Goal: Communication & Community: Answer question/provide support

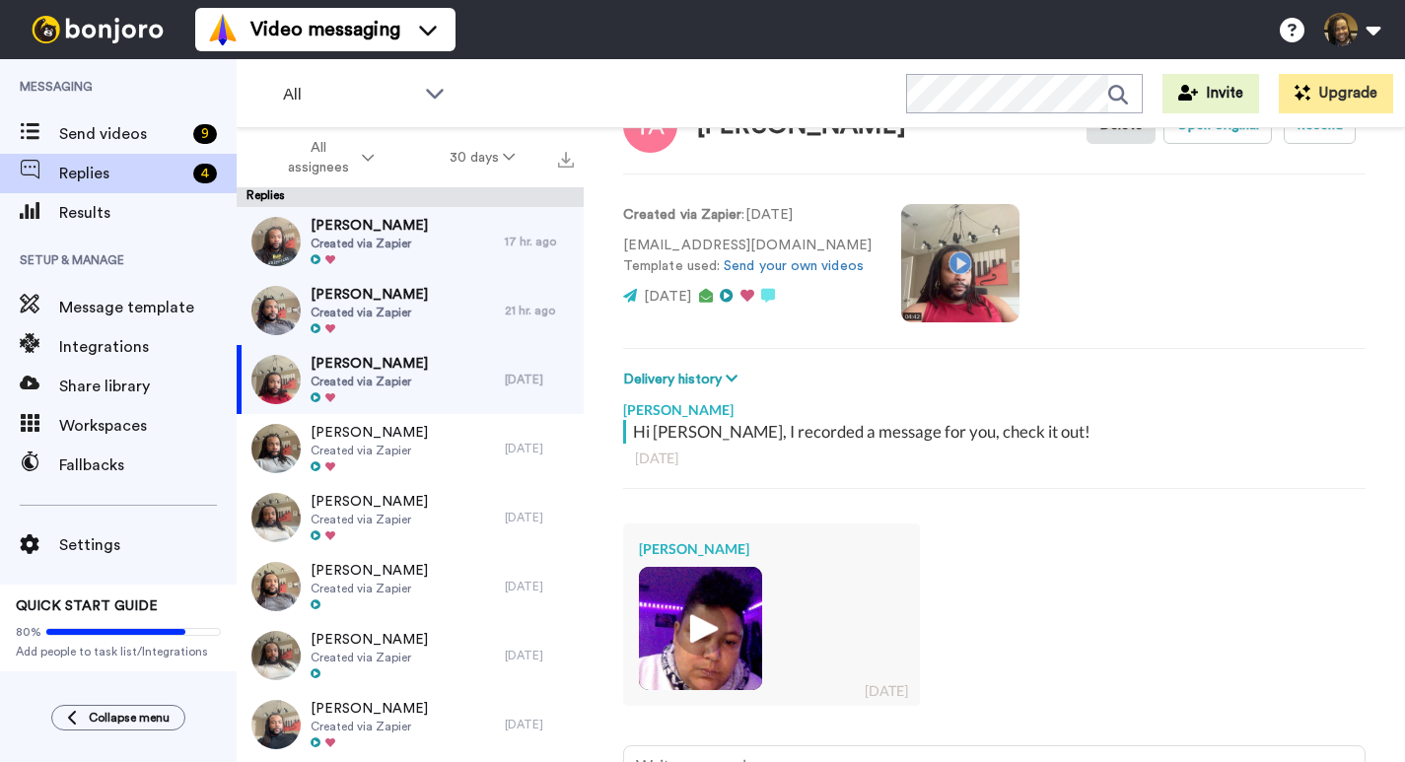
scroll to position [71, 0]
click at [699, 635] on img at bounding box center [700, 628] width 54 height 54
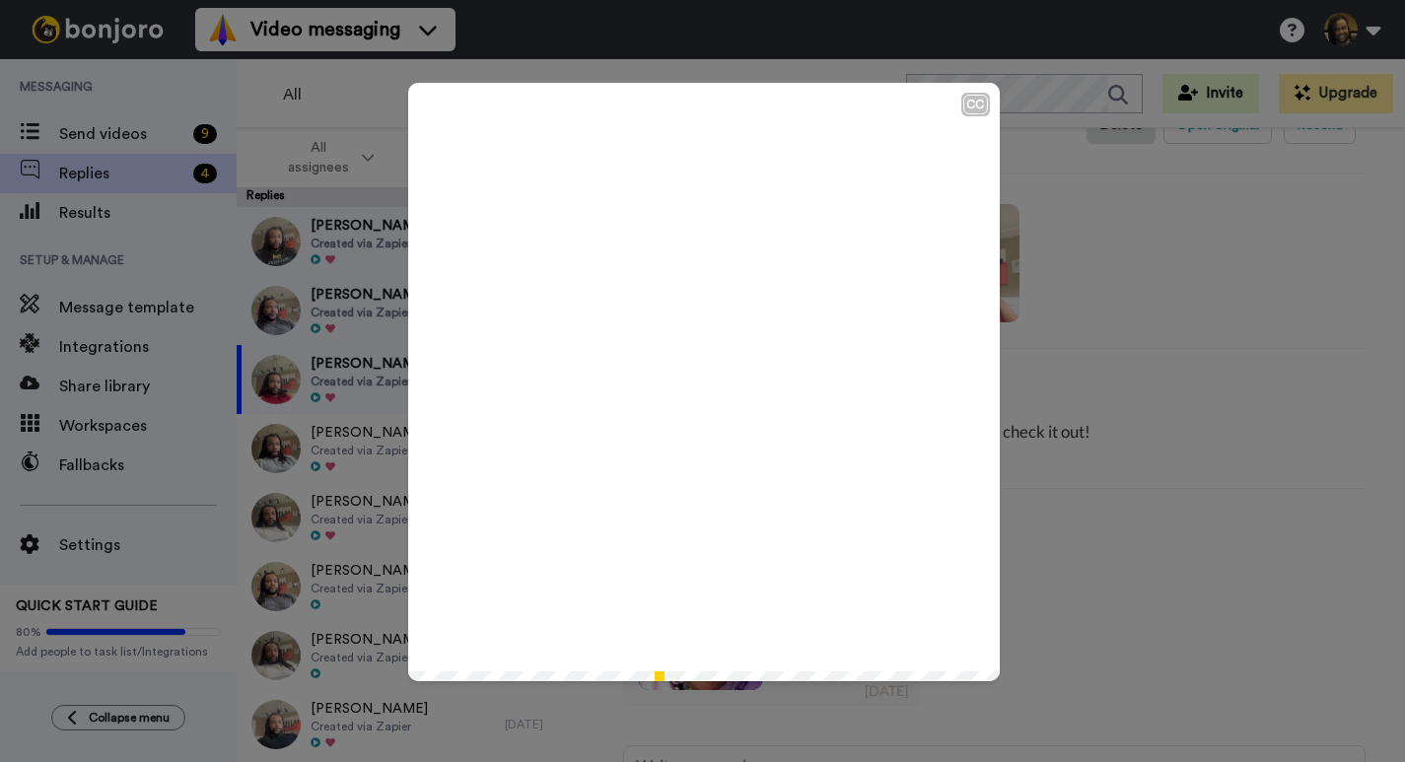
click at [696, 380] on icon "Play/Pause" at bounding box center [703, 382] width 52 height 94
click at [1154, 578] on div "CC Play/Pause 1:57 / 1:58" at bounding box center [702, 381] width 1405 height 762
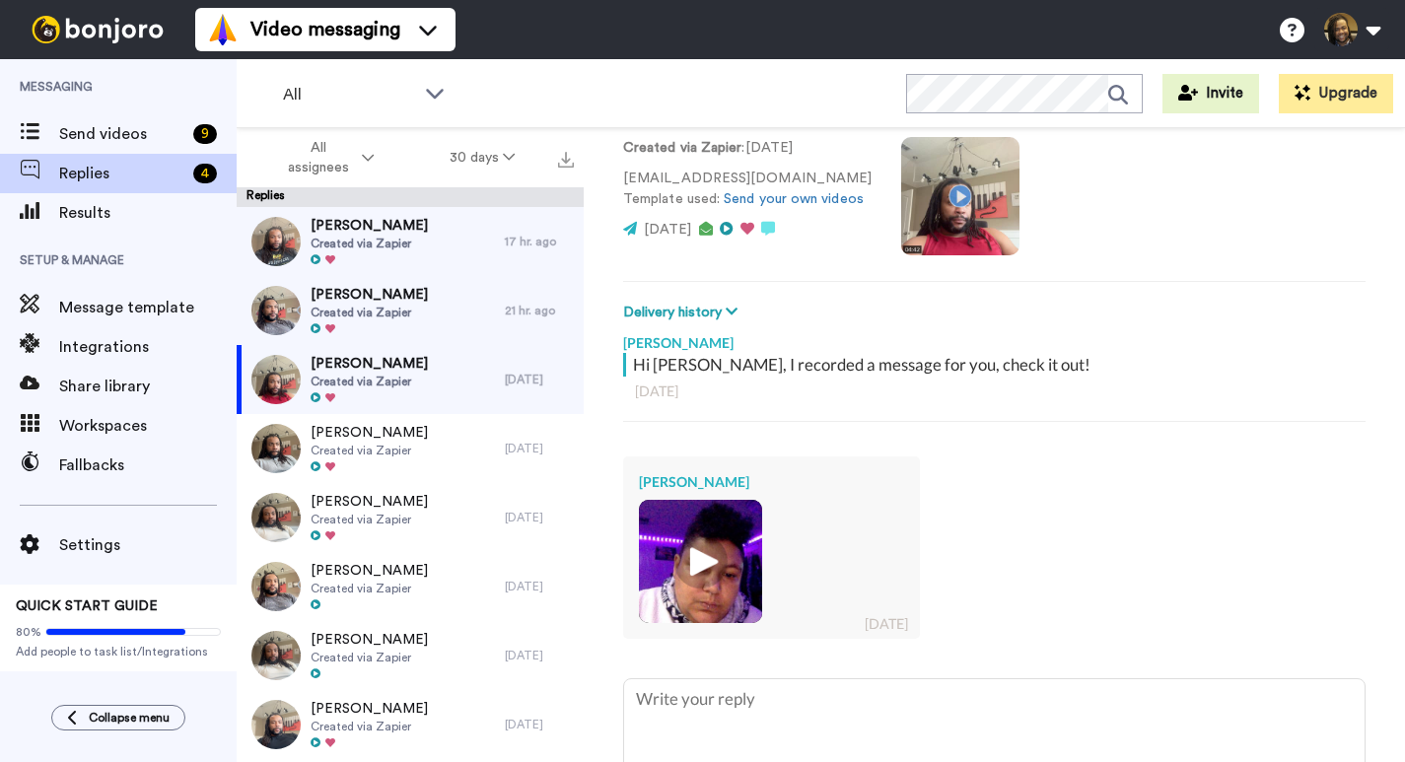
scroll to position [140, 0]
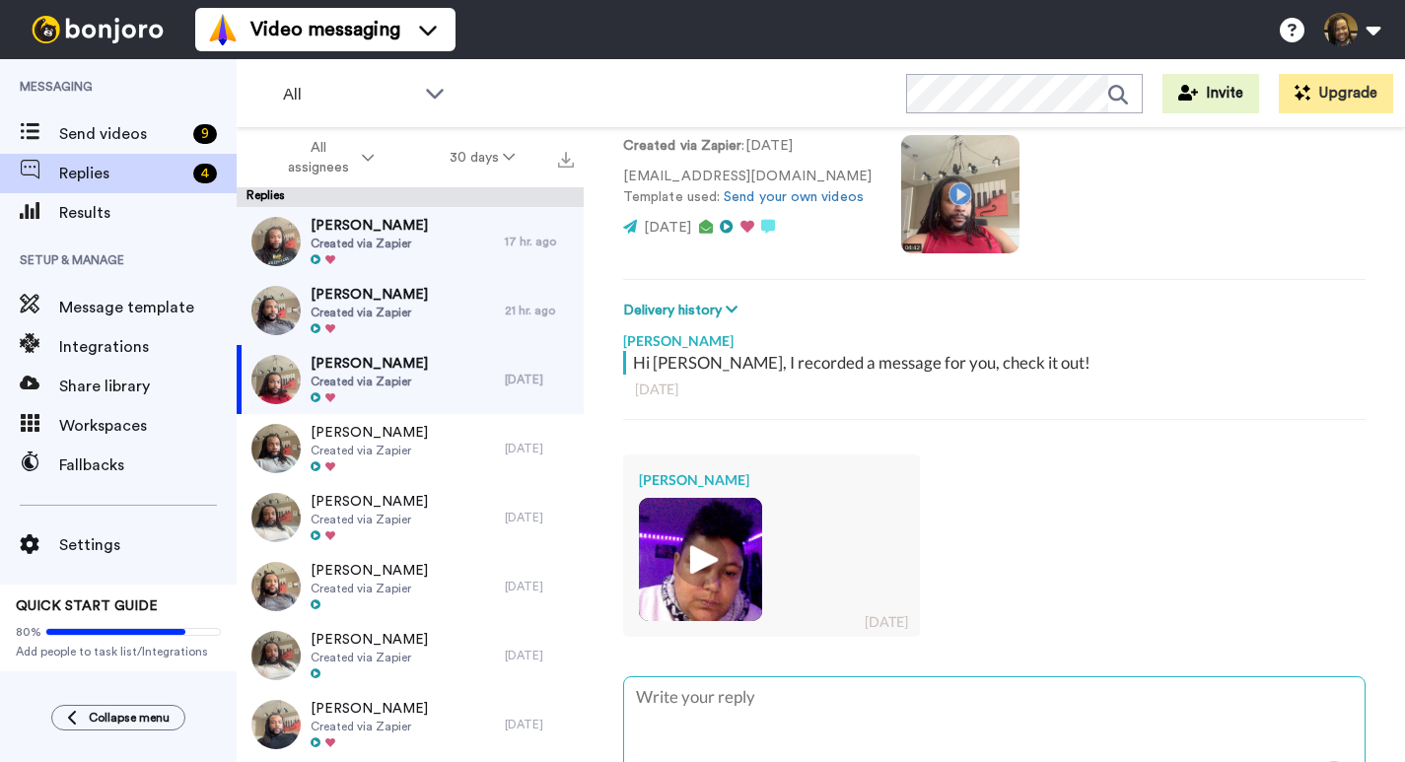
click at [769, 703] on textarea "To enrich screen reader interactions, please activate Accessibility in Grammarl…" at bounding box center [994, 740] width 740 height 126
type textarea "H"
type textarea "x"
type textarea "Hi"
type textarea "x"
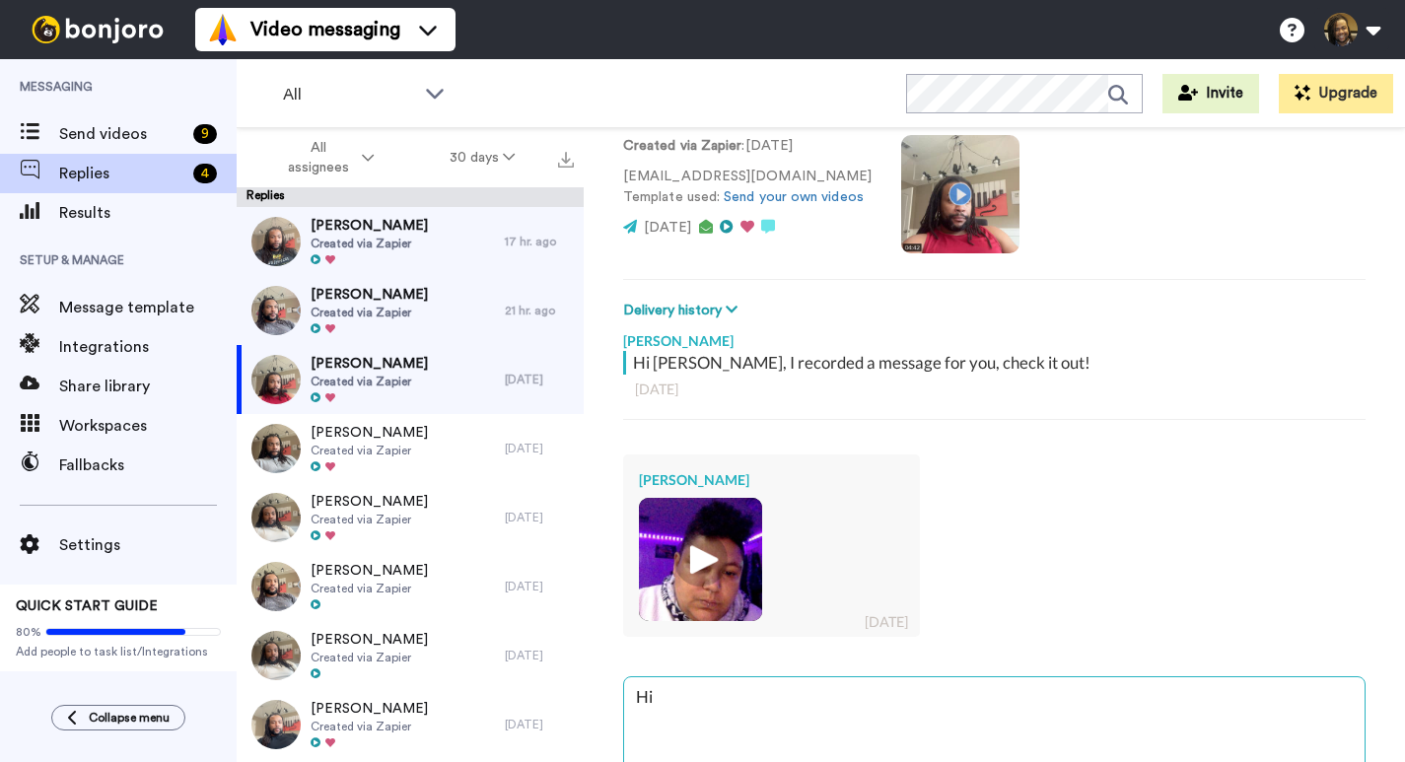
type textarea "Hi"
type textarea "x"
type textarea "Hi T"
type textarea "x"
type textarea "Hi Ta"
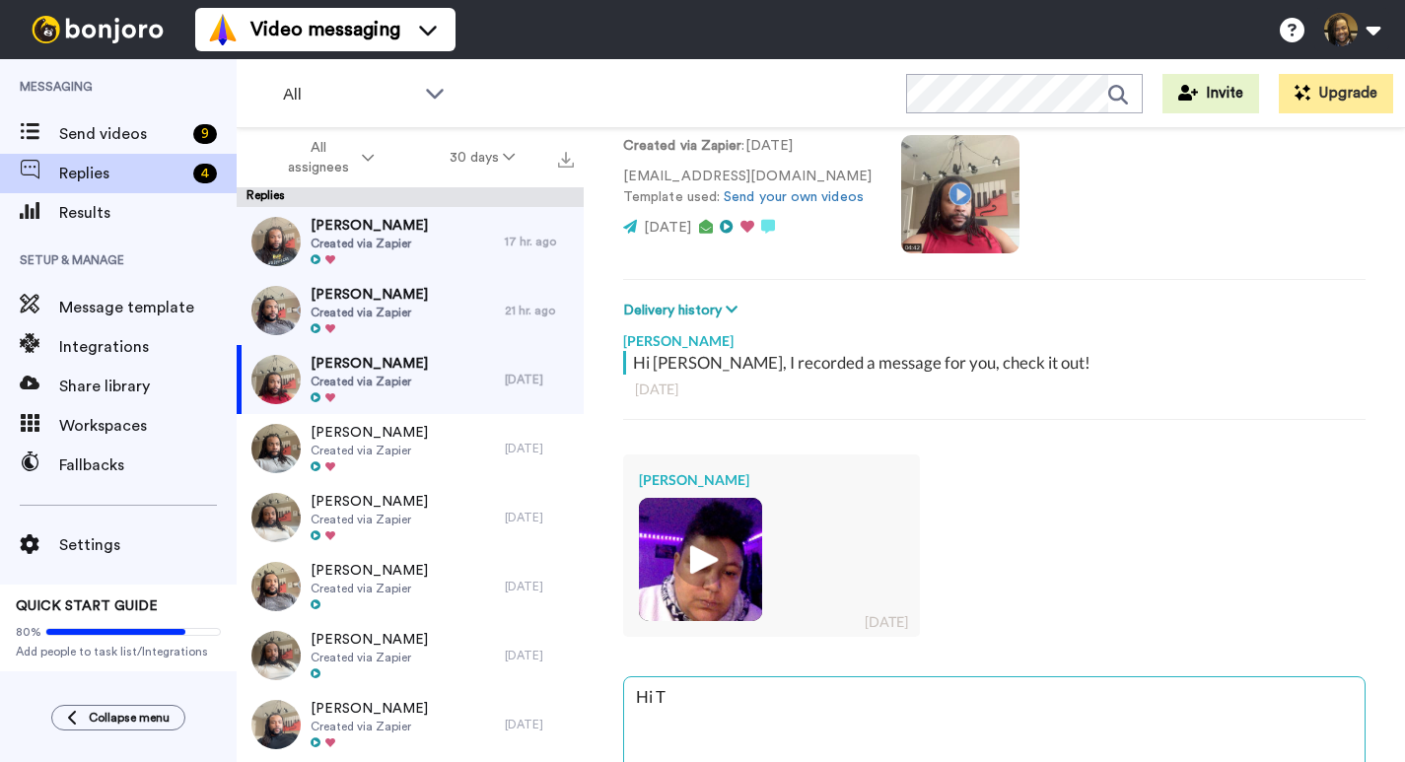
type textarea "x"
type textarea "Hi [PERSON_NAME]"
type textarea "x"
type textarea "Hi [PERSON_NAME]"
type textarea "x"
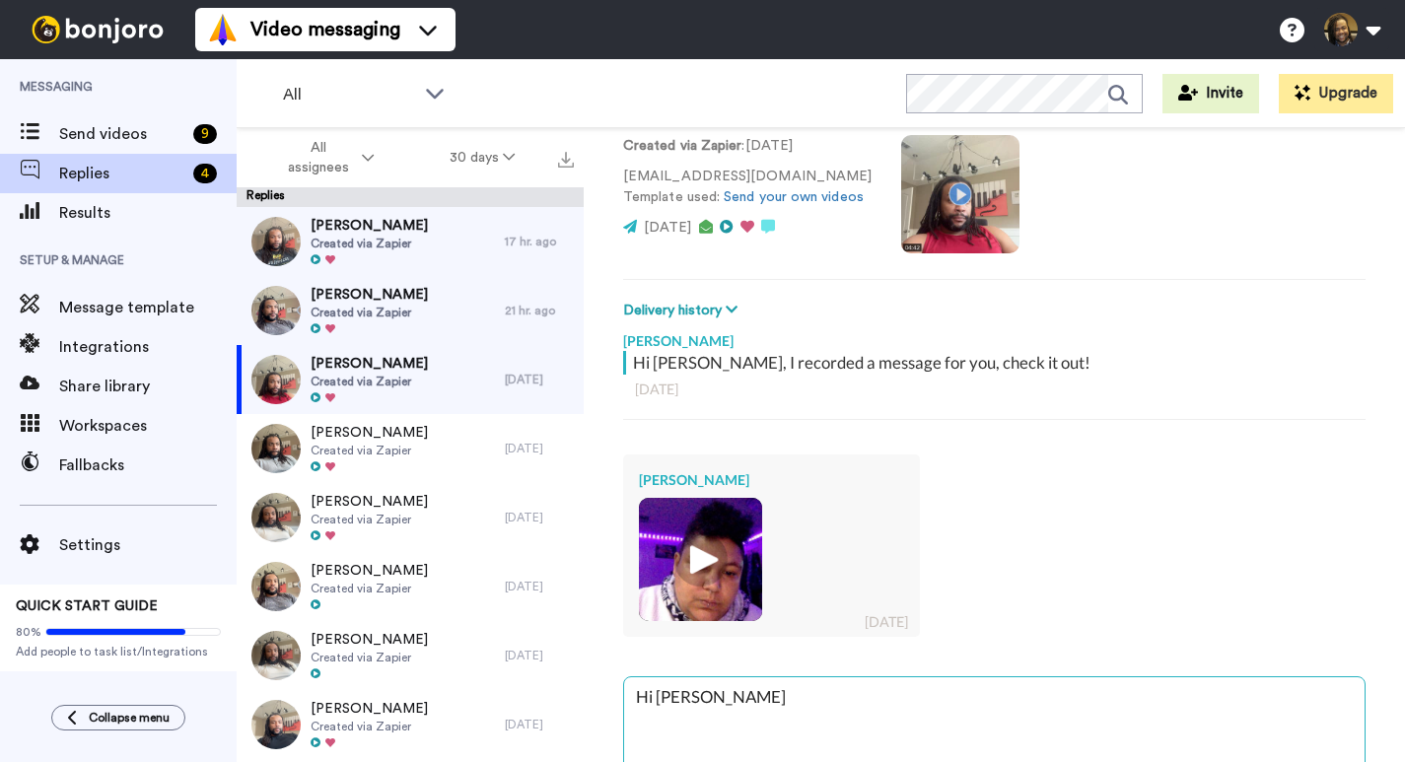
type textarea "Hi [PERSON_NAME]"
type textarea "x"
type textarea "Hi [PERSON_NAME]"
type textarea "x"
type textarea "Hi [PERSON_NAME]"
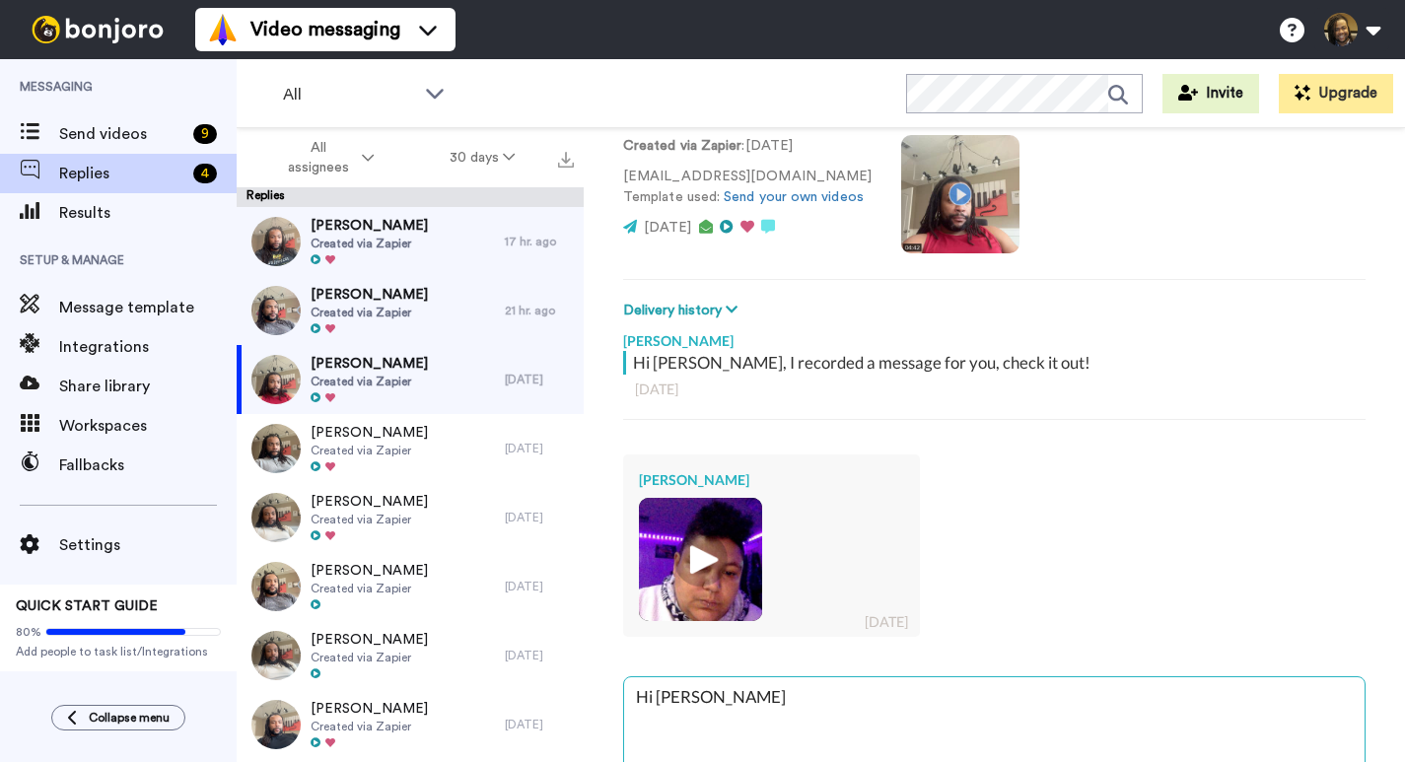
type textarea "x"
type textarea "Hi [PERSON_NAME],"
type textarea "x"
type textarea "Hi [PERSON_NAME],"
type textarea "x"
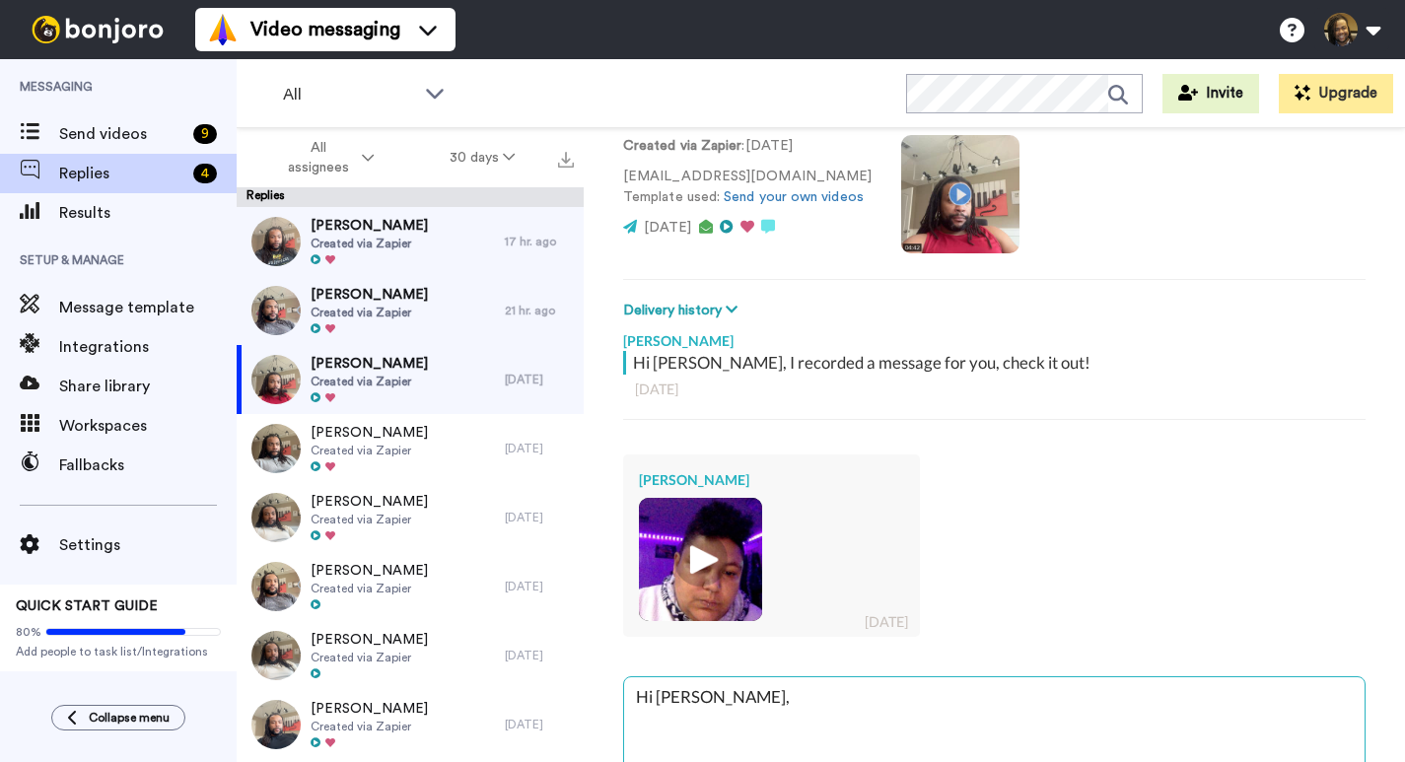
type textarea "Hi [PERSON_NAME],"
type textarea "x"
type textarea "Hi [PERSON_NAME],"
type textarea "x"
type textarea "Hi [PERSON_NAME], T"
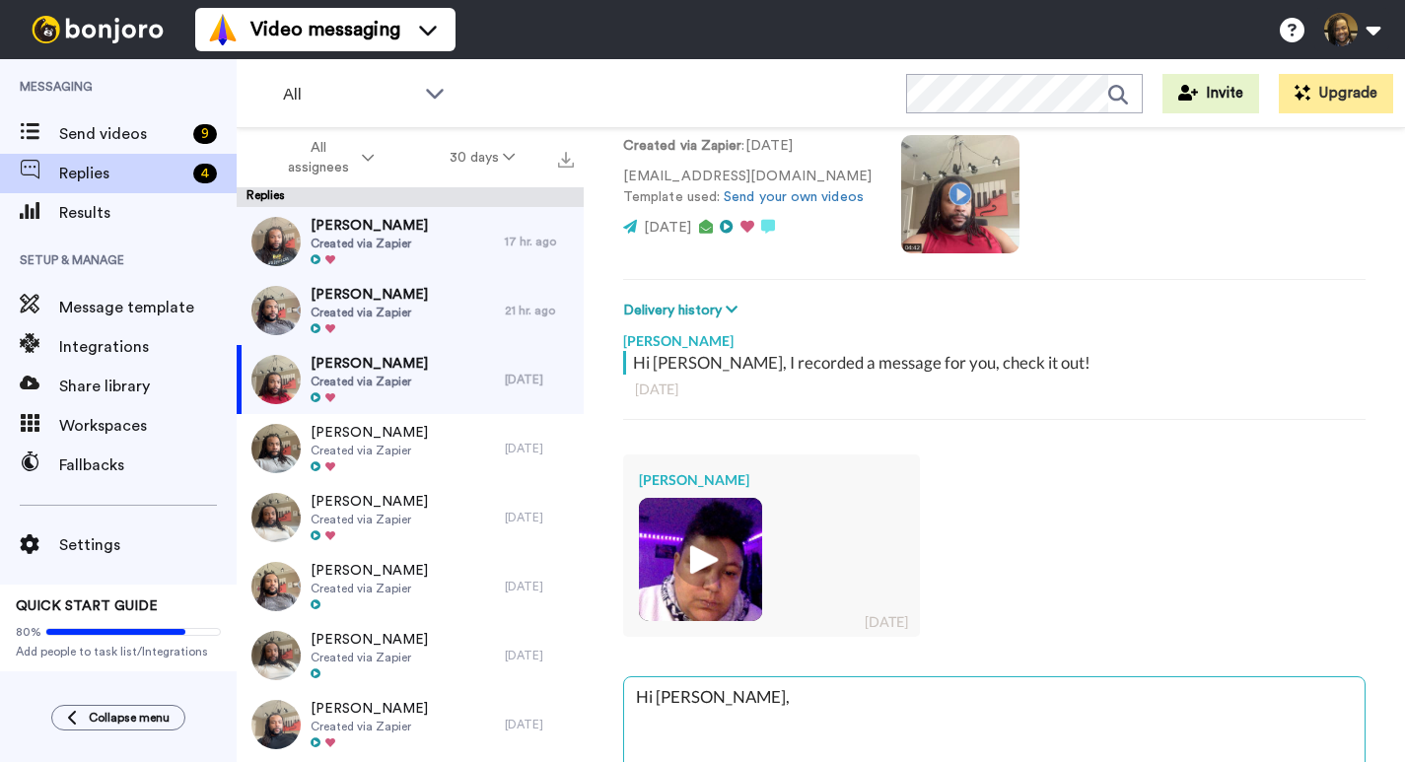
type textarea "x"
type textarea "Hi [PERSON_NAME], Th"
type textarea "x"
type textarea "Hi [PERSON_NAME], Tha"
type textarea "x"
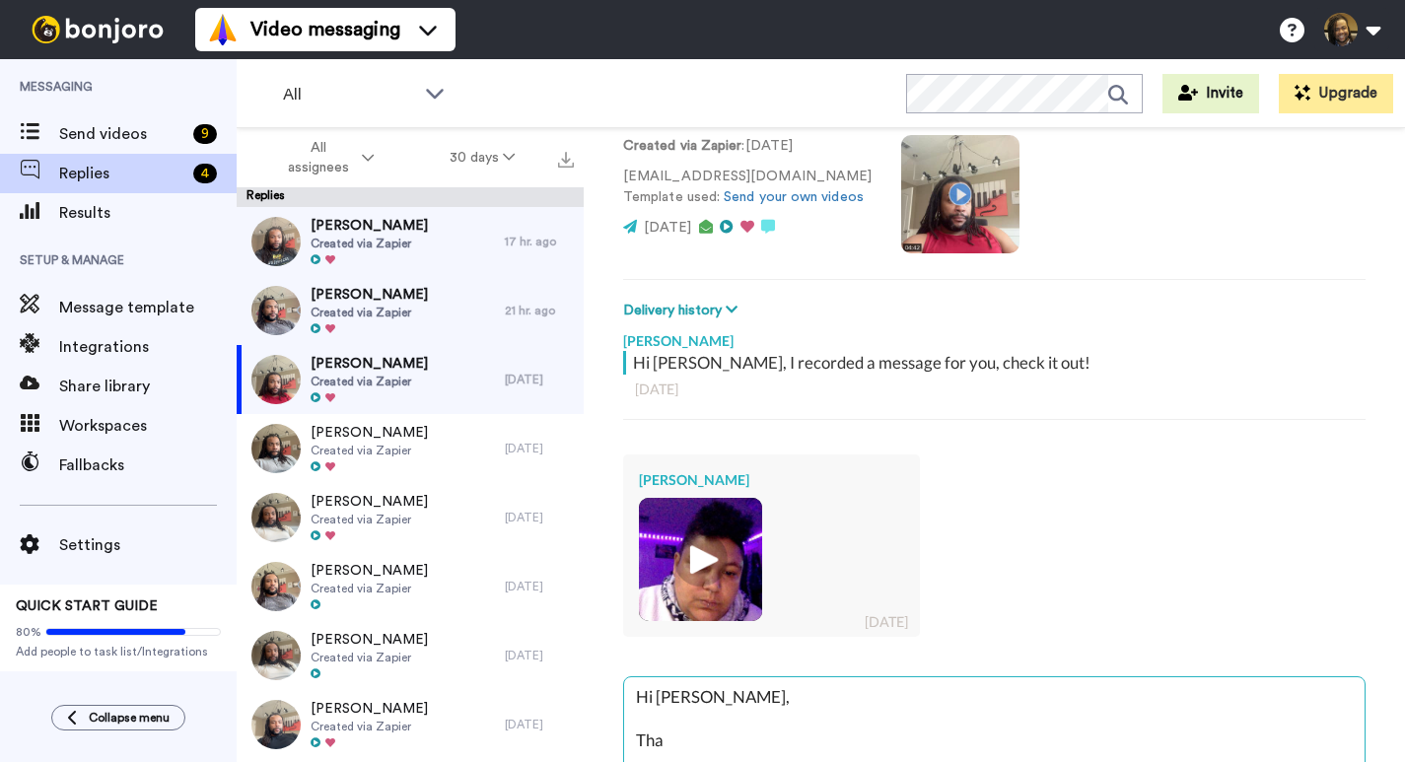
type textarea "Hi [PERSON_NAME], Than"
type textarea "x"
type textarea "Hi [PERSON_NAME], Thank"
type textarea "x"
type textarea "Hi [PERSON_NAME], Thank"
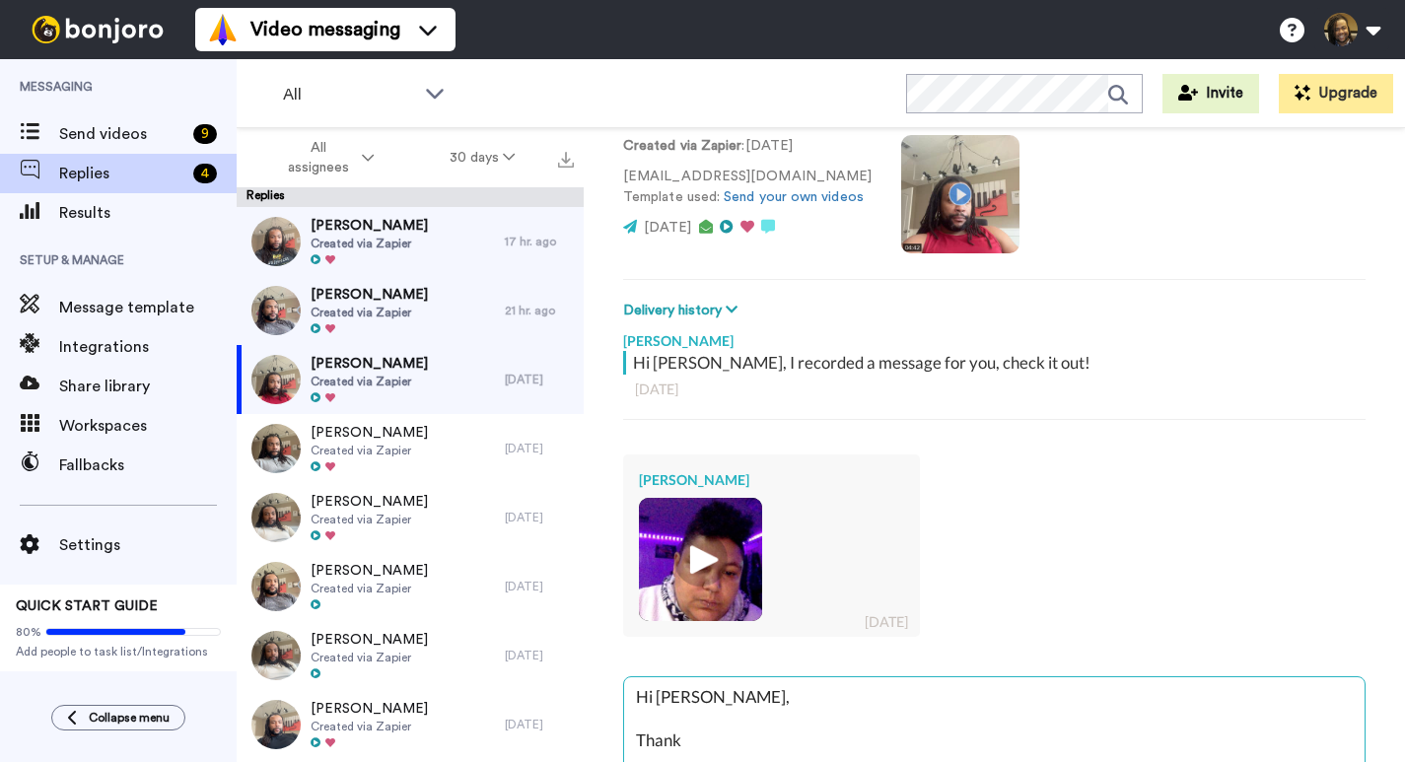
type textarea "x"
type textarea "Hi [PERSON_NAME], Thank y"
type textarea "x"
type textarea "Hi [PERSON_NAME], Thank yo"
type textarea "x"
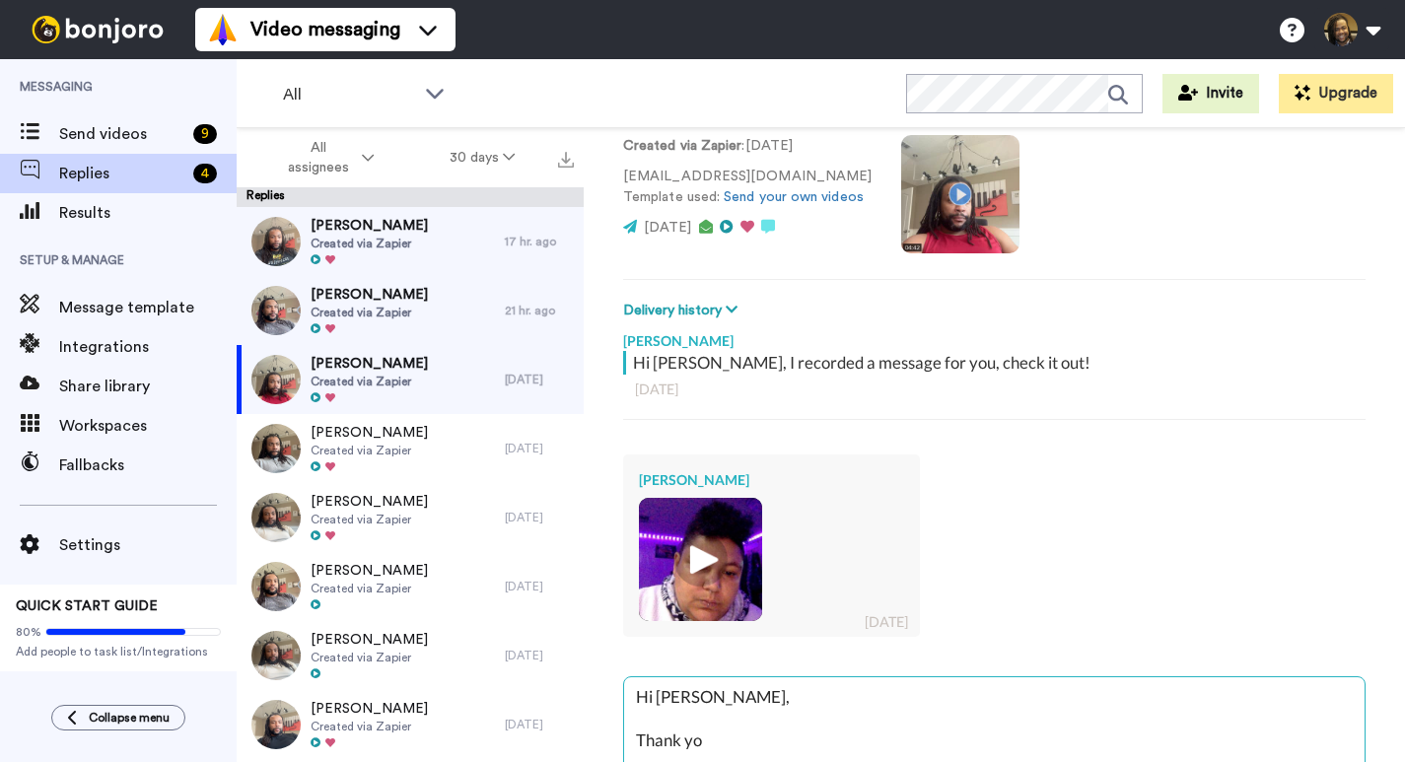
type textarea "Hi [PERSON_NAME], Thank you"
type textarea "x"
type textarea "Hi [PERSON_NAME], Thank you"
type textarea "x"
type textarea "Hi [PERSON_NAME], Thank you f"
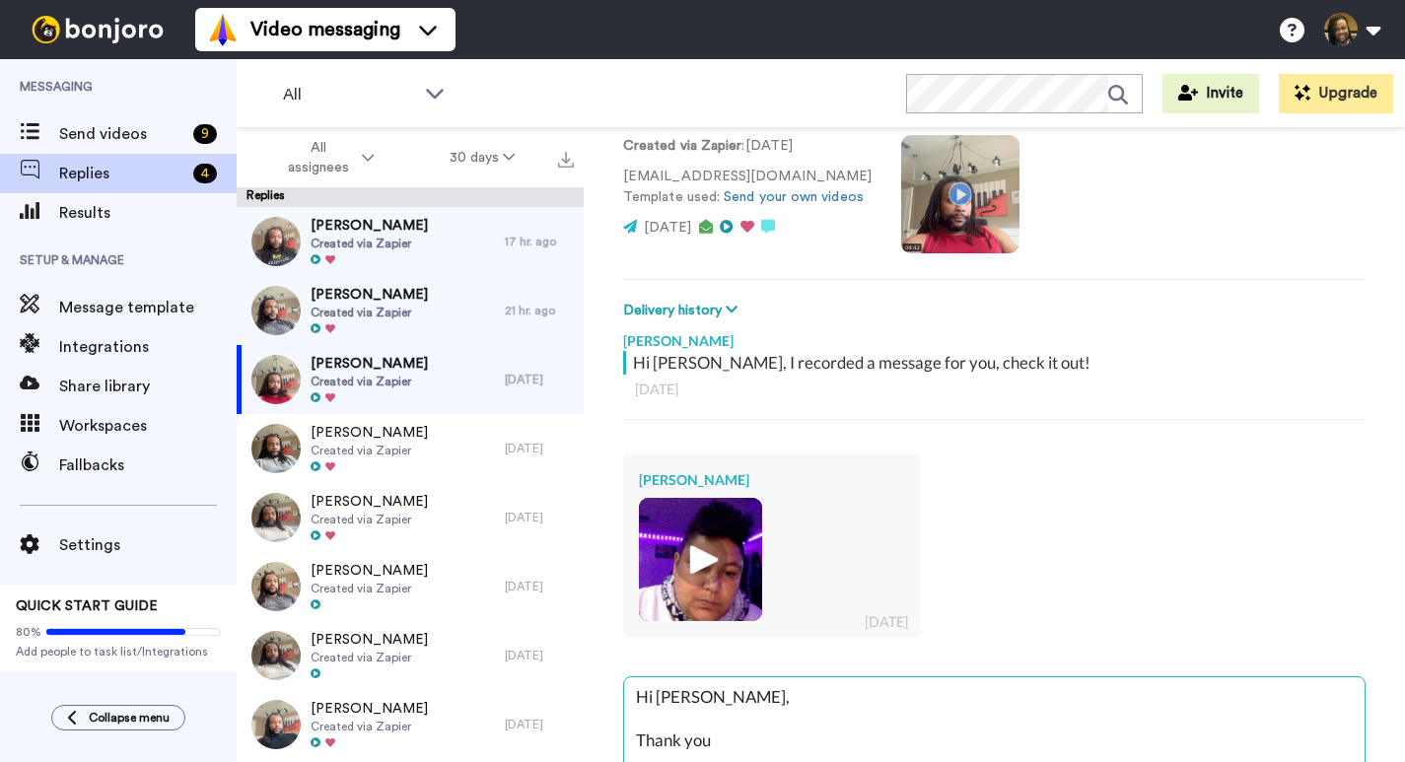
type textarea "x"
type textarea "Hi [PERSON_NAME], Thank you fo"
type textarea "x"
type textarea "Hi [PERSON_NAME], Thank you for"
type textarea "x"
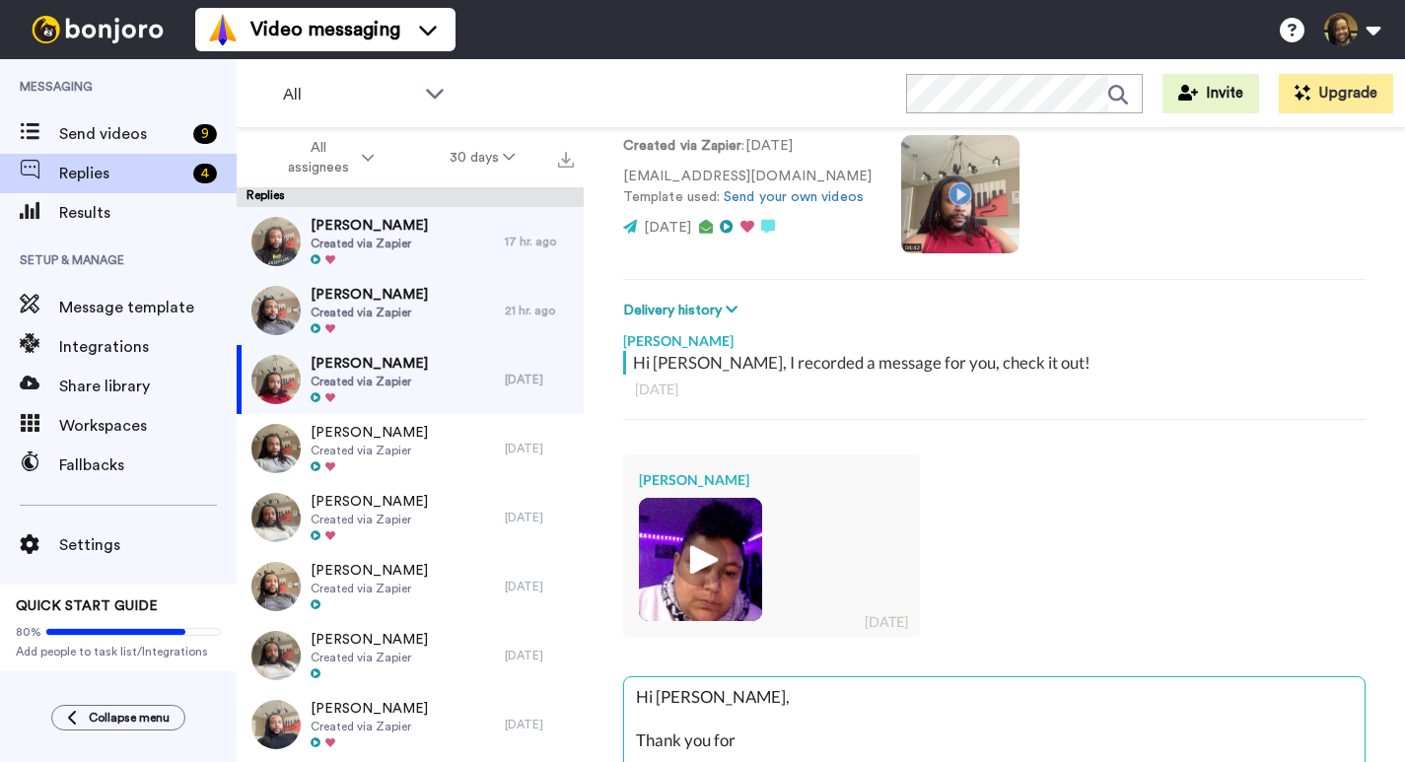
type textarea "Hi [PERSON_NAME], Thank you for"
type textarea "x"
type textarea "Hi [PERSON_NAME], Thank you for t"
type textarea "x"
type textarea "Hi [PERSON_NAME], Thank you for th"
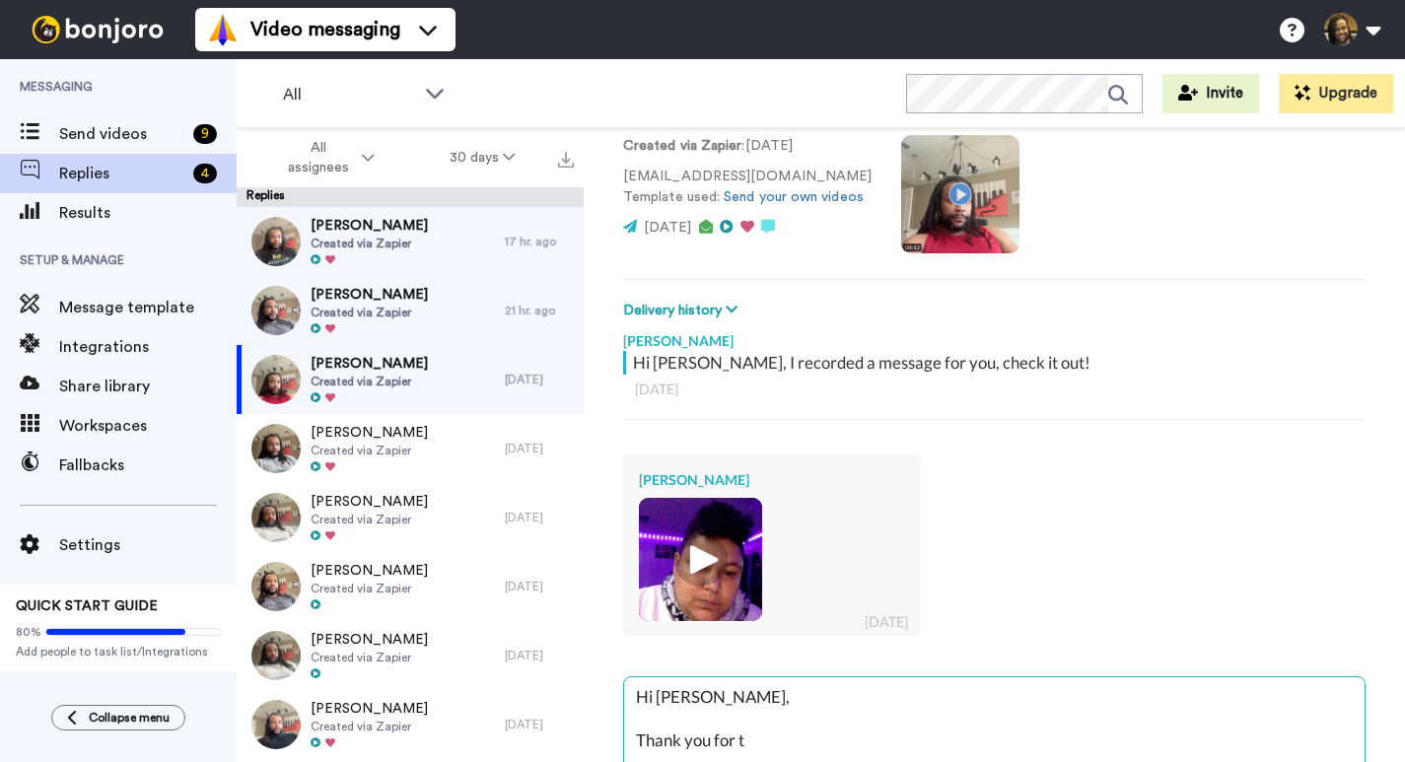
type textarea "x"
type textarea "Hi [PERSON_NAME], Thank you for the"
type textarea "x"
type textarea "Hi [PERSON_NAME], Thank you for the"
type textarea "x"
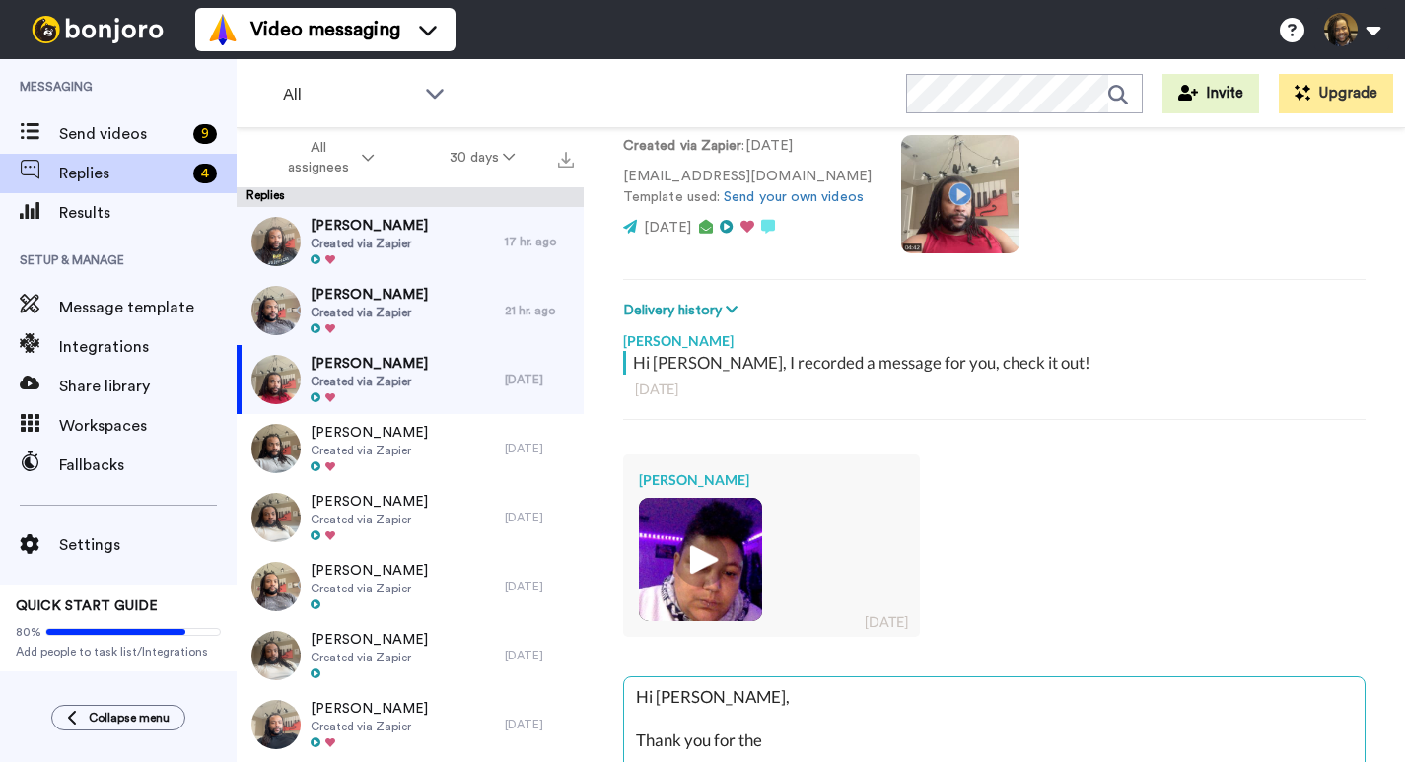
type textarea "Hi [PERSON_NAME], Thank you for the r"
type textarea "x"
type textarea "Hi [PERSON_NAME], Thank you for the"
type textarea "x"
type textarea "Hi [PERSON_NAME], Thank you for the v"
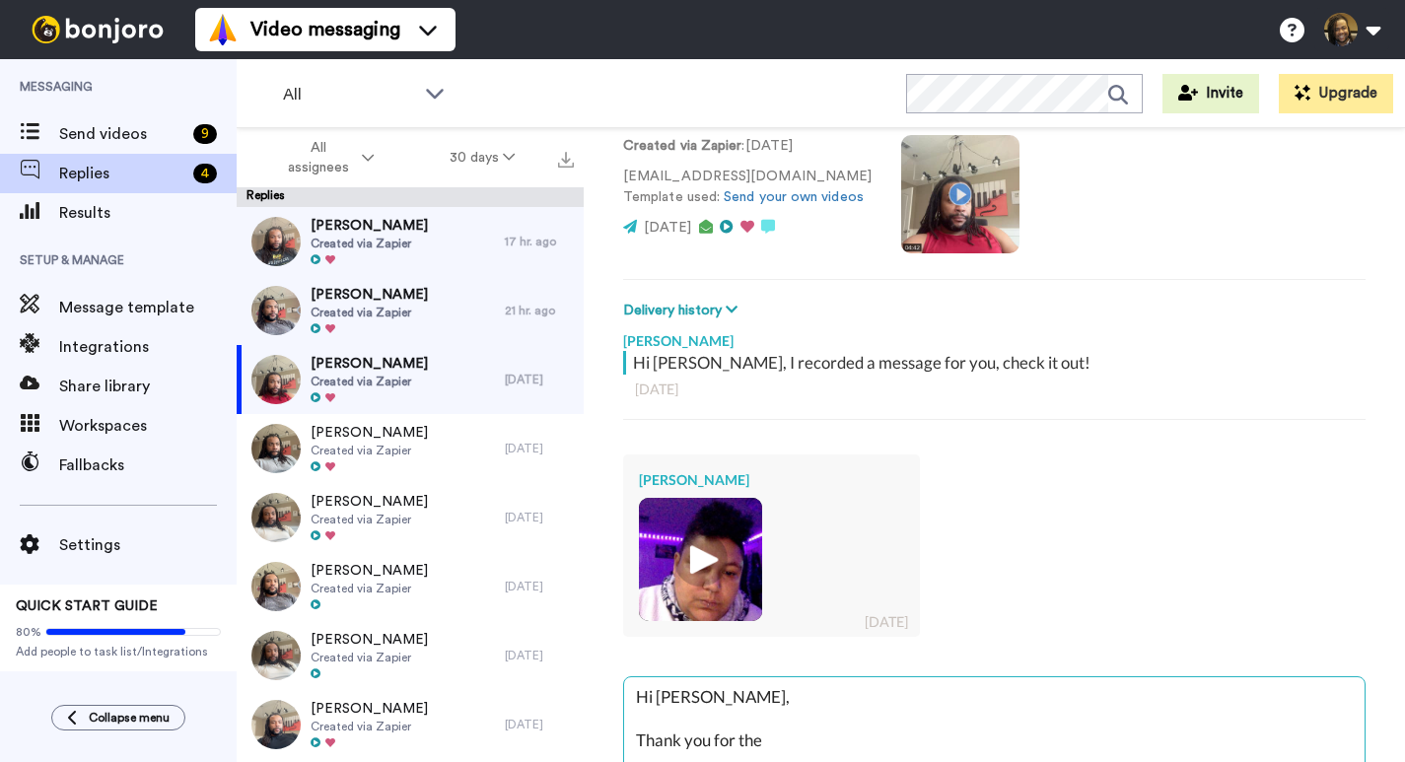
type textarea "x"
type textarea "Hi [PERSON_NAME], Thank you for the vi"
type textarea "x"
type textarea "Hi [PERSON_NAME], Thank you for the vid"
type textarea "x"
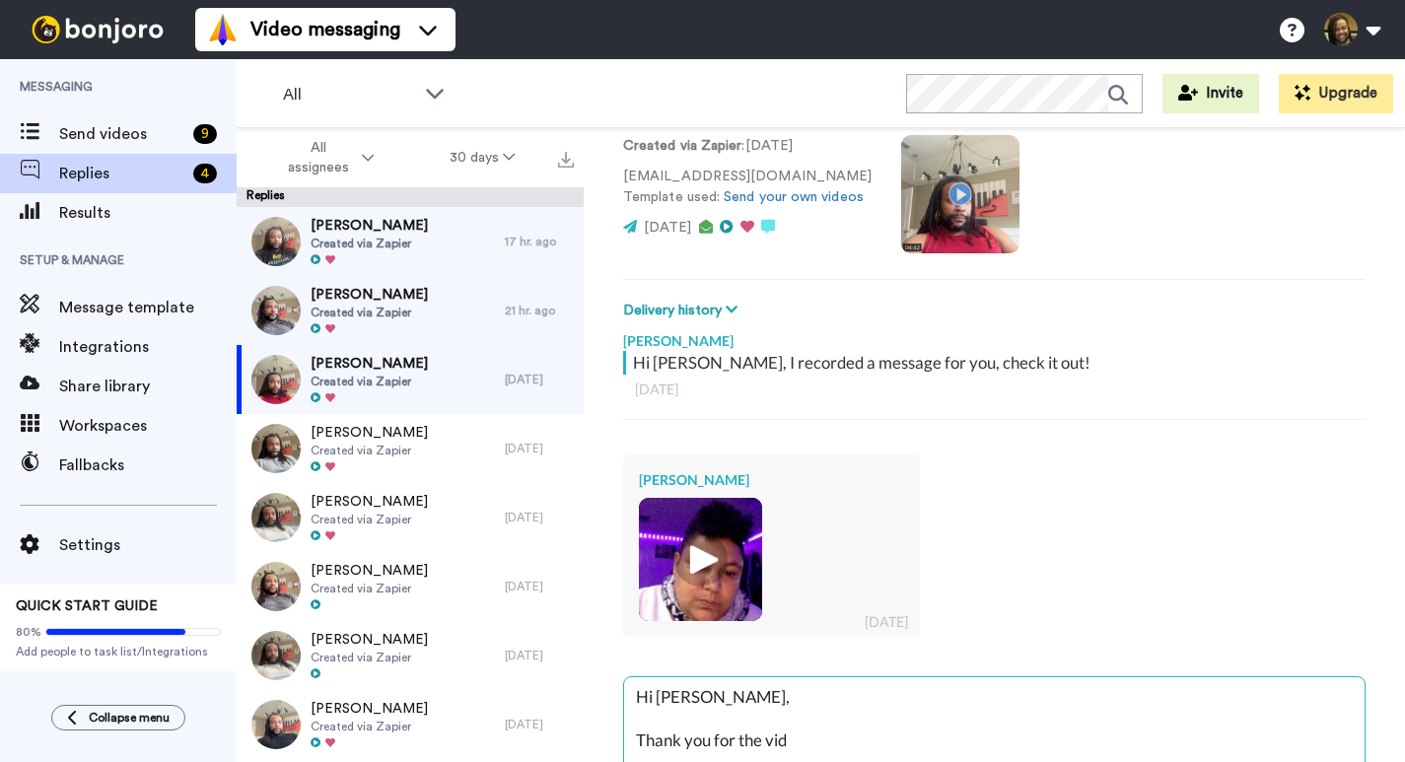
type textarea "Hi [PERSON_NAME], Thank you for the vide"
type textarea "x"
type textarea "Hi [PERSON_NAME], Thank you for the video"
type textarea "x"
type textarea "Hi [PERSON_NAME], Thank you for the video"
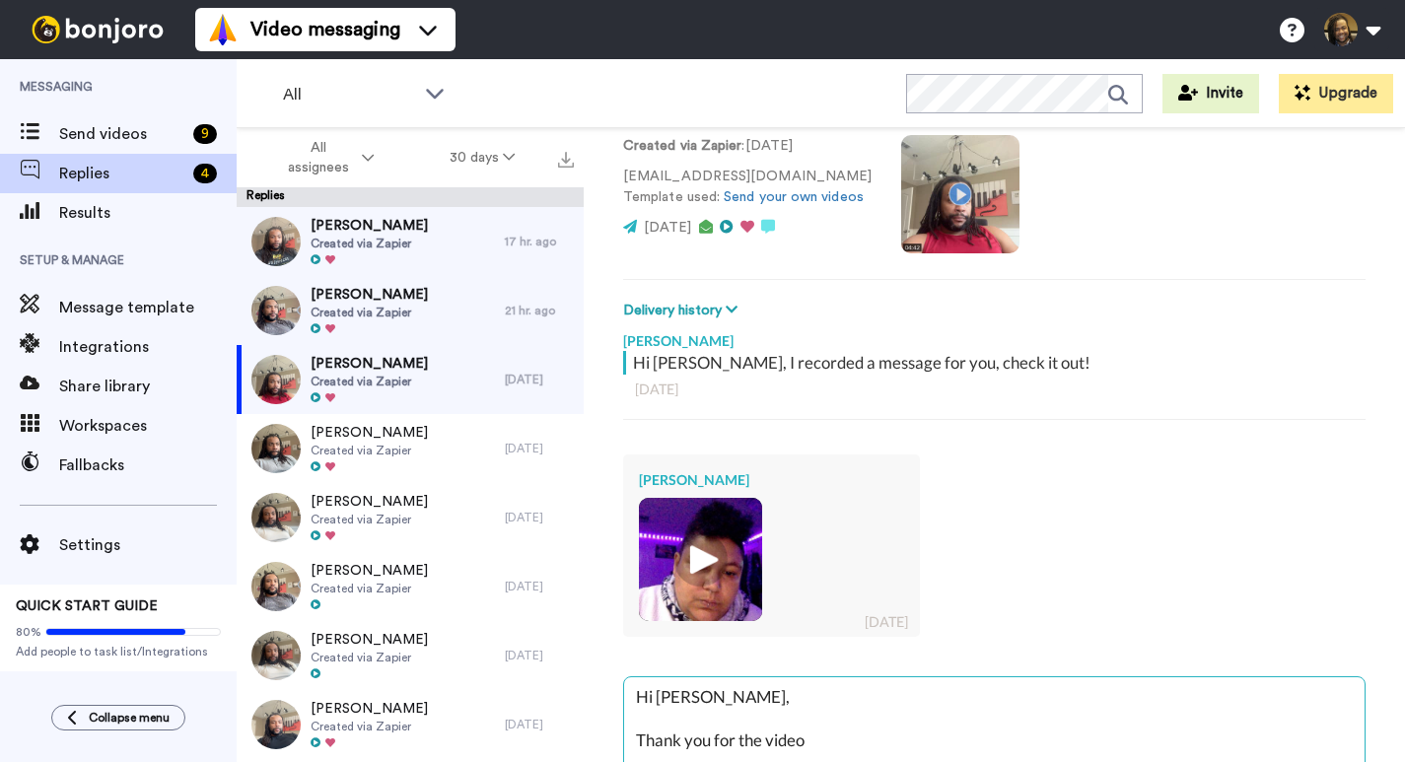
type textarea "x"
type textarea "Hi [PERSON_NAME], Thank you for the video r"
type textarea "x"
type textarea "Hi [PERSON_NAME], Thank you for the video re"
type textarea "x"
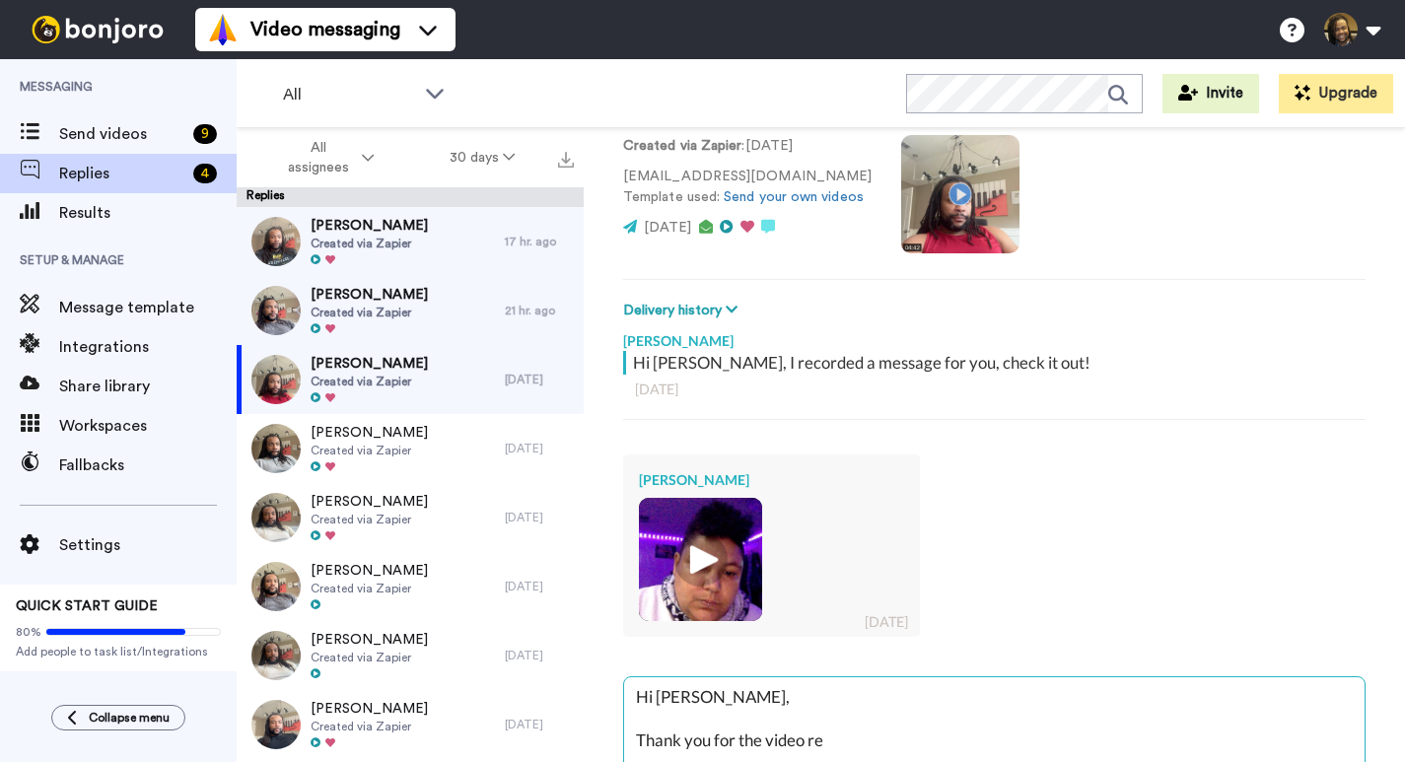
type textarea "Hi [PERSON_NAME], Thank you for the video rep"
type textarea "x"
type textarea "Hi [PERSON_NAME], Thank you for the video repl"
type textarea "x"
type textarea "Hi [PERSON_NAME], Thank you for the video reply"
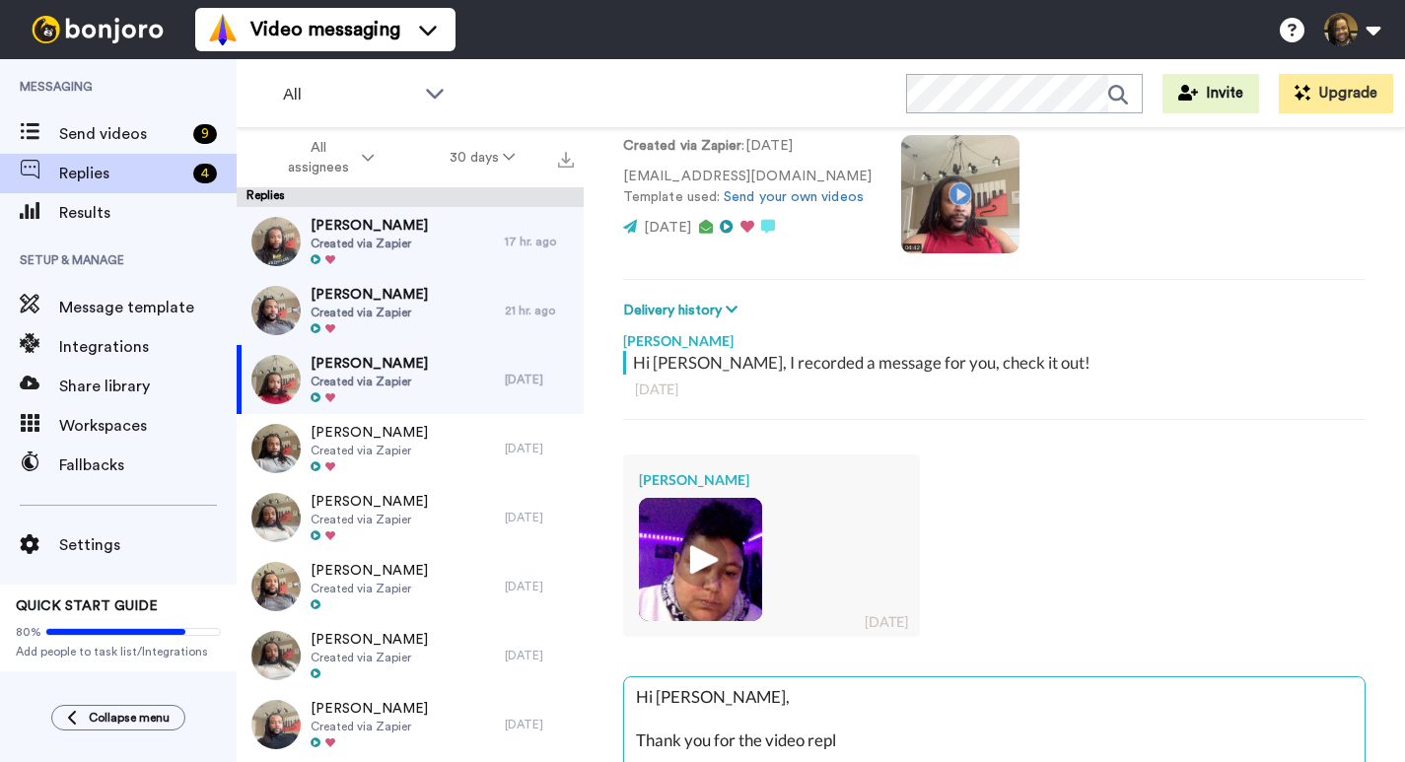
type textarea "x"
type textarea "Hi [PERSON_NAME], Thank you for the video reply"
type textarea "x"
type textarea "Hi [PERSON_NAME], Thank you for the video reply"
type textarea "x"
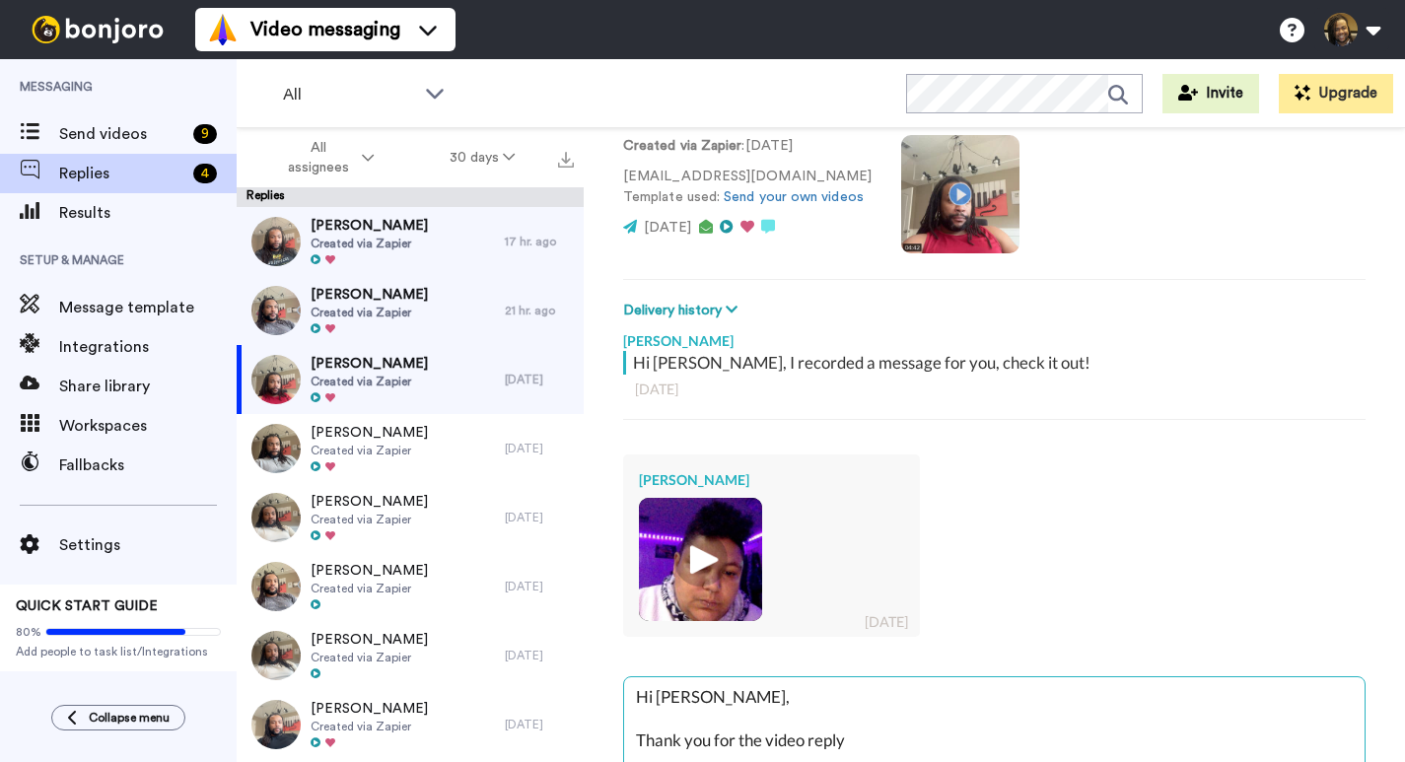
type textarea "Hi [PERSON_NAME], Thank you for the video reply,"
type textarea "x"
type textarea "Hi [PERSON_NAME], Thank you for the video reply,"
type textarea "x"
type textarea "Hi [PERSON_NAME], Thank you for the video reply, m"
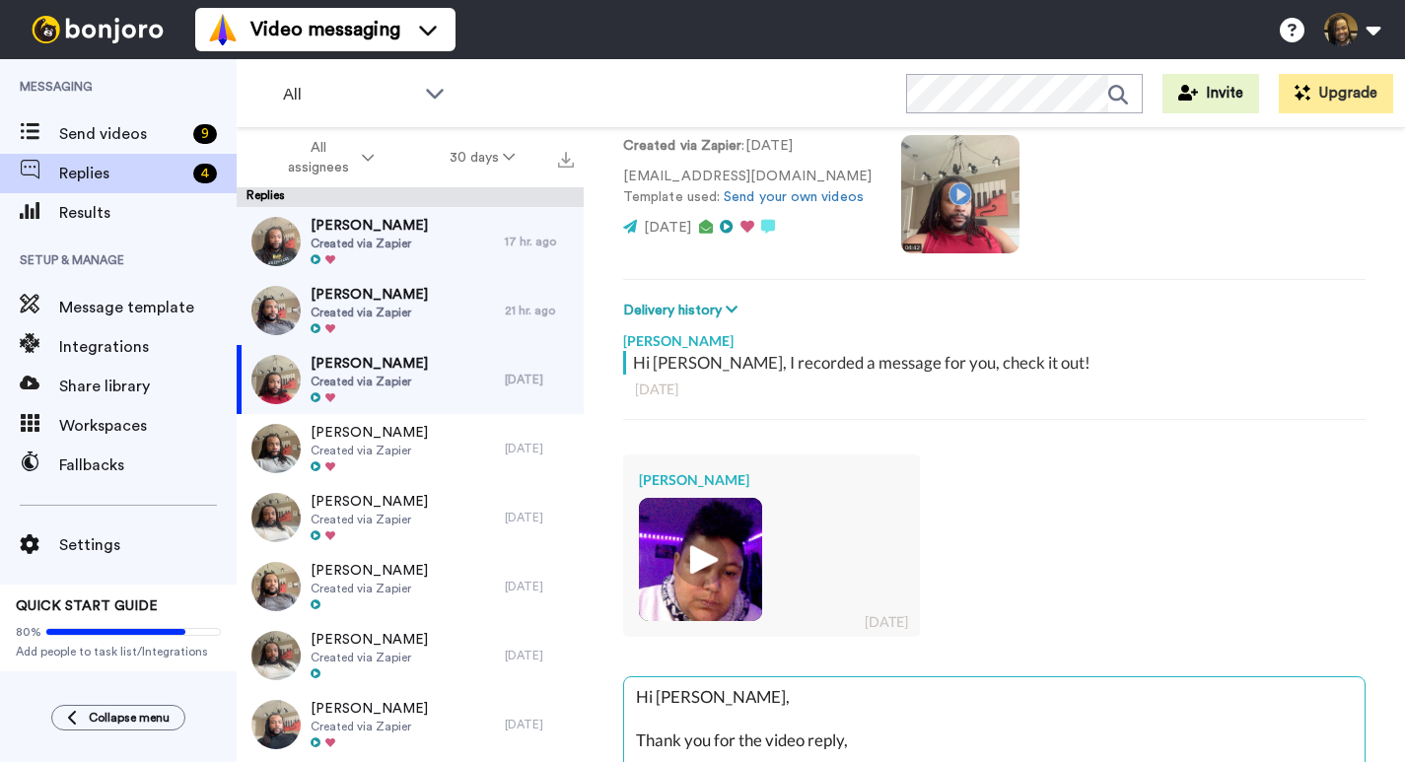
type textarea "x"
type textarea "Hi [PERSON_NAME], Thank you for the video reply, mu"
type textarea "x"
type textarea "Hi [PERSON_NAME], Thank you for the video reply, muc"
type textarea "x"
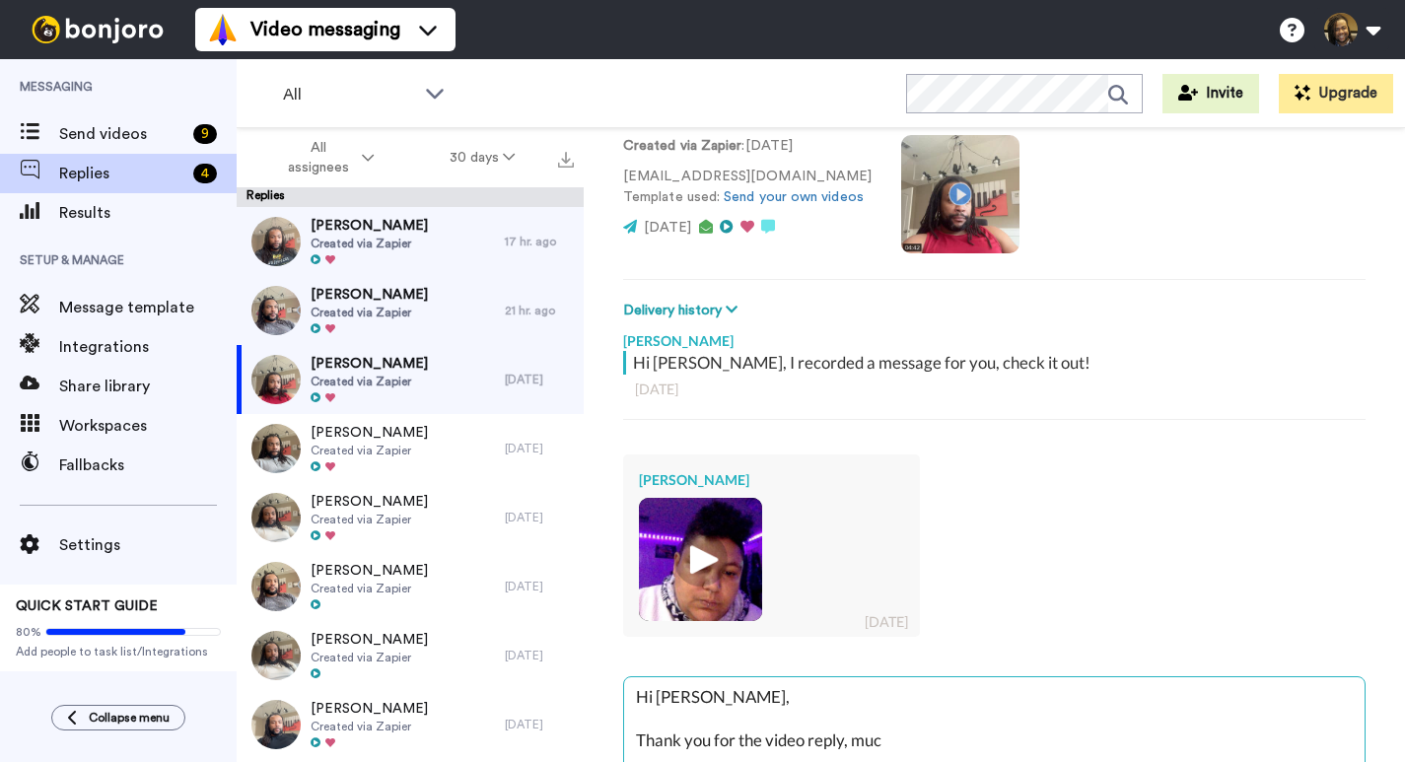
type textarea "Hi [PERSON_NAME], Thank you for the video reply, much"
type textarea "x"
type textarea "Hi [PERSON_NAME], Thank you for the video reply, much"
type textarea "x"
type textarea "Hi [PERSON_NAME], Thank you for the video reply, much a"
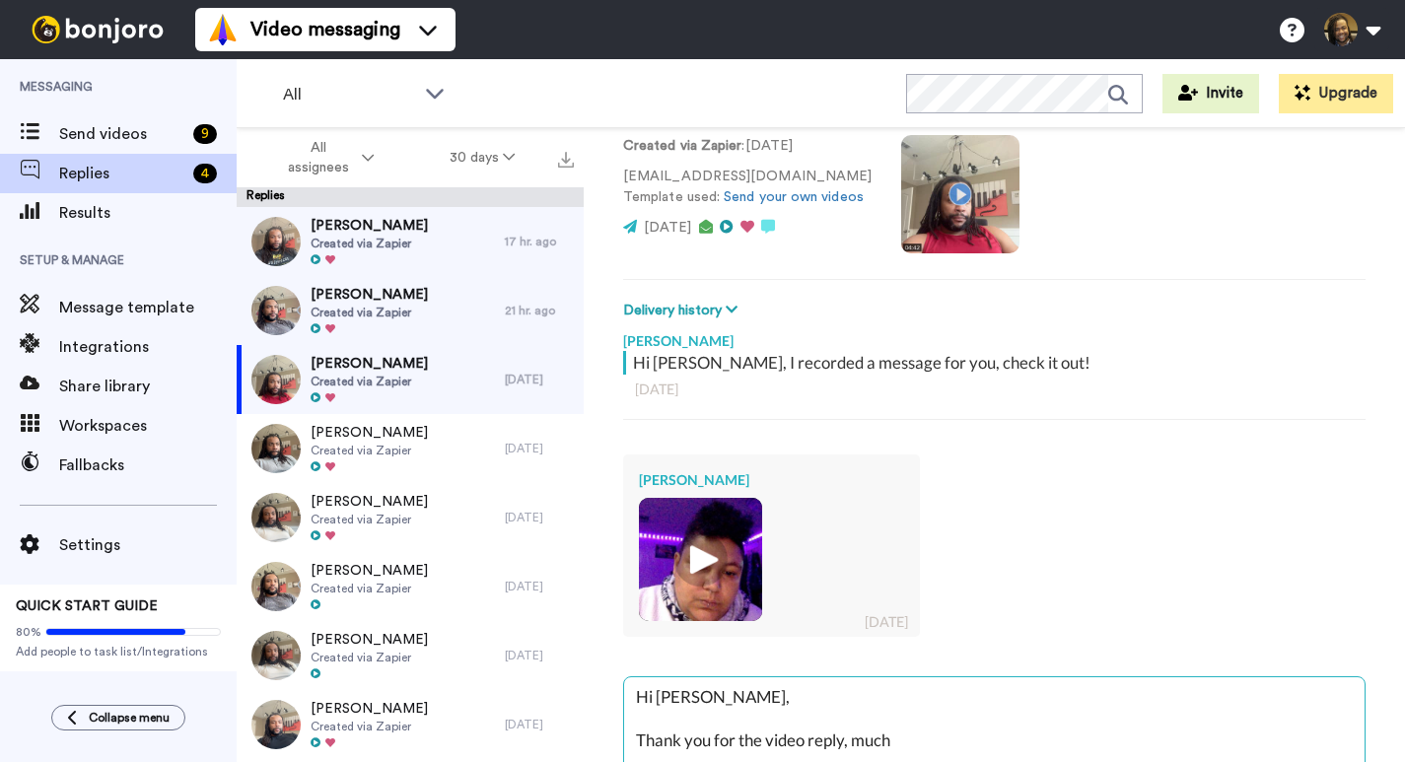
type textarea "x"
type textarea "Hi [PERSON_NAME], Thank you for the video reply, much ap"
type textarea "x"
type textarea "Hi [PERSON_NAME], Thank you for the video reply, much app"
type textarea "x"
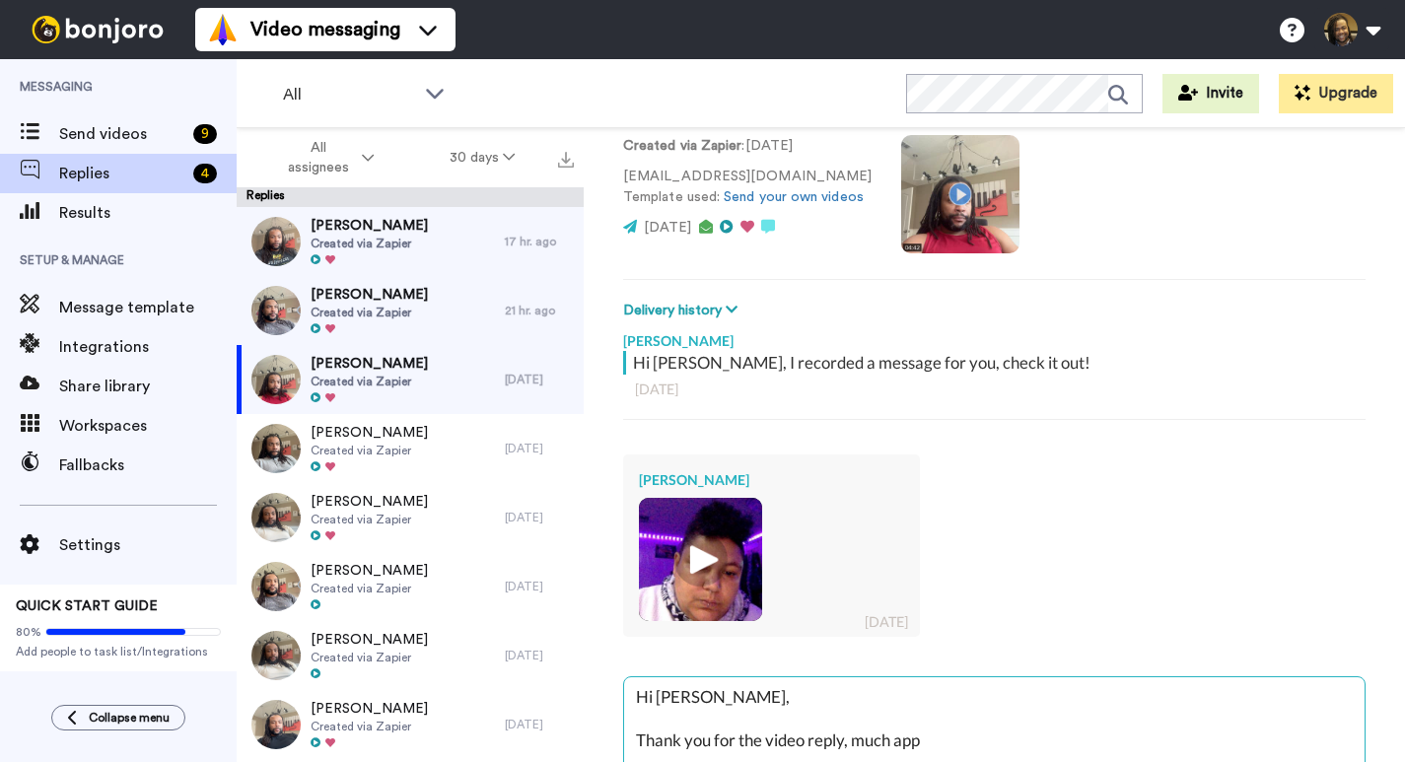
type textarea "Hi [PERSON_NAME], Thank you for the video reply, much appr"
type textarea "x"
type textarea "Hi [PERSON_NAME], Thank you for the video reply, much appre"
type textarea "x"
type textarea "Hi [PERSON_NAME], Thank you for the video reply, much apprec"
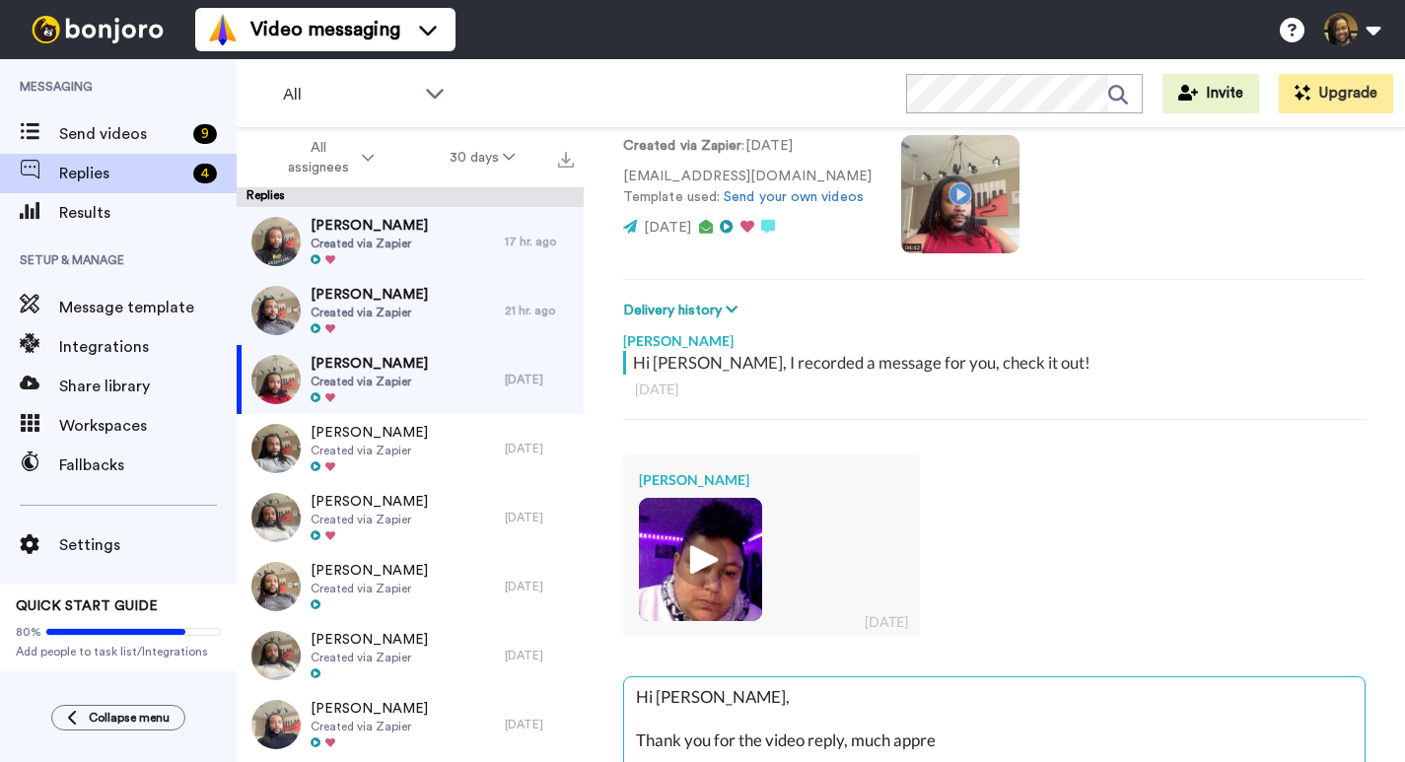
type textarea "x"
type textarea "Hi [PERSON_NAME], Thank you for the video reply, much appreci"
type textarea "x"
type textarea "Hi [PERSON_NAME], Thank you for the video reply, much apprecia"
type textarea "x"
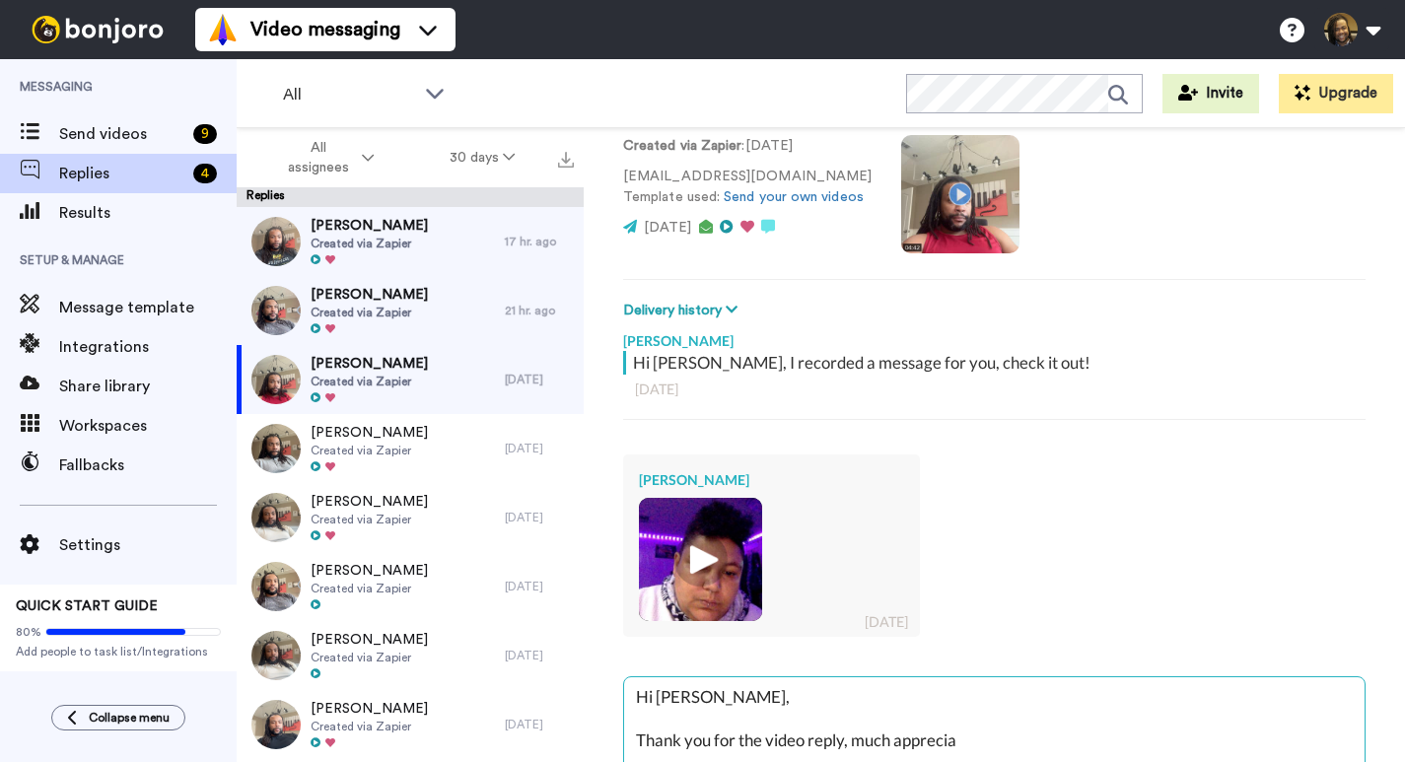
type textarea "Hi [PERSON_NAME], Thank you for the video reply, much appreciat"
type textarea "x"
type textarea "Hi [PERSON_NAME], Thank you for the video reply, much appreciate"
type textarea "x"
type textarea "Hi [PERSON_NAME], Thank you for the video reply, much appreciated"
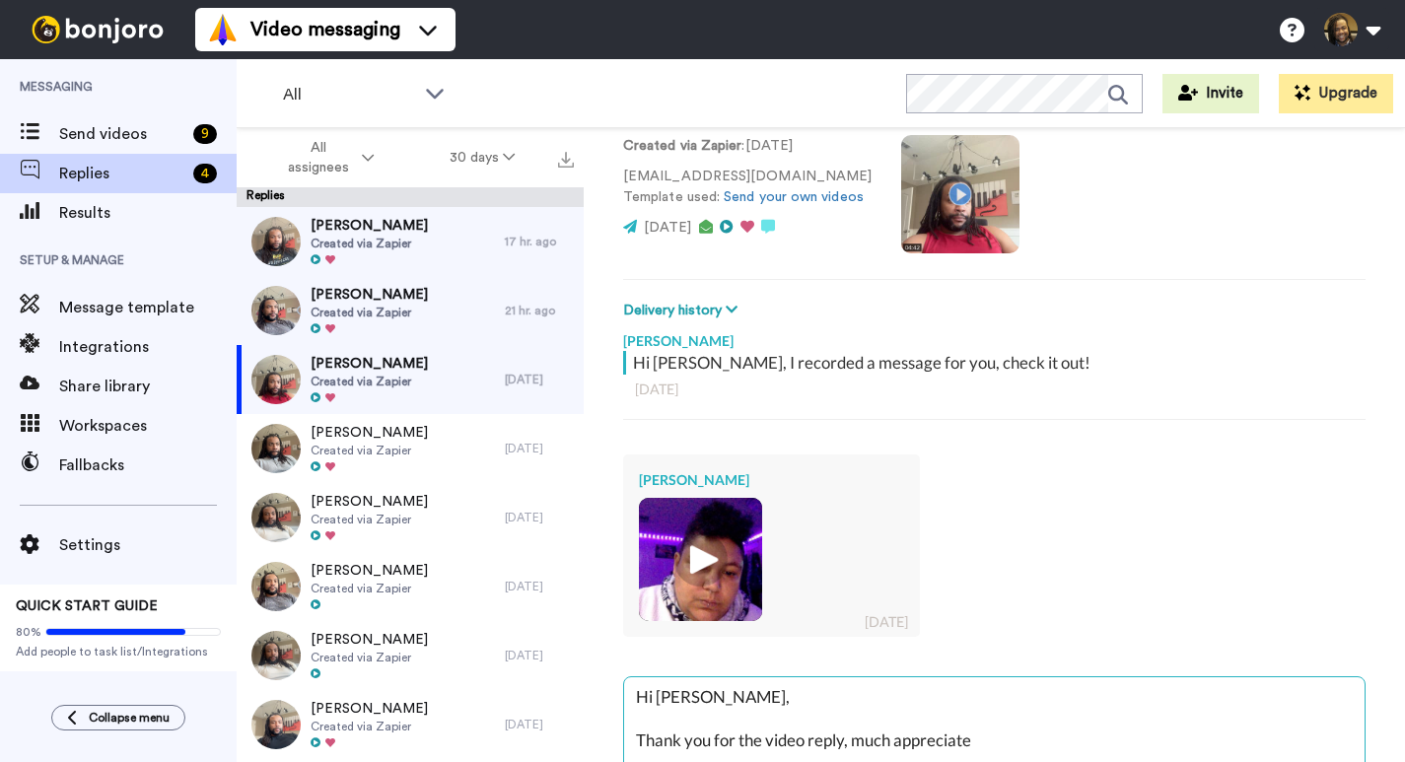
type textarea "x"
type textarea "Hi [PERSON_NAME], Thank you for the video reply, much appreciated,"
type textarea "x"
type textarea "Hi [PERSON_NAME], Thank you for the video reply, much appreciated,"
type textarea "x"
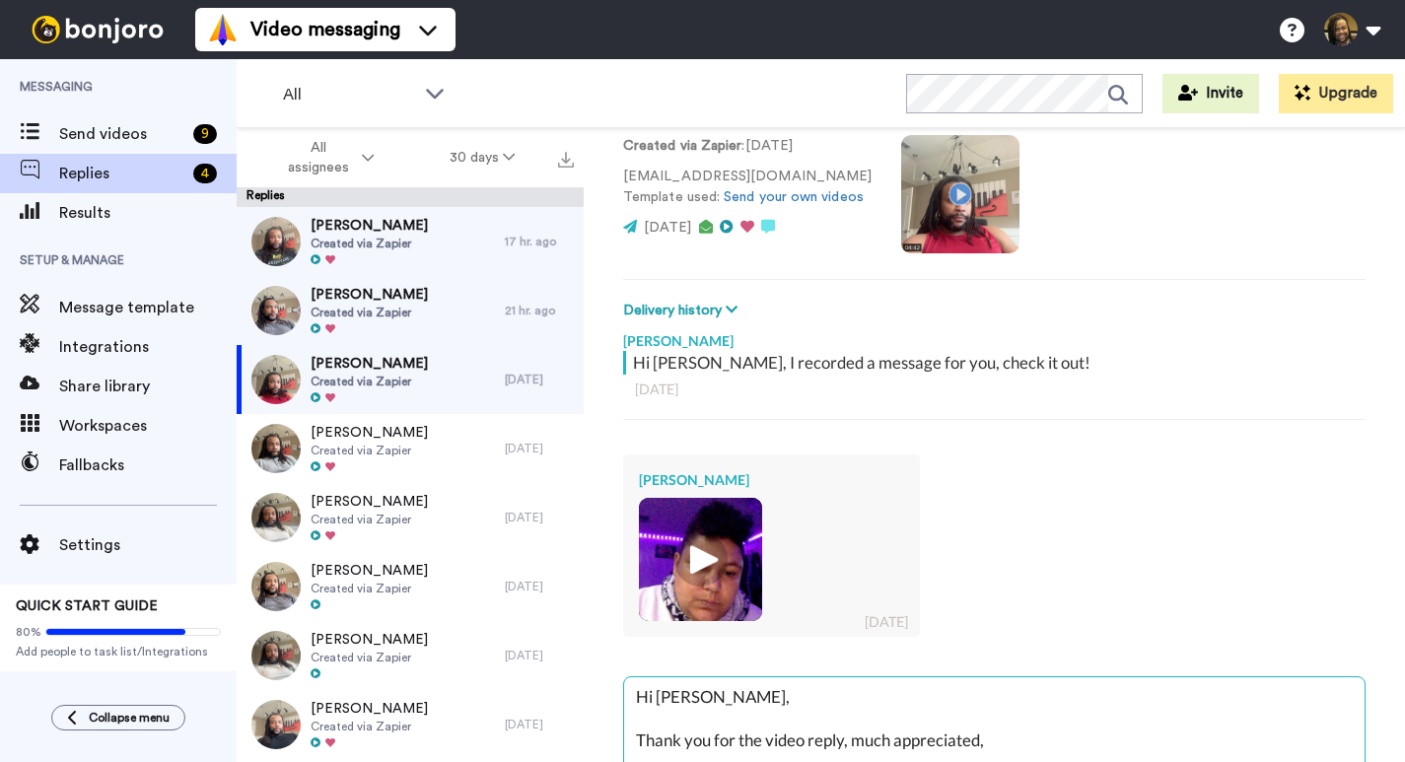
type textarea "Hi [PERSON_NAME], Thank you for the video reply, much appreciated, a"
type textarea "x"
type textarea "Hi [PERSON_NAME], Thank you for the video reply, much appreciated, an"
type textarea "x"
type textarea "Hi [PERSON_NAME], Thank you for the video reply, much appreciated, and"
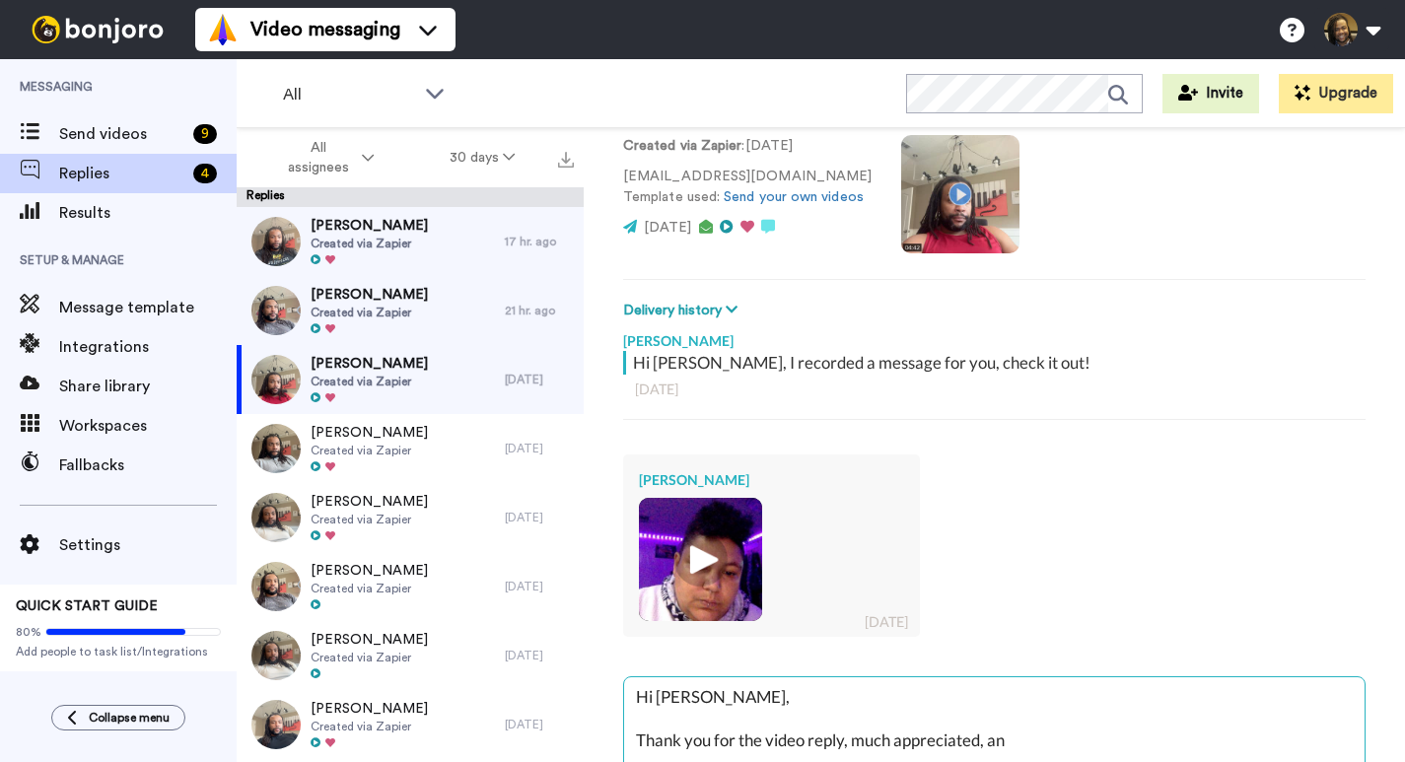
type textarea "x"
type textarea "Hi [PERSON_NAME], Thank you for the video reply, much appreciated, and"
type textarea "x"
type textarea "Hi [PERSON_NAME], Thank you for the video reply, much appreciated, and m"
type textarea "x"
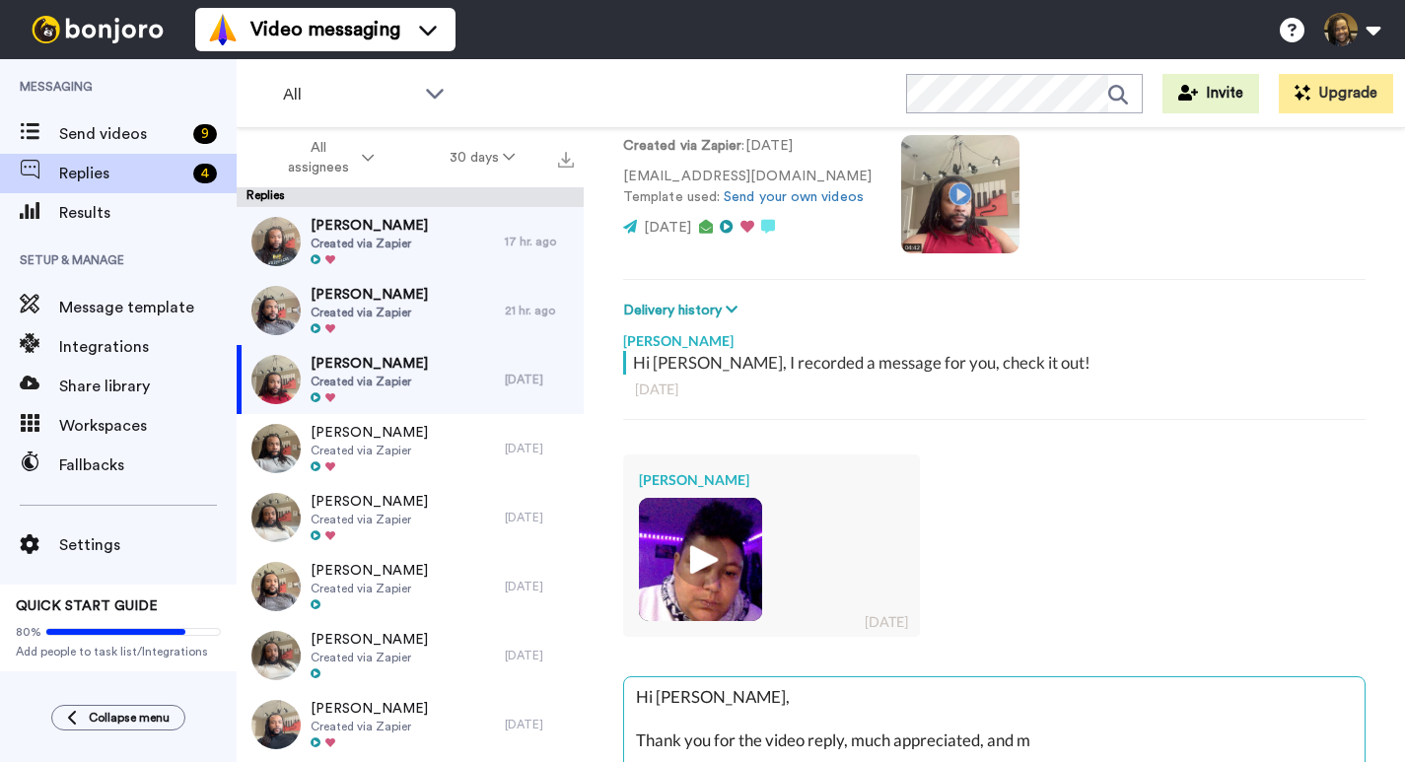
type textarea "Hi [PERSON_NAME], Thank you for the video reply, much appreciated, and my"
type textarea "x"
type textarea "Hi [PERSON_NAME], Thank you for the video reply, much appreciated, and my"
type textarea "x"
type textarea "Hi [PERSON_NAME], Thank you for the video reply, much appreciated, and my a"
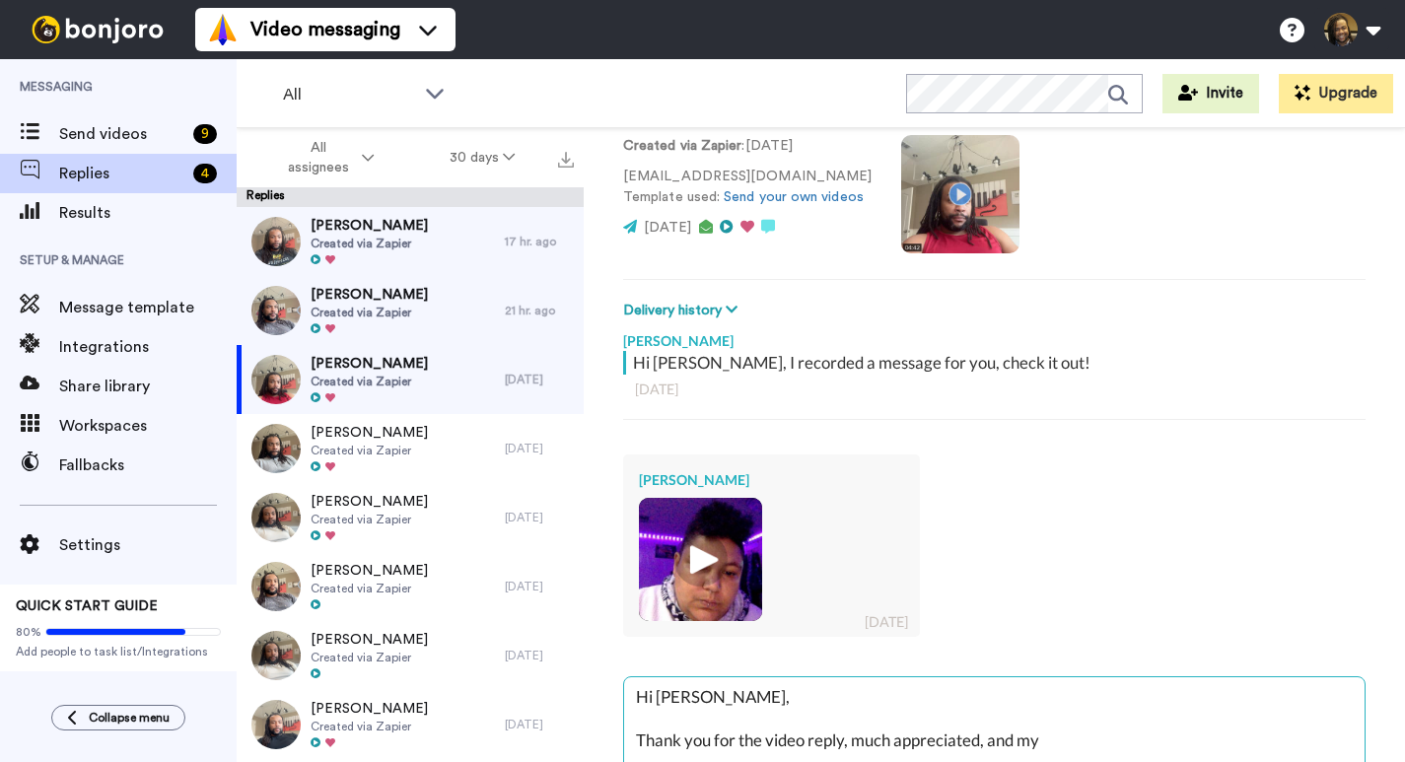
type textarea "x"
type textarea "Hi [PERSON_NAME], Thank you for the video reply, much appreciated, and my ap"
type textarea "x"
type textarea "Hi [PERSON_NAME], Thank you for the video reply, much appreciated, and my apo"
type textarea "x"
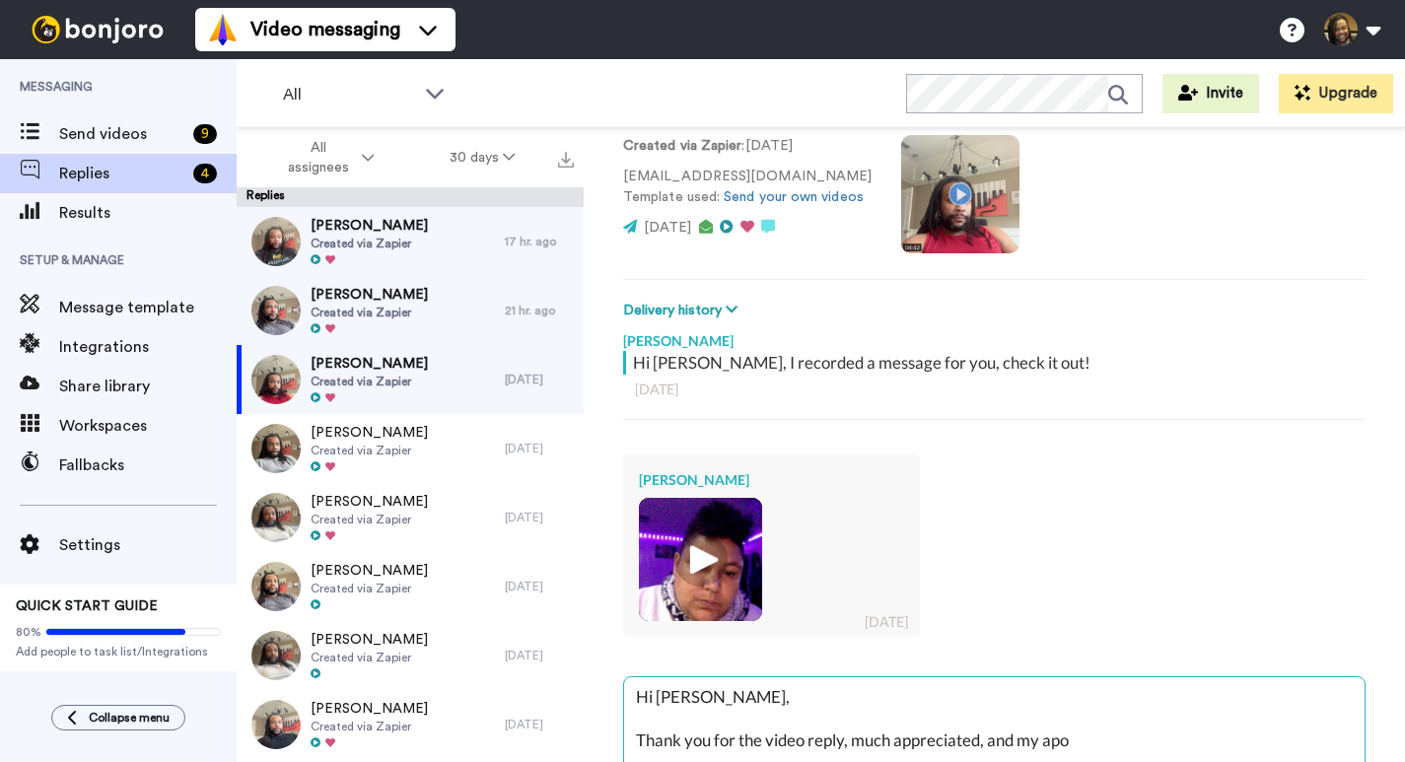
type textarea "Hi [PERSON_NAME], Thank you for the video reply, much appreciated, and my apol"
type textarea "x"
type textarea "Hi [PERSON_NAME], Thank you for the video reply, much appreciated, and my apolo"
type textarea "x"
type textarea "Hi [PERSON_NAME], Thank you for the video reply, much appreciated, and my apolog"
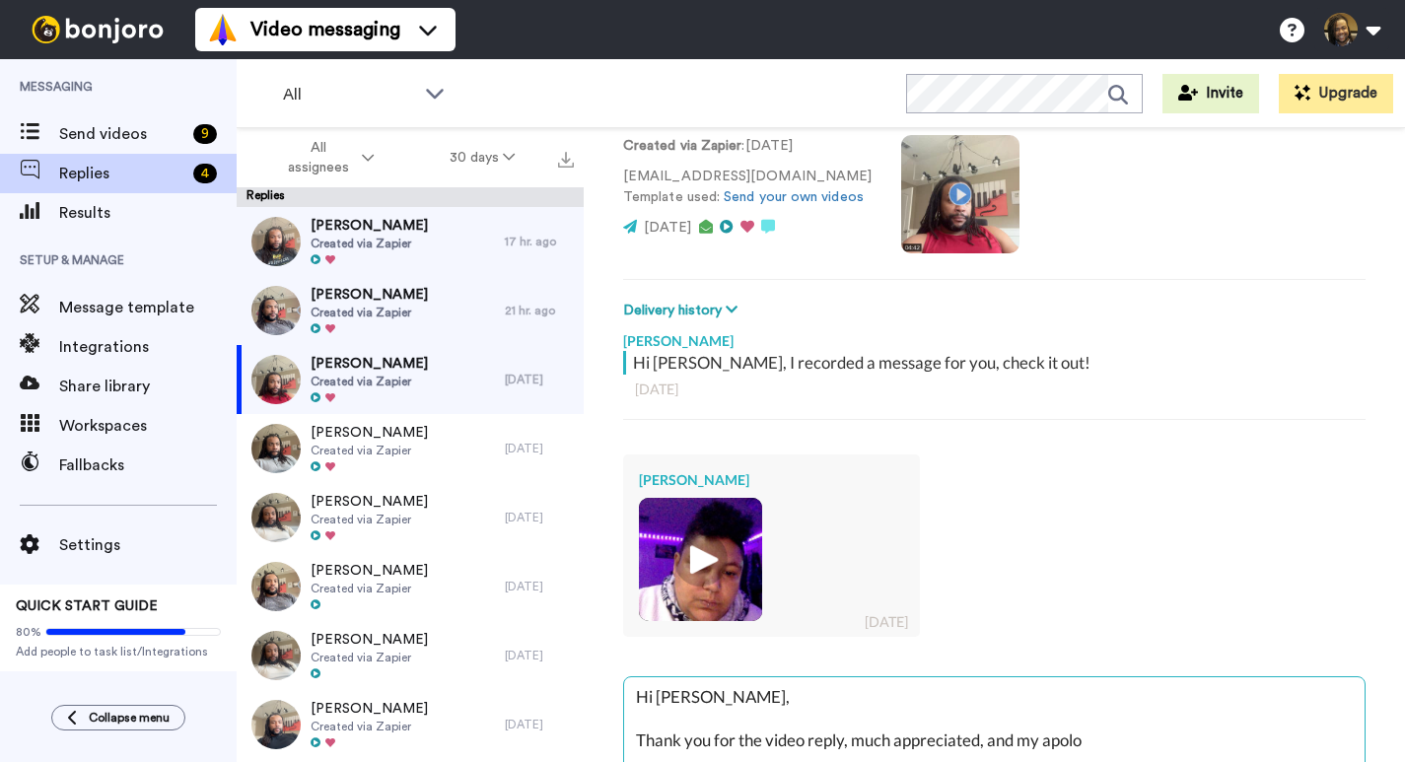
type textarea "x"
type textarea "Hi [PERSON_NAME], Thank you for the video reply, much appreciated, and my apolo…"
type textarea "x"
type textarea "Hi [PERSON_NAME], Thank you for the video reply, much appreciated, and my apolo…"
type textarea "x"
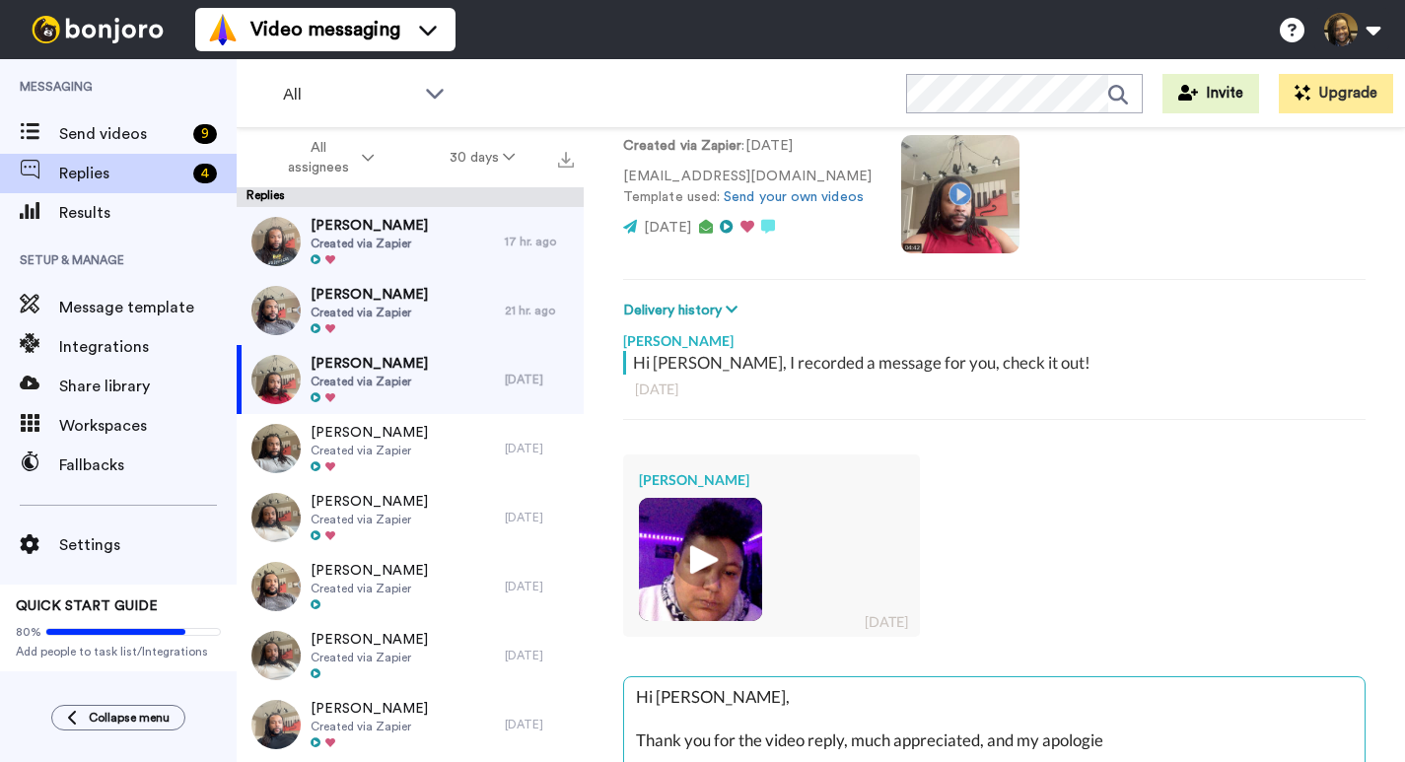
type textarea "Hi [PERSON_NAME], Thank you for the video reply, much appreciated, and my apolo…"
type textarea "x"
type textarea "Hi [PERSON_NAME], Thank you for the video reply, much appreciated, and my apolo…"
type textarea "x"
type textarea "Hi [PERSON_NAME], Thank you for the video reply, much appreciated, and my apolo…"
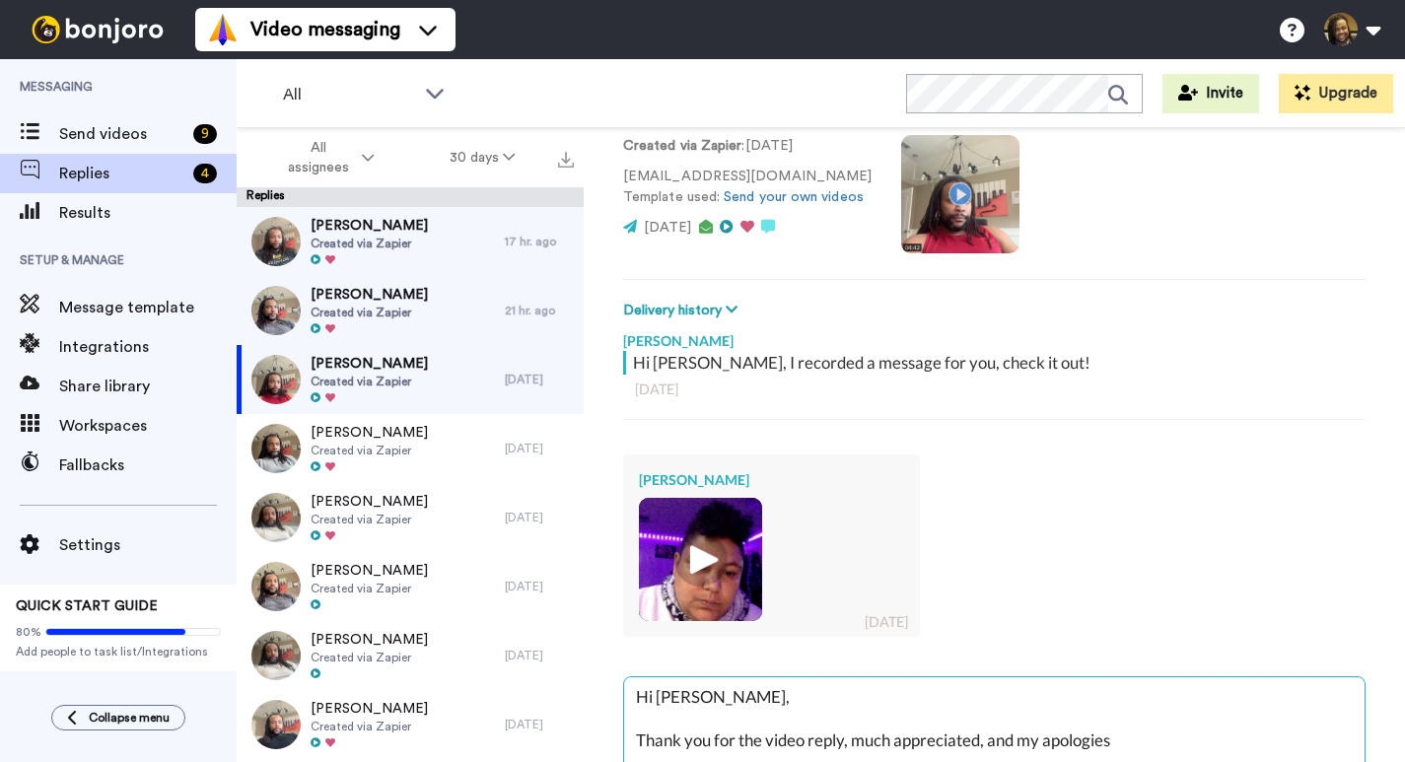
type textarea "x"
type textarea "Hi [PERSON_NAME], Thank you for the video reply, much appreciated, and my apolo…"
type textarea "x"
type textarea "Hi [PERSON_NAME], Thank you for the video reply, much appreciated, and my apolo…"
type textarea "x"
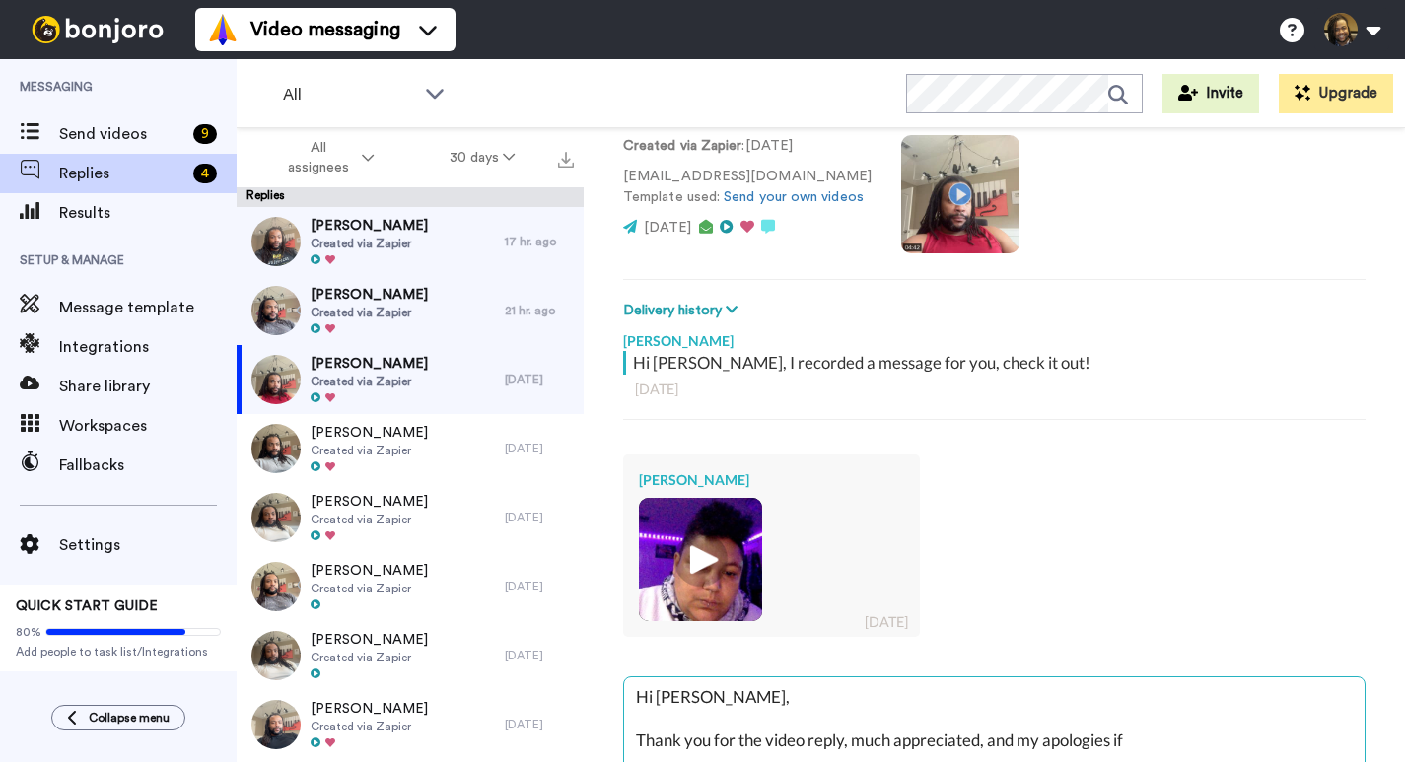
type textarea "Hi [PERSON_NAME], Thank you for the video reply, much appreciated, and my apolo…"
type textarea "x"
type textarea "Hi [PERSON_NAME], Thank you for the video reply, much appreciated, and my apolo…"
type textarea "x"
type textarea "Hi [PERSON_NAME], Thank you for the video reply, much appreciated, and my apolo…"
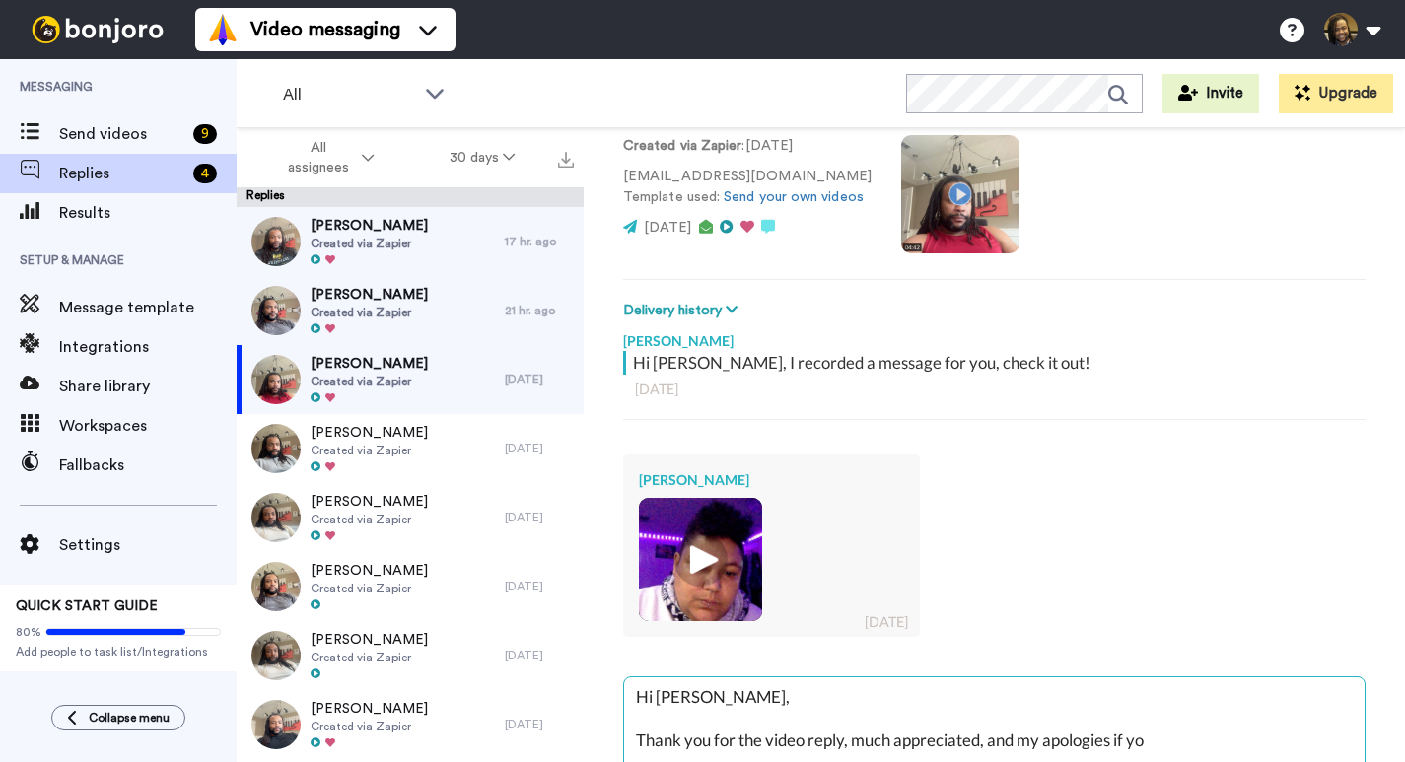
type textarea "x"
type textarea "Hi [PERSON_NAME], Thank you for the video reply, much appreciated, and my apolo…"
type textarea "x"
type textarea "Hi [PERSON_NAME], Thank you for the video reply, much appreciated, and my apolo…"
type textarea "x"
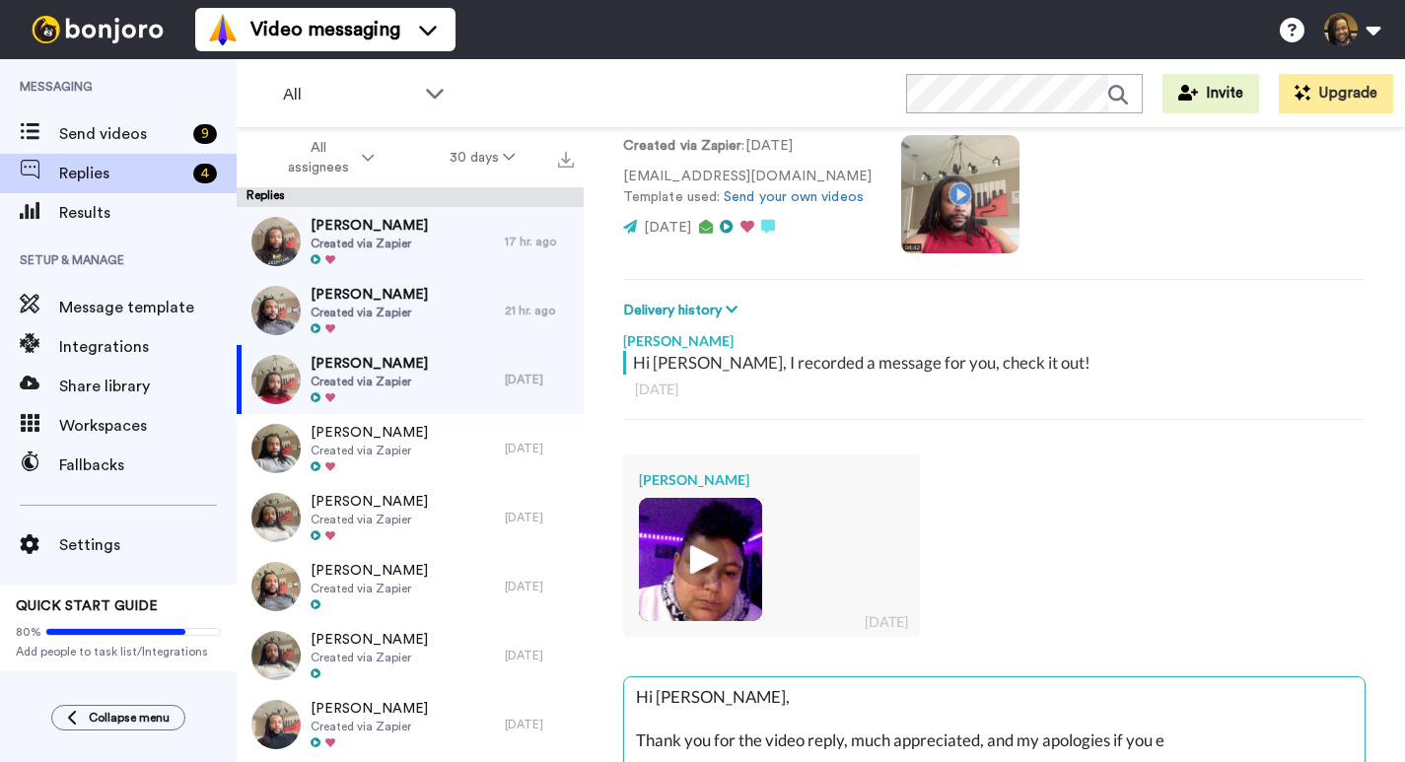
type textarea "Hi [PERSON_NAME], Thank you for the video reply, much appreciated, and my apolo…"
type textarea "x"
type textarea "Hi [PERSON_NAME], Thank you for the video reply, much appreciated, and my apolo…"
type textarea "x"
type textarea "Hi [PERSON_NAME], Thank you for the video reply, much appreciated, and my apolo…"
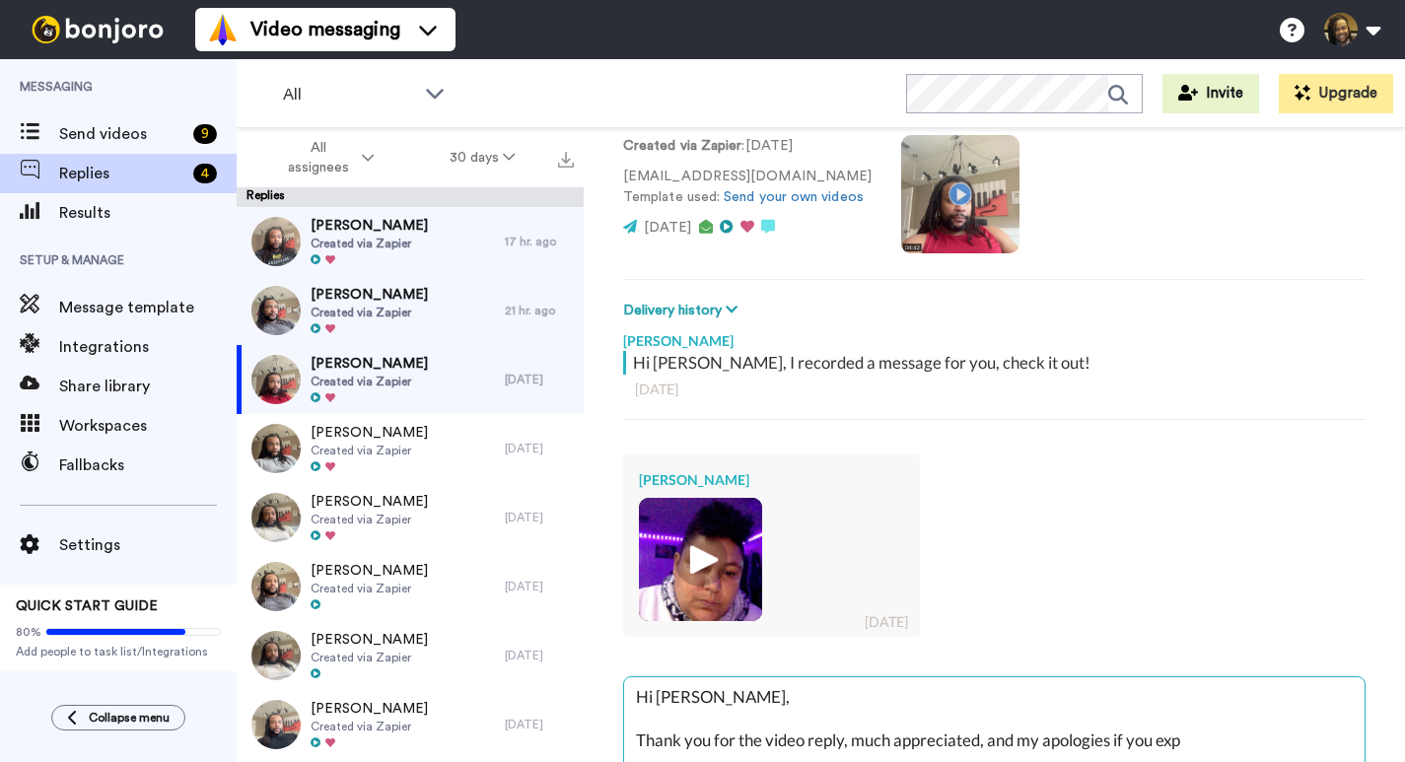
type textarea "x"
type textarea "Hi [PERSON_NAME], Thank you for the video reply, much appreciated, and my apolo…"
type textarea "x"
type textarea "Hi [PERSON_NAME], Thank you for the video reply, much appreciated, and my apolo…"
type textarea "x"
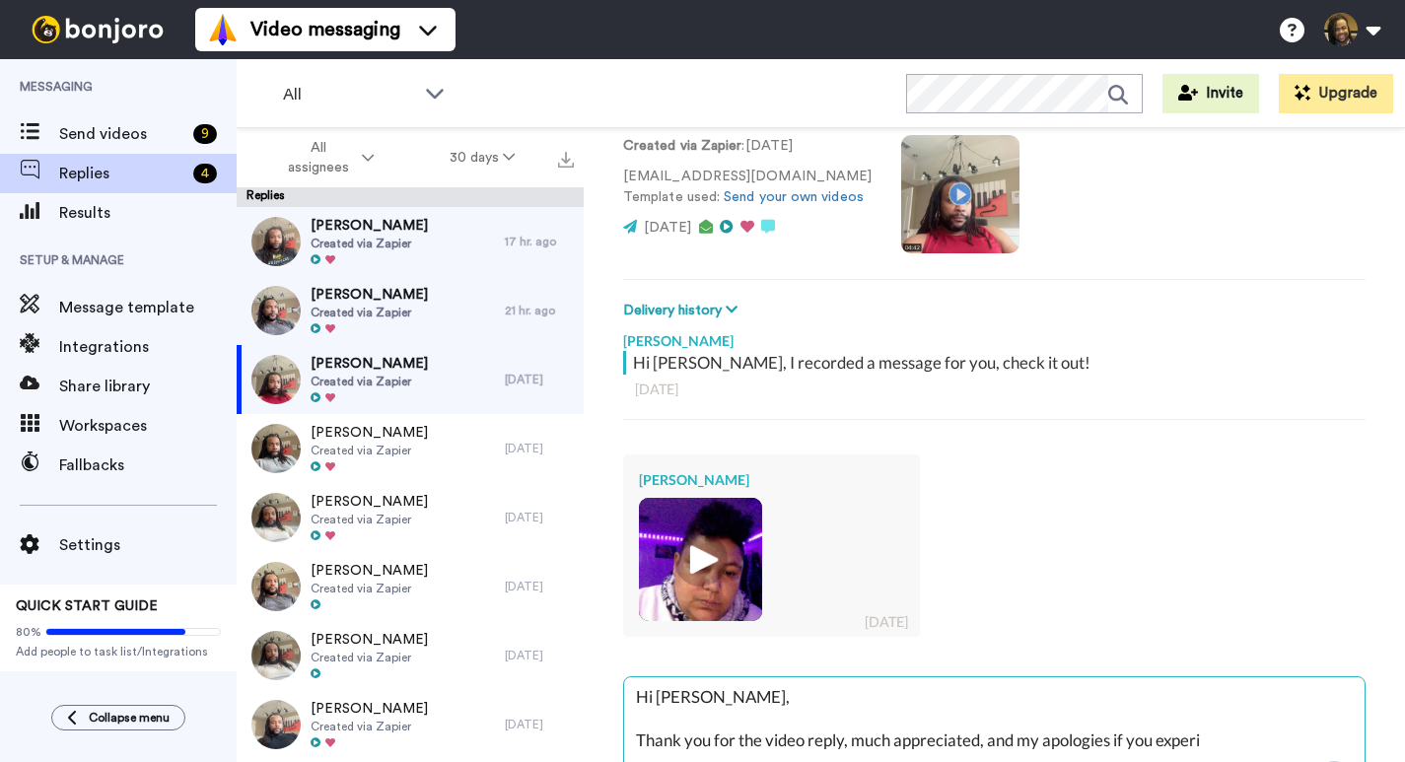
type textarea "Hi [PERSON_NAME], Thank you for the video reply, much appreciated, and my apolo…"
type textarea "x"
type textarea "Hi [PERSON_NAME], Thank you for the video reply, much appreciated, and my apolo…"
type textarea "x"
type textarea "Hi [PERSON_NAME], Thank you for the video reply, much appreciated, and my apolo…"
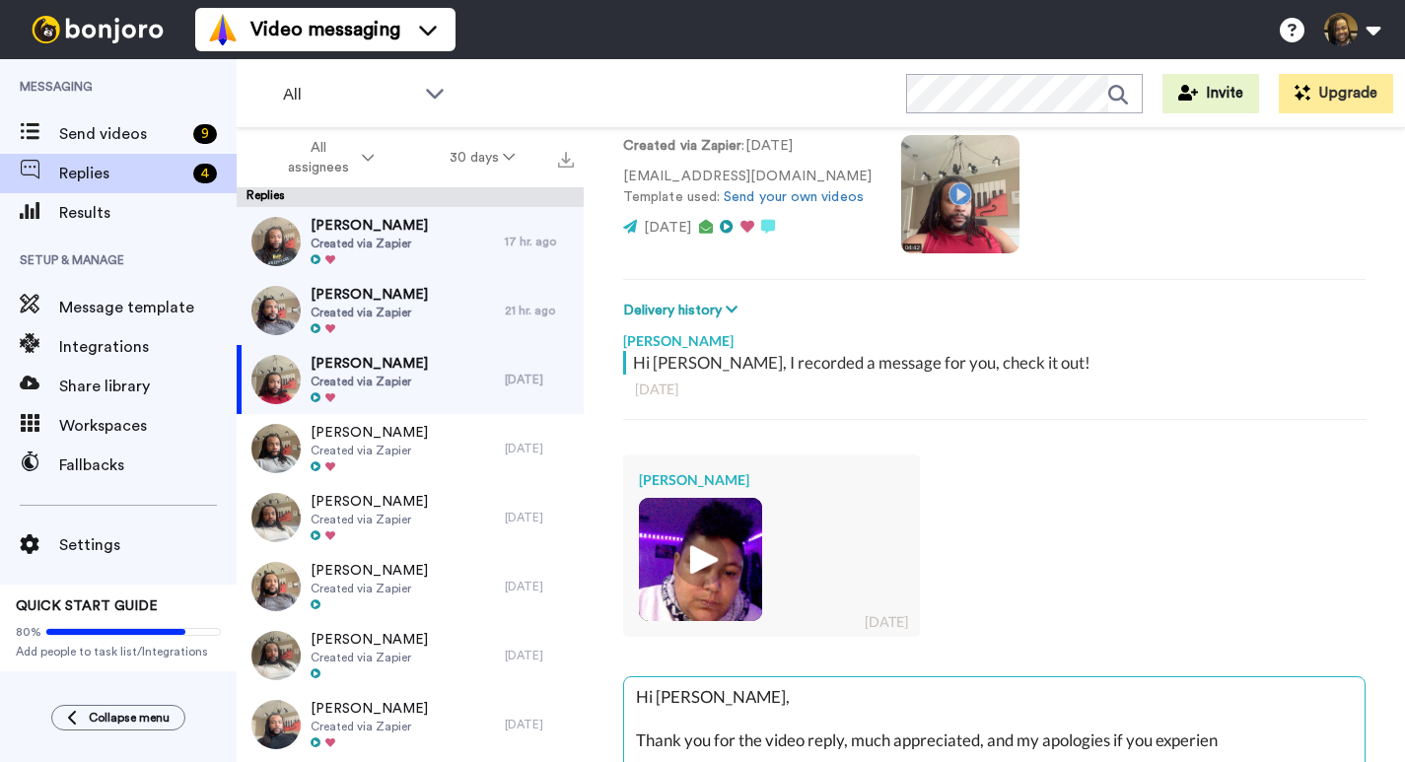
type textarea "x"
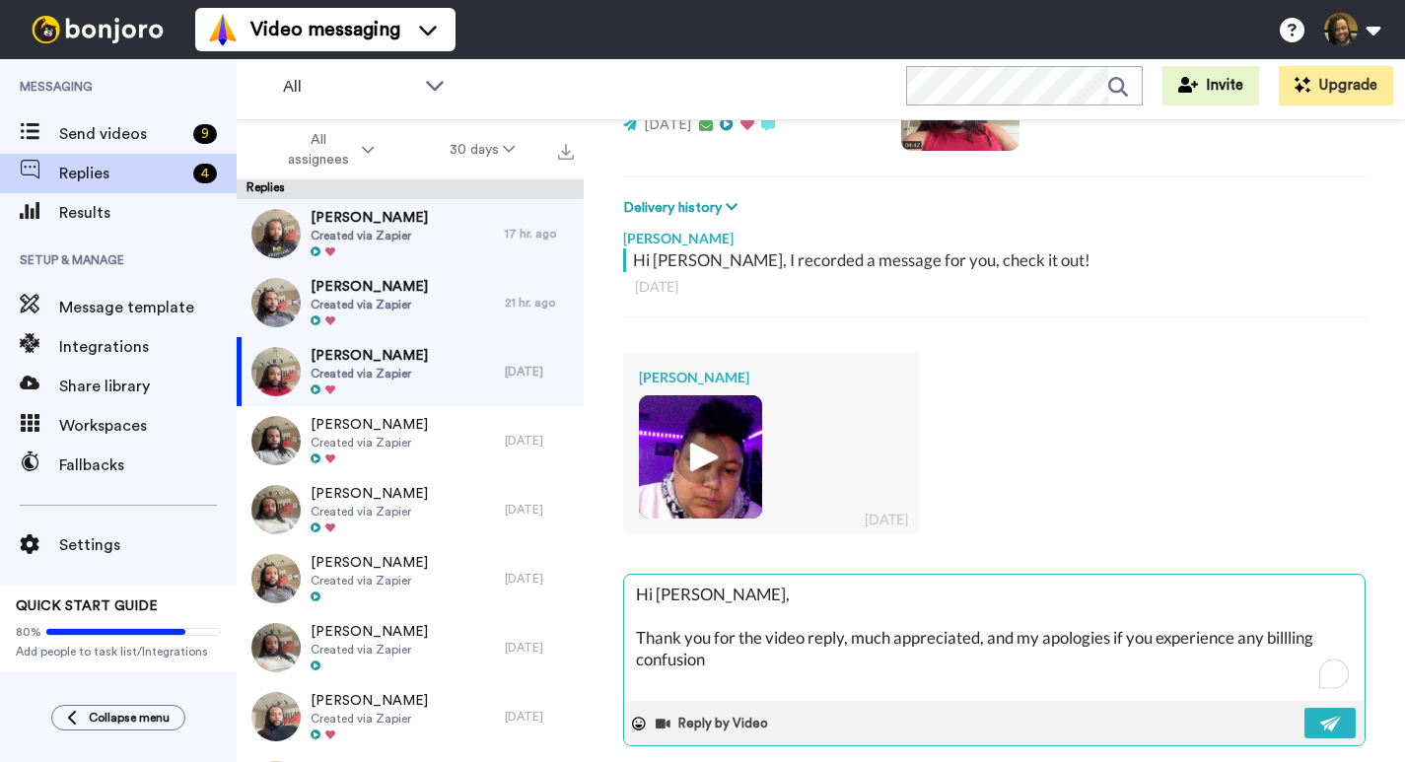
scroll to position [241, 0]
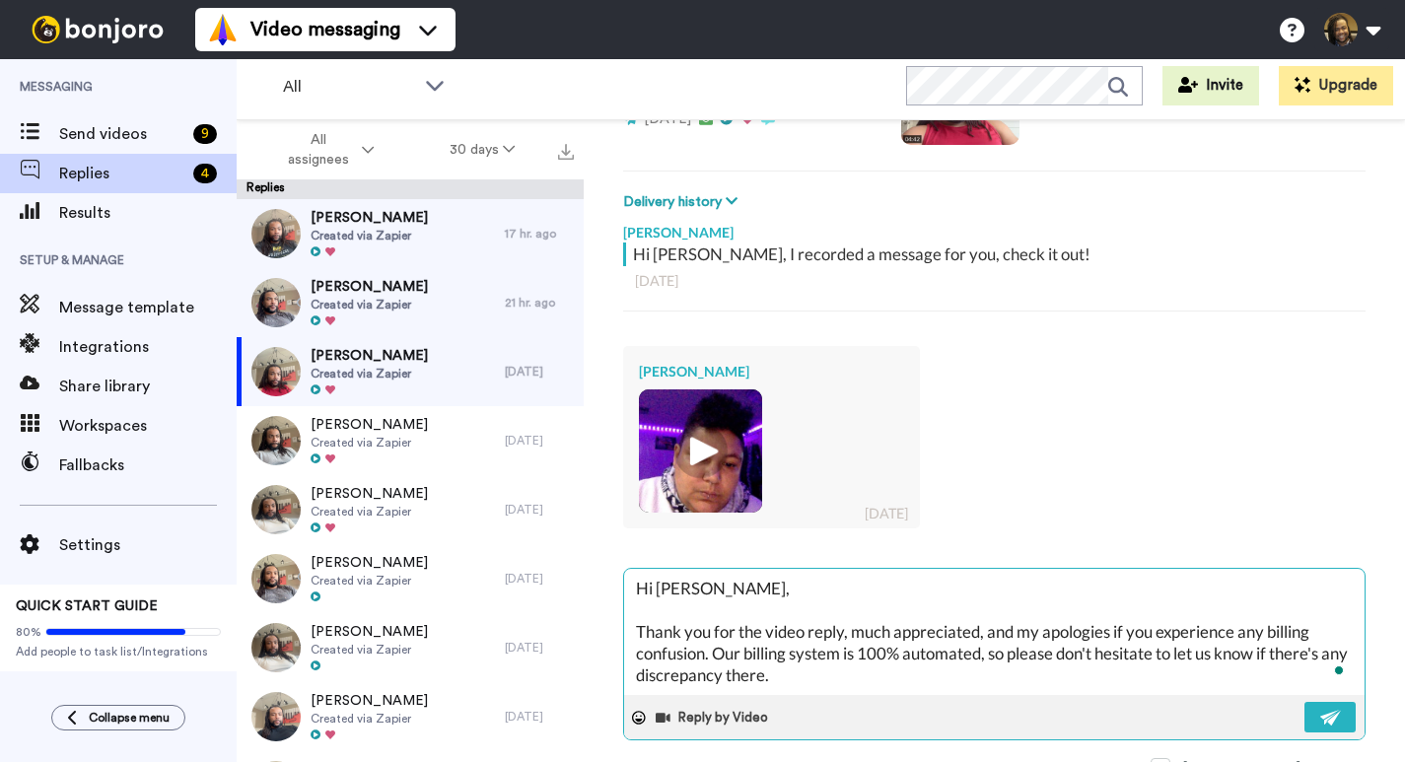
click at [835, 672] on textarea "Hi [PERSON_NAME], Thank you for the video reply, much appreciated, and my apolo…" at bounding box center [994, 632] width 740 height 126
click at [1323, 726] on button at bounding box center [1329, 717] width 51 height 31
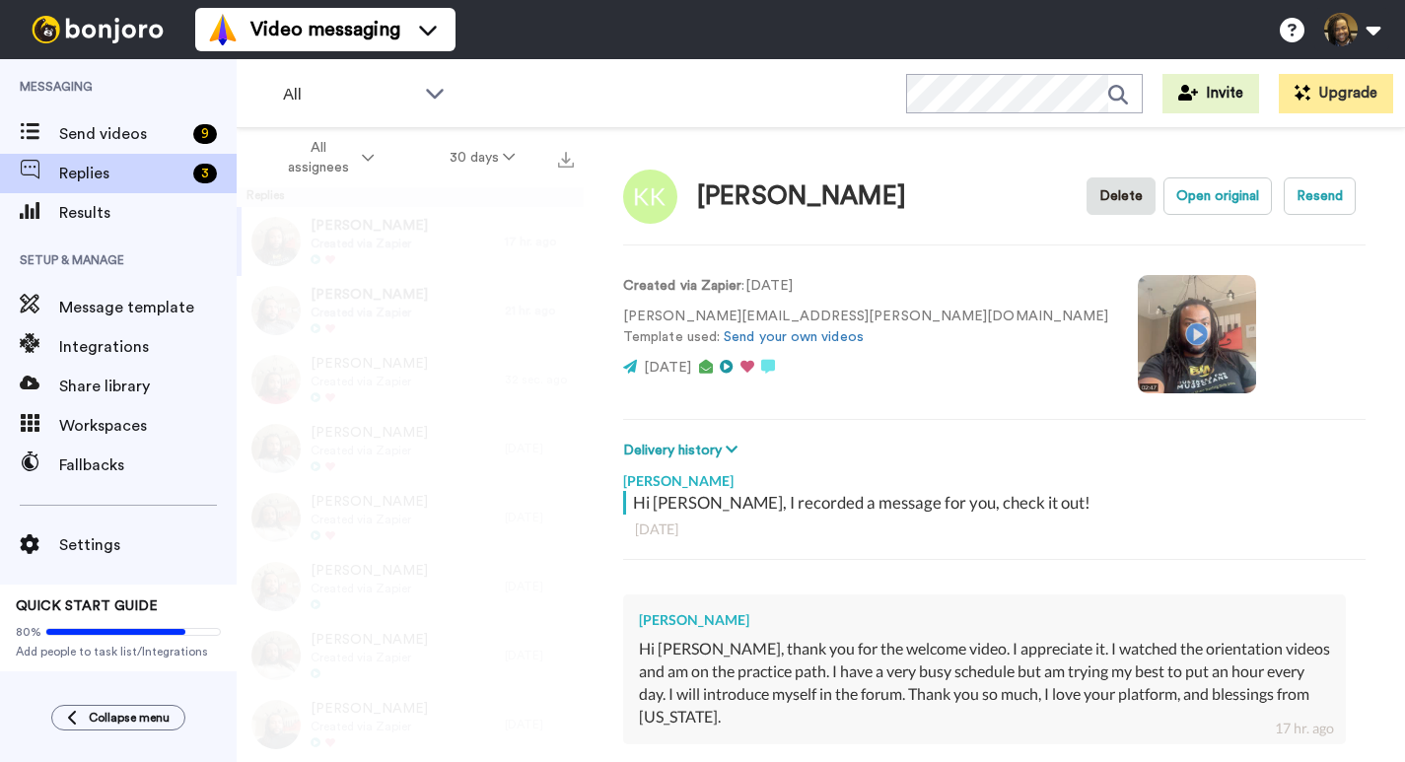
type textarea "x"
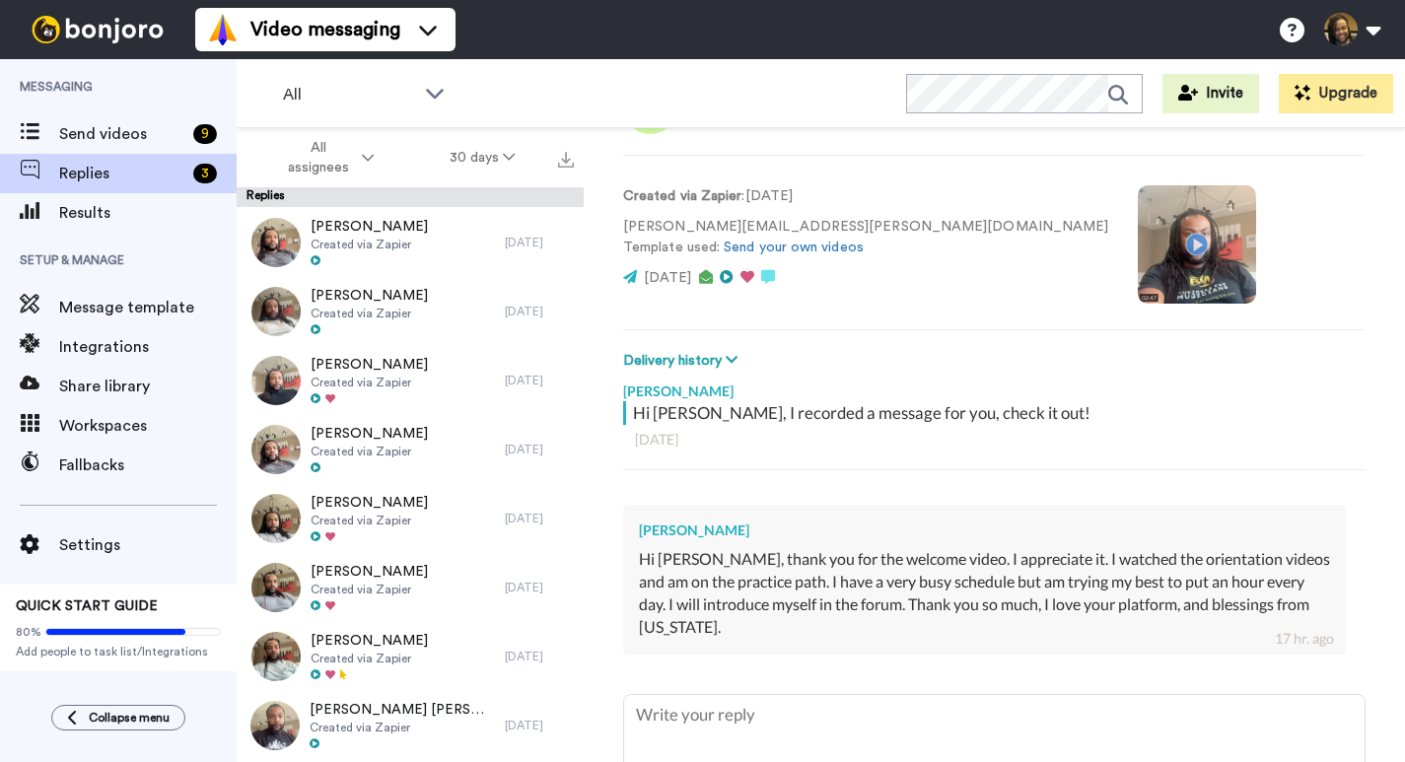
scroll to position [208, 0]
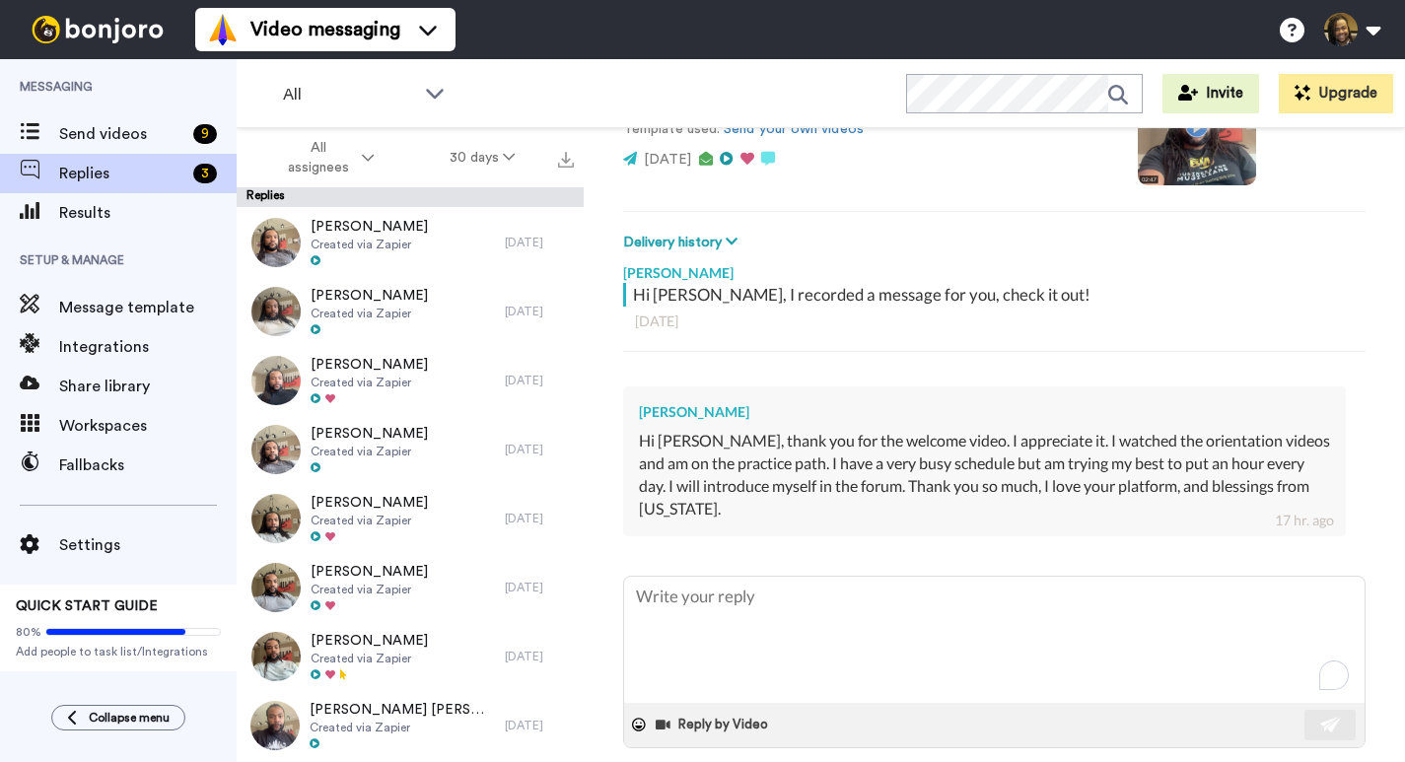
type textarea "A"
type textarea "x"
type textarea "Aw"
type textarea "x"
type textarea "Awe"
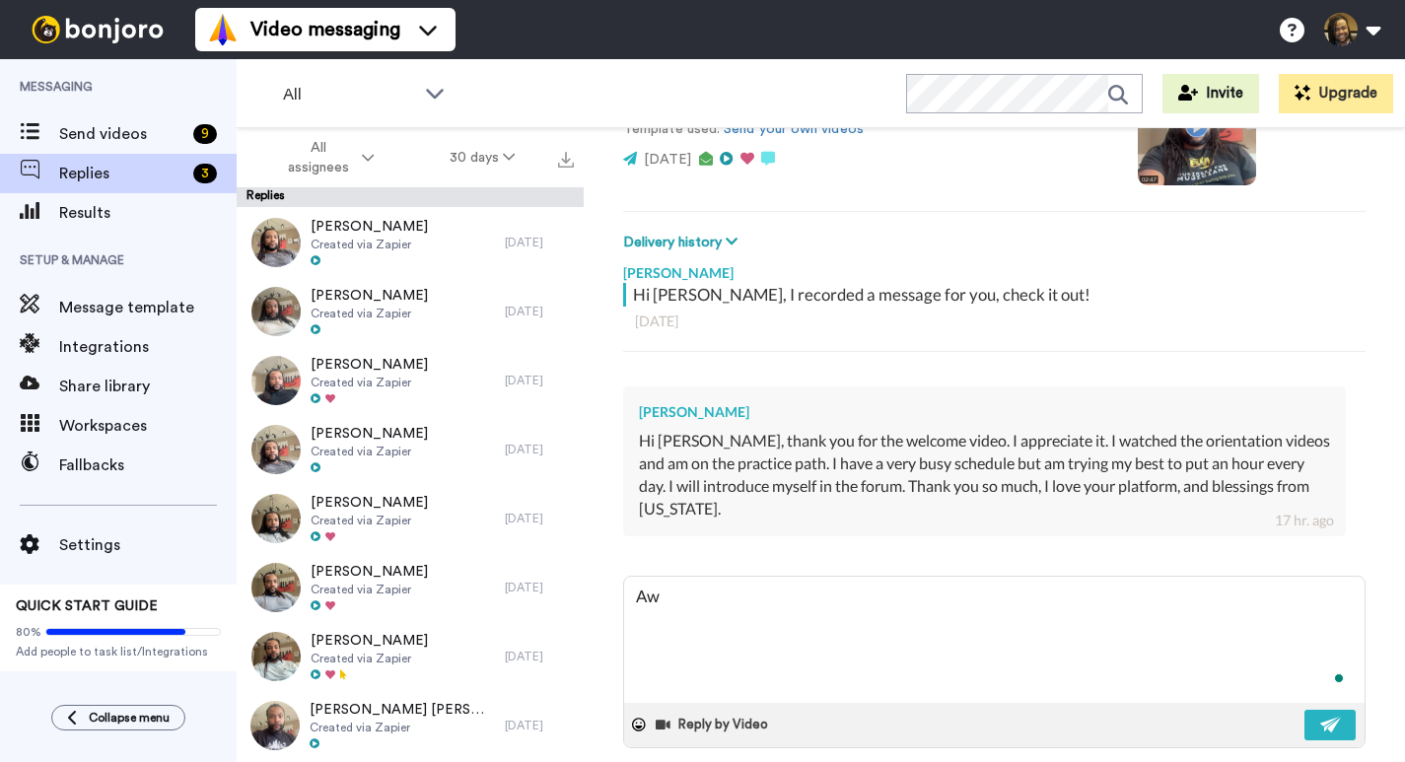
type textarea "x"
type textarea "Awes"
type textarea "x"
type textarea "Aweso"
type textarea "x"
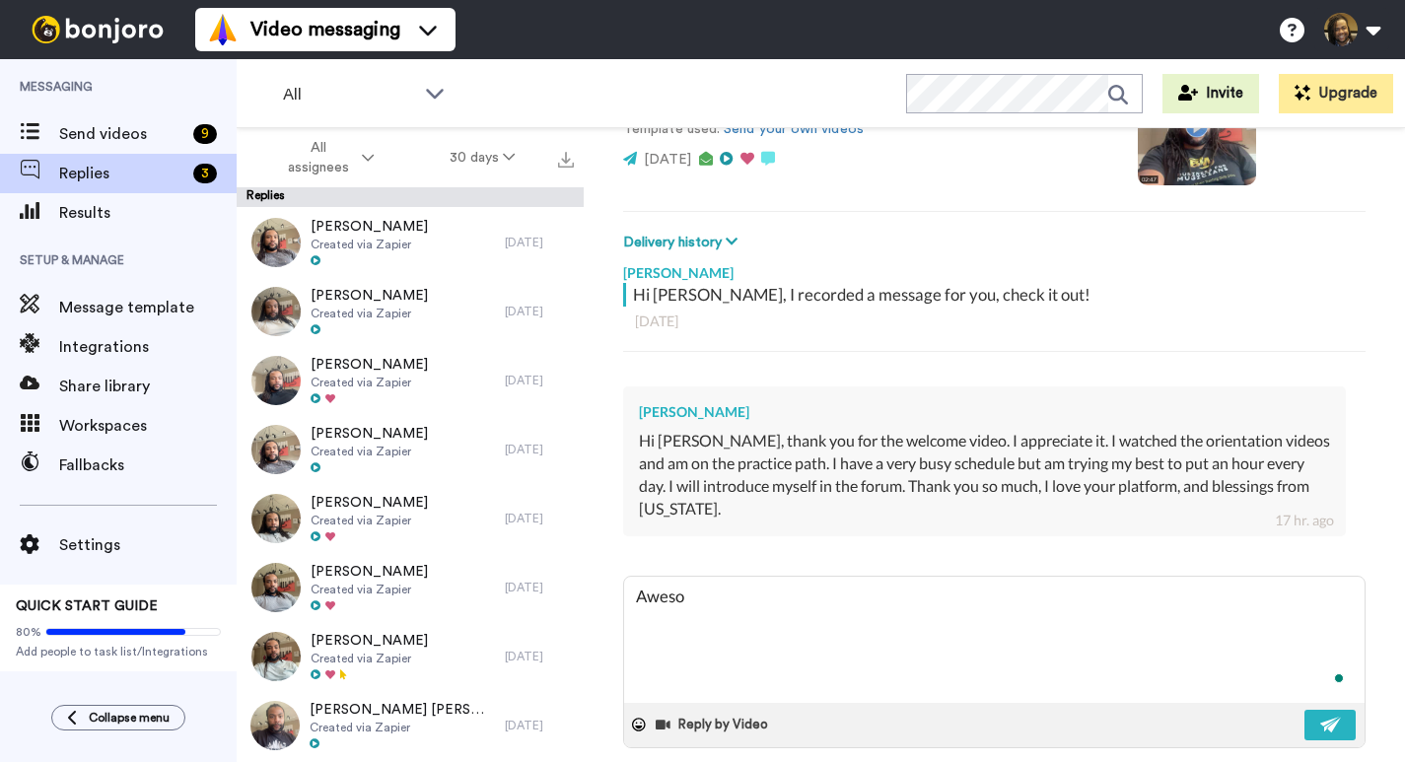
type textarea "Awesom"
type textarea "x"
type textarea "Awesome"
type textarea "x"
type textarea "Awesome,"
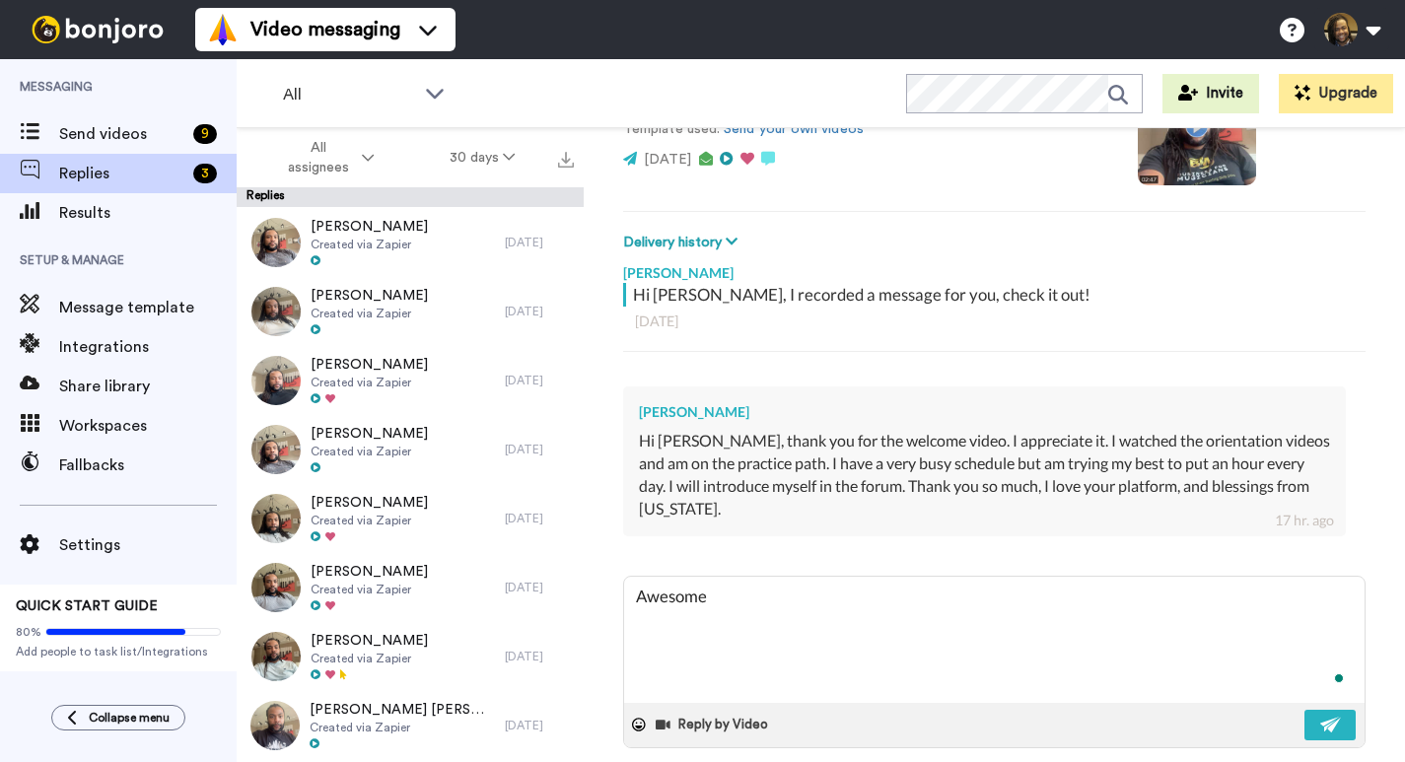
type textarea "x"
type textarea "Awesome,"
type textarea "x"
type textarea "Awesome, t"
type textarea "x"
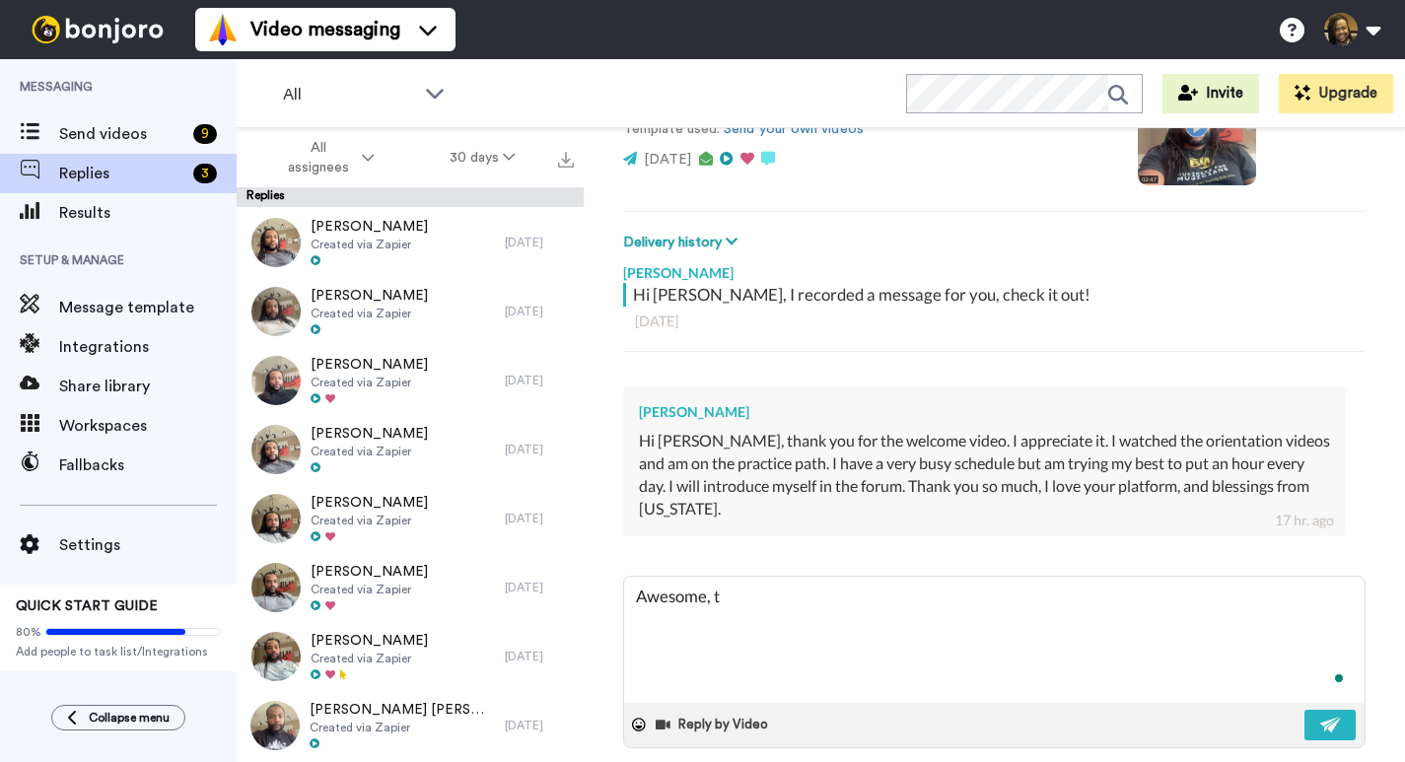
type textarea "Awesome, th"
type textarea "x"
type textarea "Awesome, tha"
type textarea "x"
type textarea "Awesome, than"
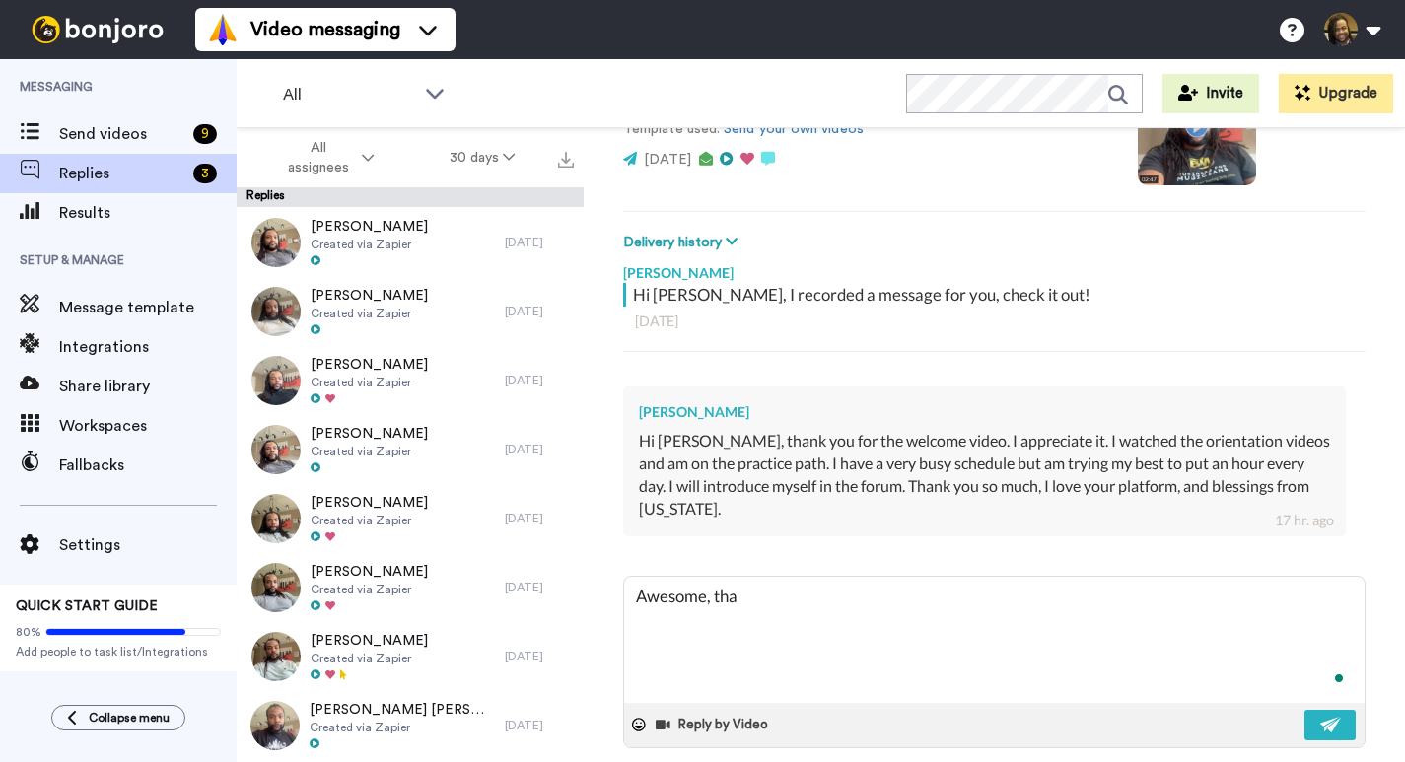
type textarea "x"
type textarea "Awesome, thank"
type textarea "x"
type textarea "Awesome, thank"
type textarea "x"
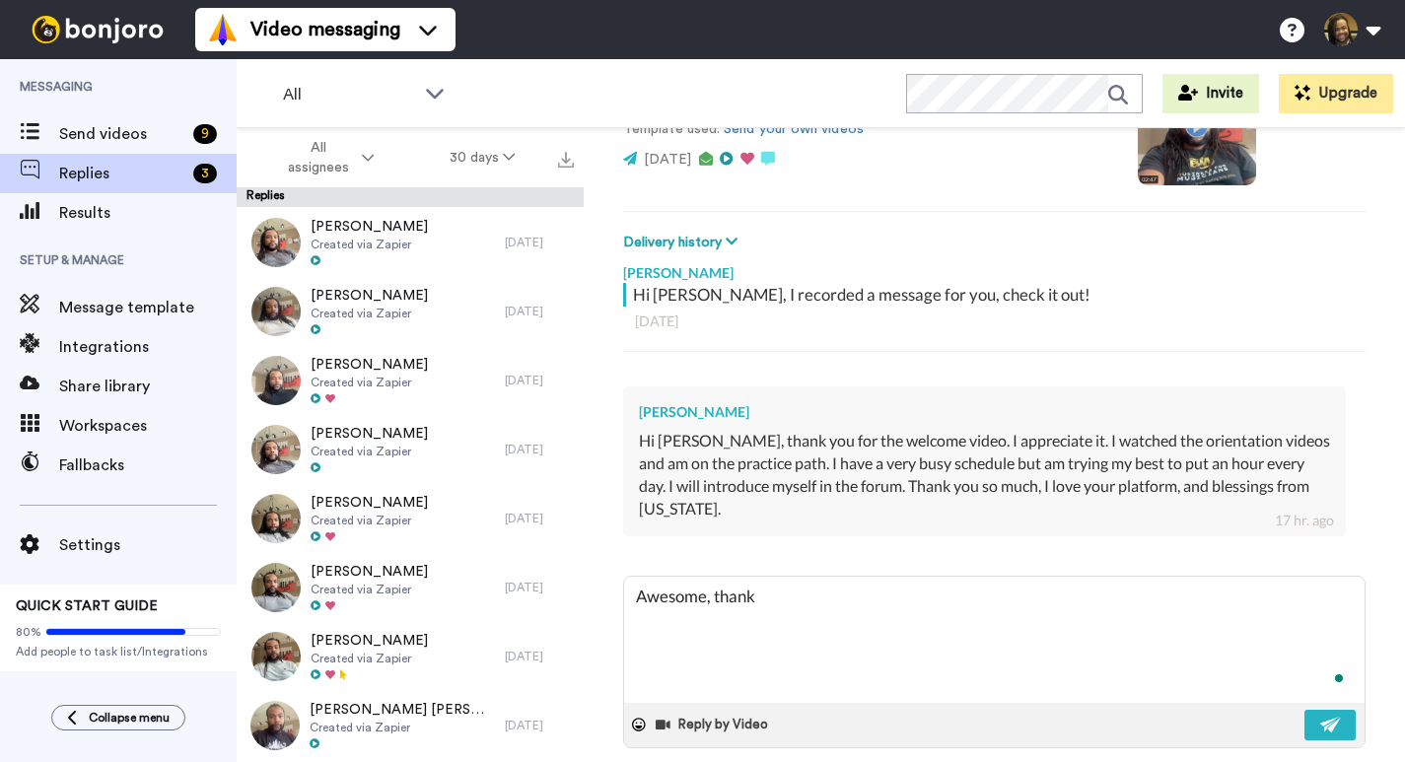
type textarea "Awesome, thank y"
type textarea "x"
type textarea "Awesome, thank yo"
type textarea "x"
type textarea "Awesome, thank you"
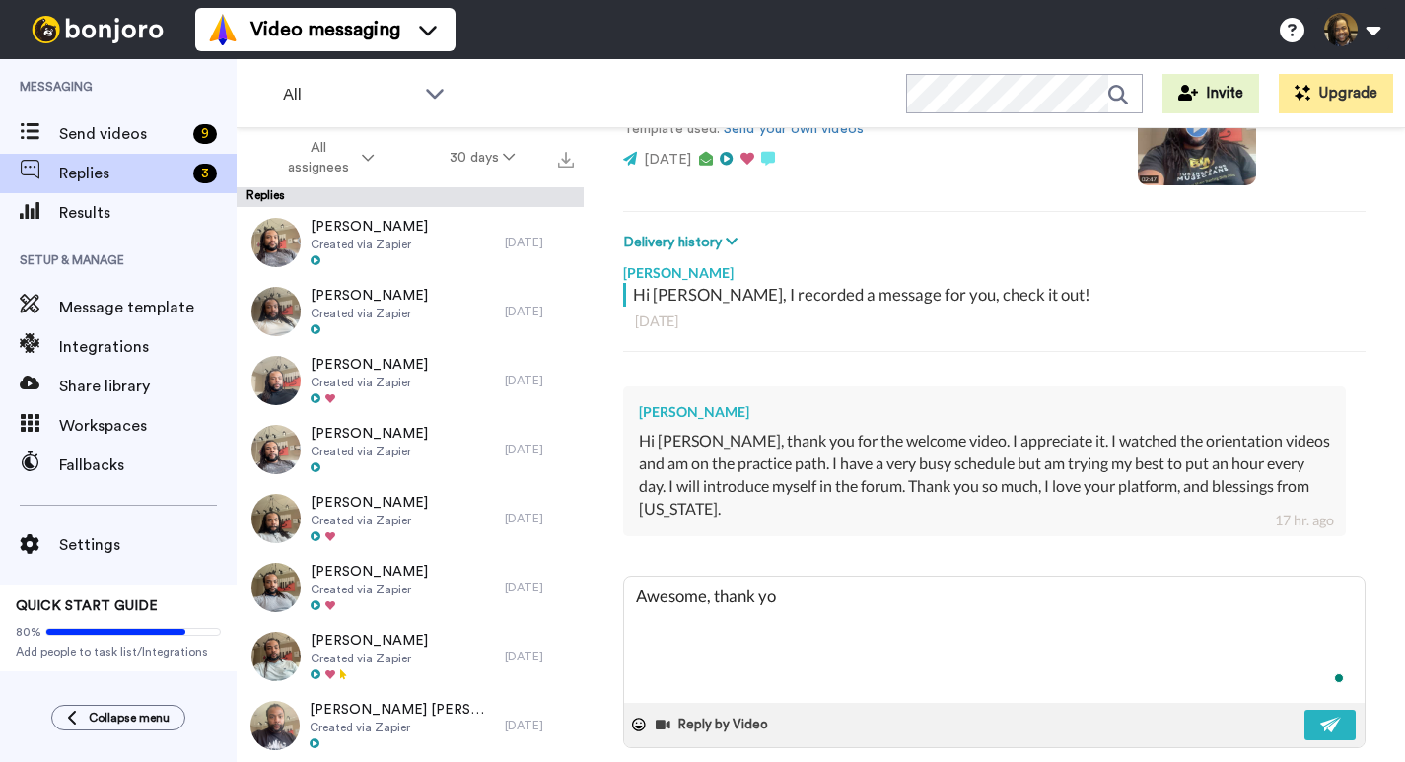
type textarea "x"
type textarea "Awesome, thank you"
type textarea "x"
type textarea "Awesome, thank you f"
type textarea "x"
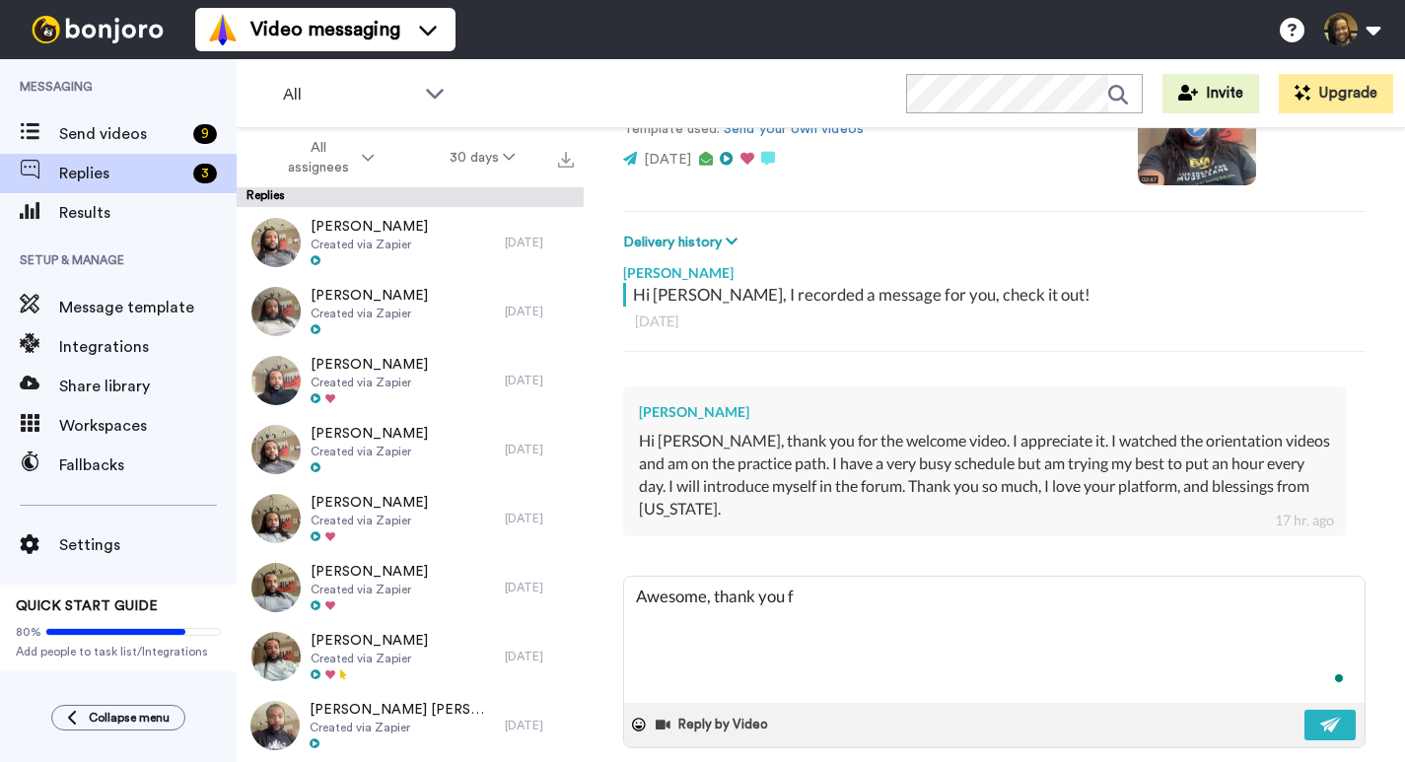
type textarea "Awesome, thank you fo"
type textarea "x"
type textarea "Awesome, thank you for"
type textarea "x"
type textarea "Awesome, thank you for"
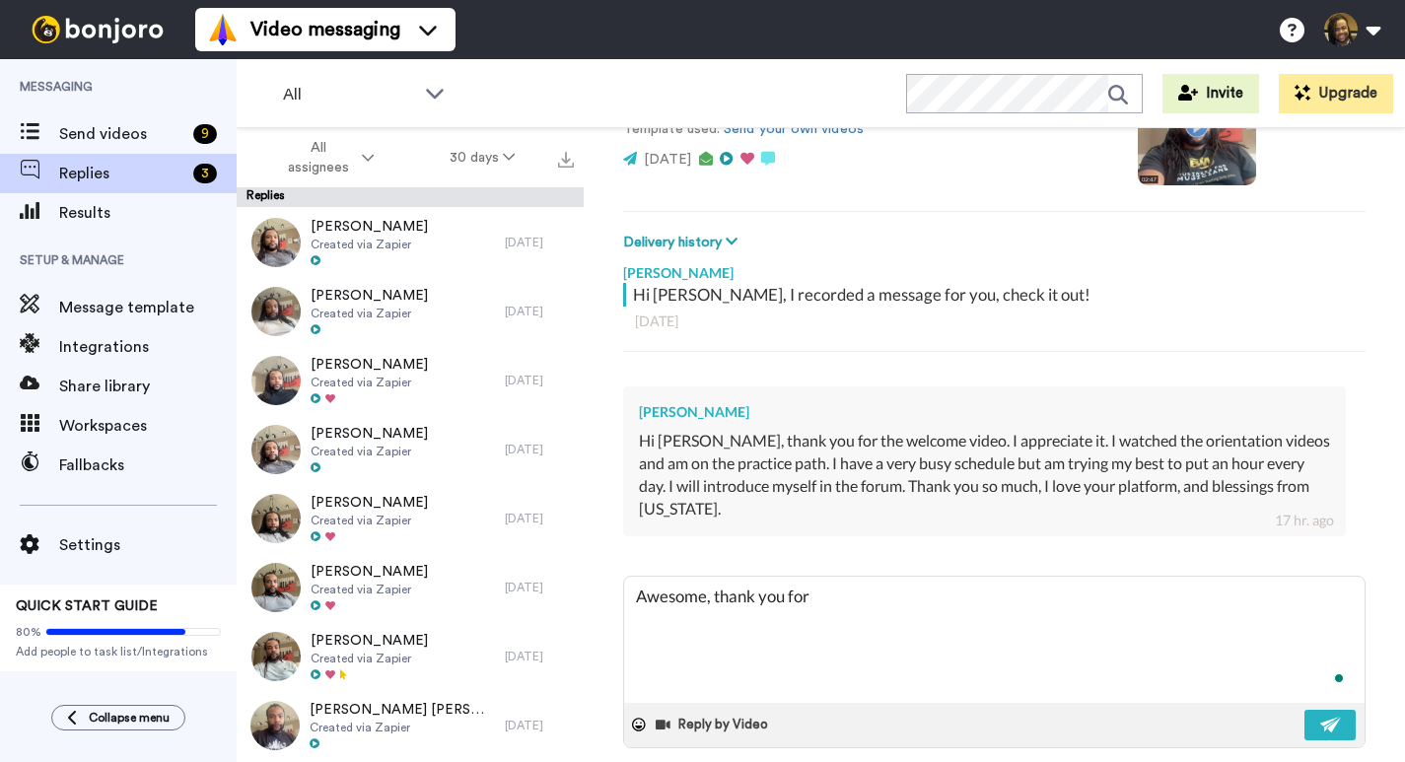
type textarea "x"
type textarea "Awesome, thank you for t"
type textarea "x"
type textarea "Awesome, thank you for th"
type textarea "x"
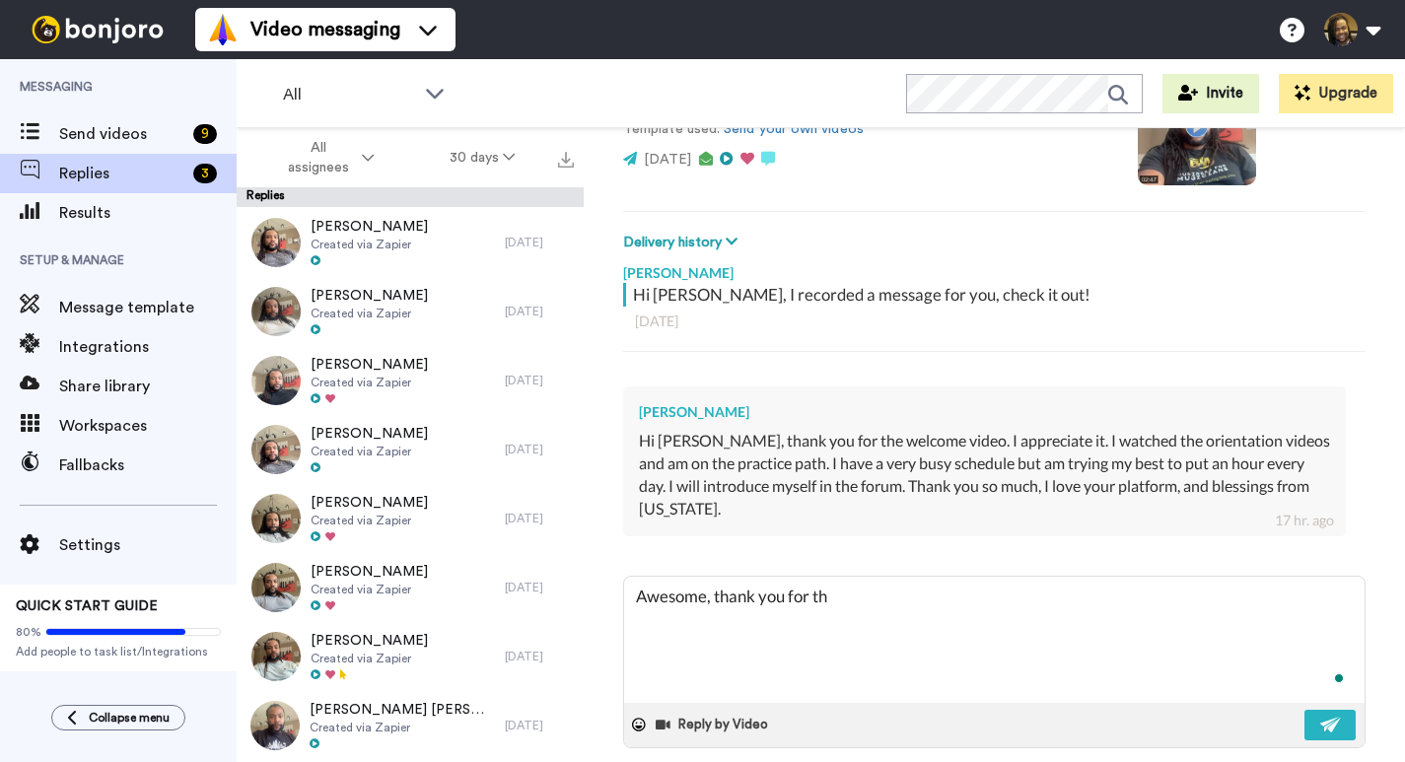
type textarea "Awesome, thank you for the"
type textarea "x"
type textarea "Awesome, thank you for the"
type textarea "x"
type textarea "Awesome, thank you for the r"
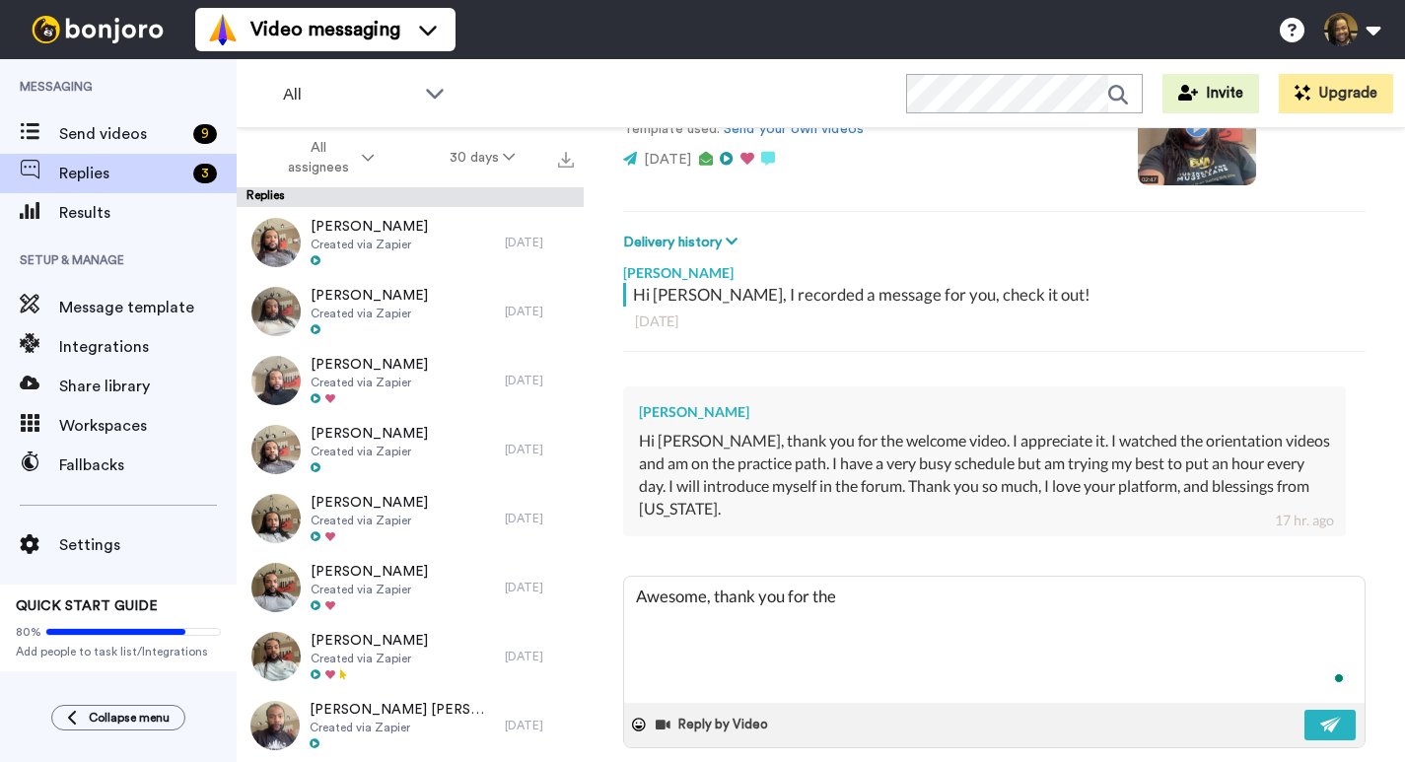
type textarea "x"
type textarea "Awesome, thank you for the re"
type textarea "x"
type textarea "Awesome, thank you for the rep"
type textarea "x"
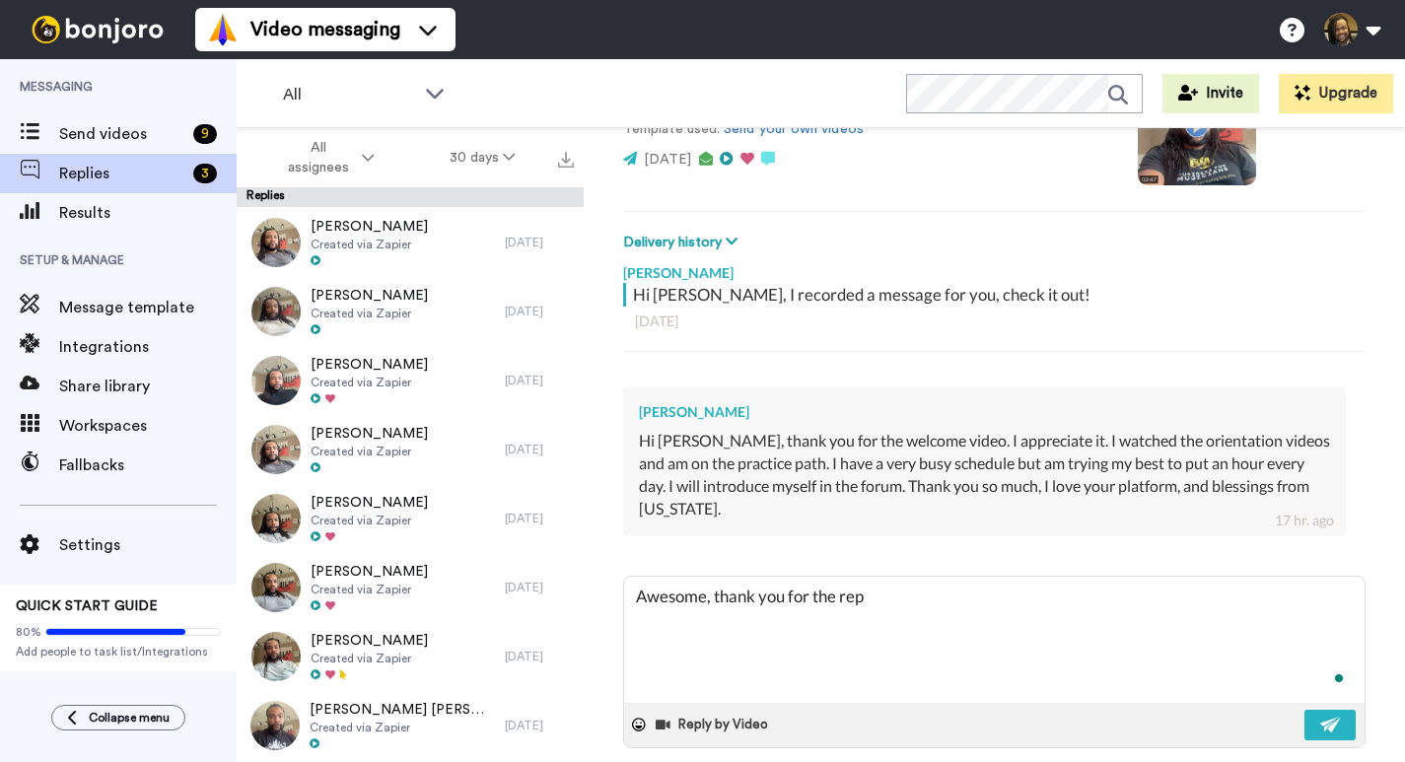
type textarea "Awesome, thank you for the repl"
type textarea "x"
type textarea "Awesome, thank you for the reply"
type textarea "x"
type textarea "Awesome, thank you for the reply"
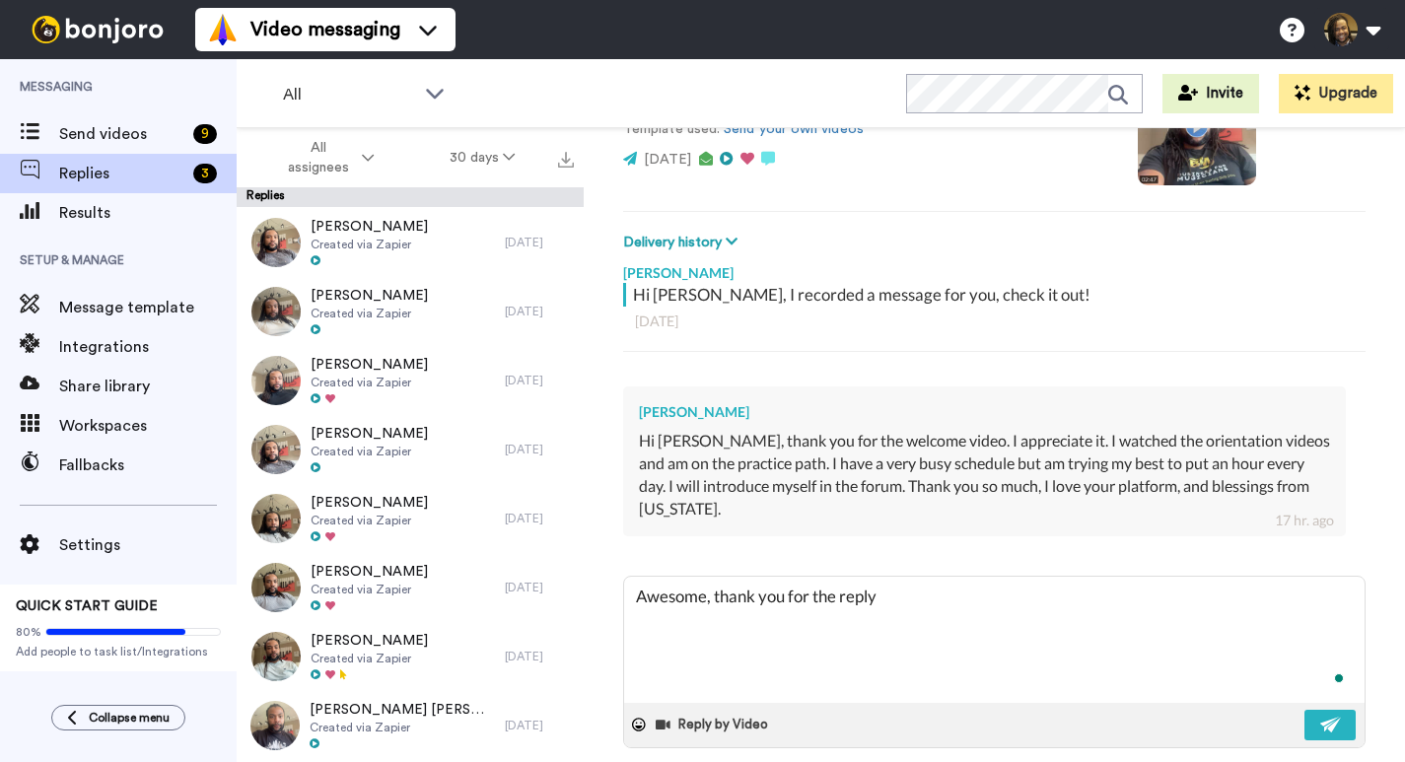
type textarea "x"
type textarea "Awesome, thank you for the reply k"
type textarea "x"
type textarea "Awesome, thank you for the reply ke"
type textarea "x"
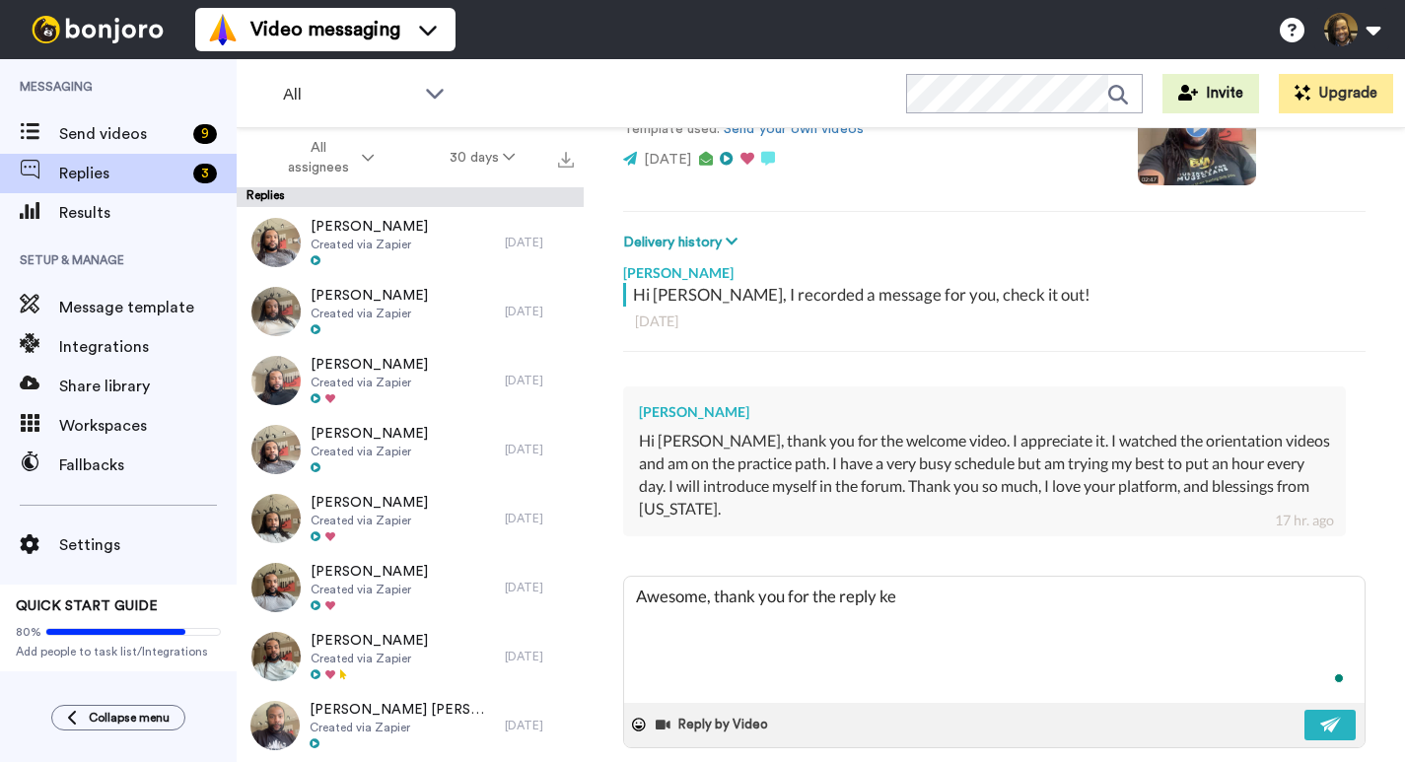
type textarea "Awesome, thank you for the reply ken"
type textarea "x"
type textarea "Awesome, thank you for the reply ken,"
type textarea "x"
type textarea "Awesome, thank you for the reply ken,"
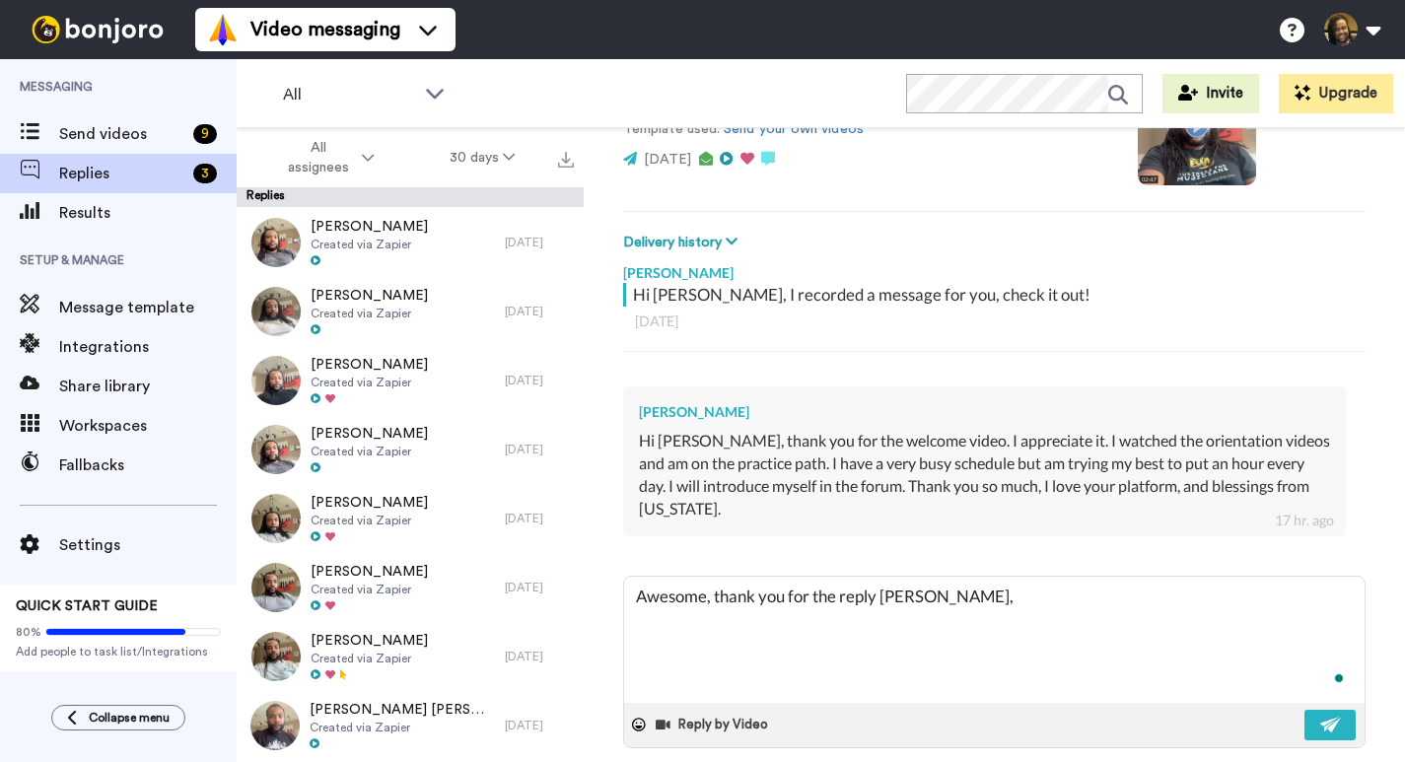
type textarea "x"
type textarea "Awesome, thank you for the reply ken, m"
type textarea "x"
type textarea "Awesome, thank you for the reply ken, mu"
type textarea "x"
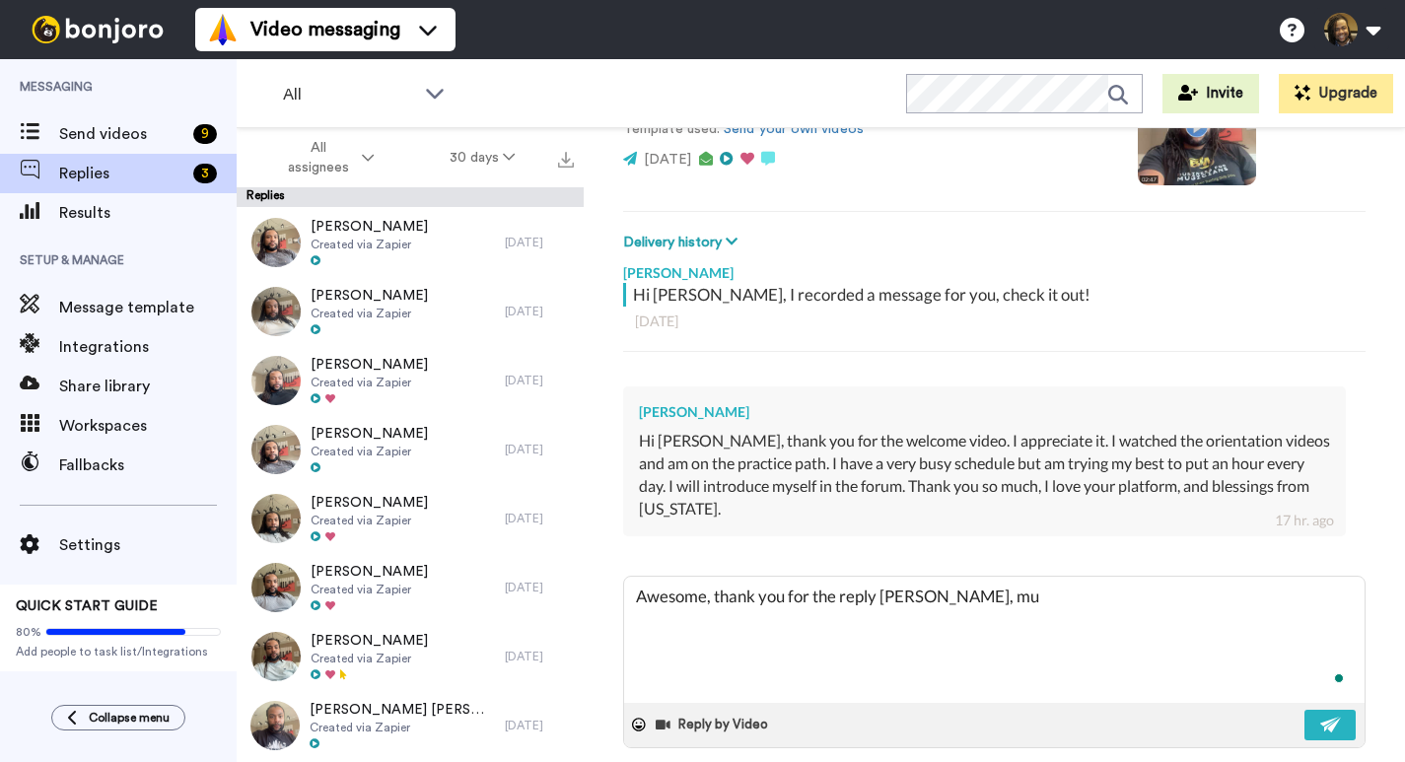
type textarea "Awesome, thank you for the reply ken, muc"
type textarea "x"
type textarea "Awesome, thank you for the reply ken, much"
type textarea "x"
type textarea "Awesome, thank you for the reply ken, much"
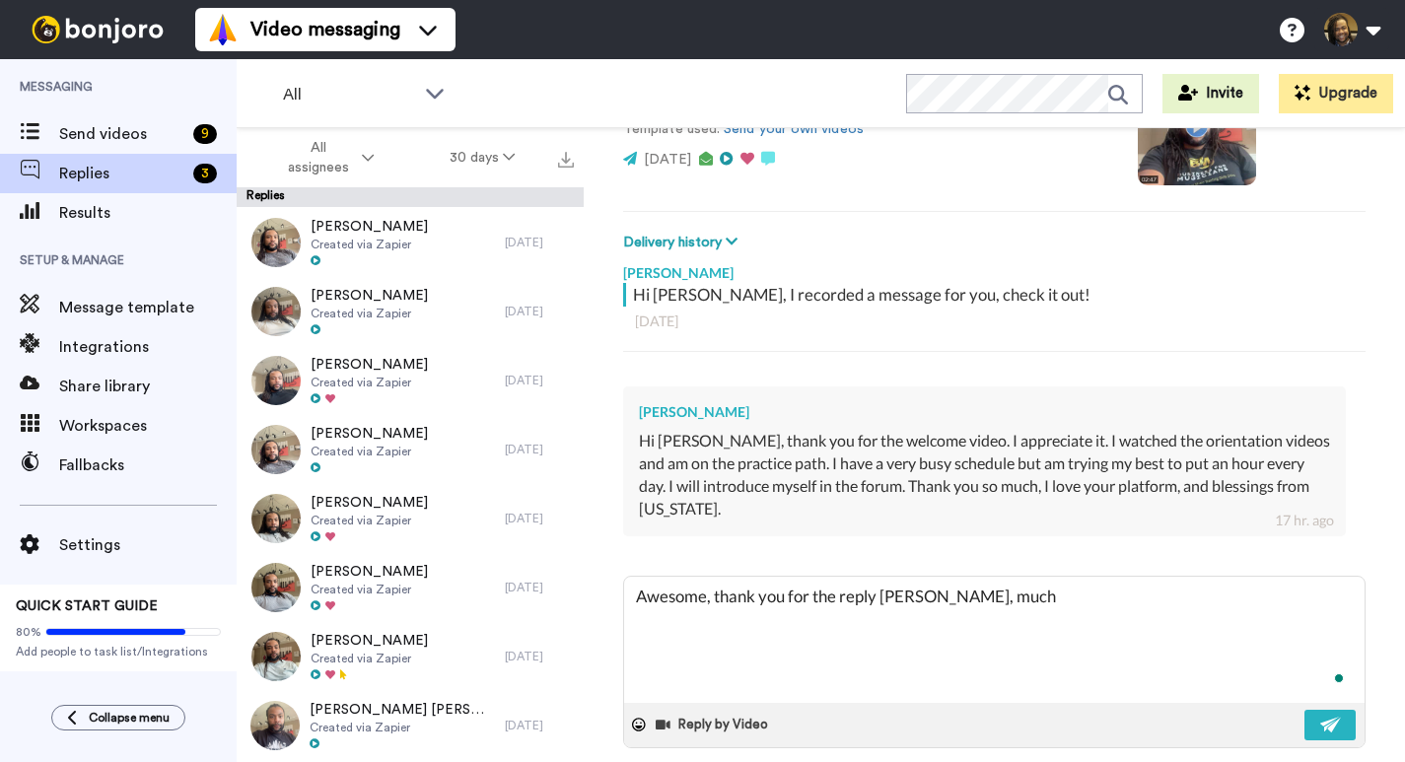
type textarea "x"
type textarea "Awesome, thank you for the reply ken, much a"
type textarea "x"
type textarea "Awesome, thank you for the reply ken, much ap"
type textarea "x"
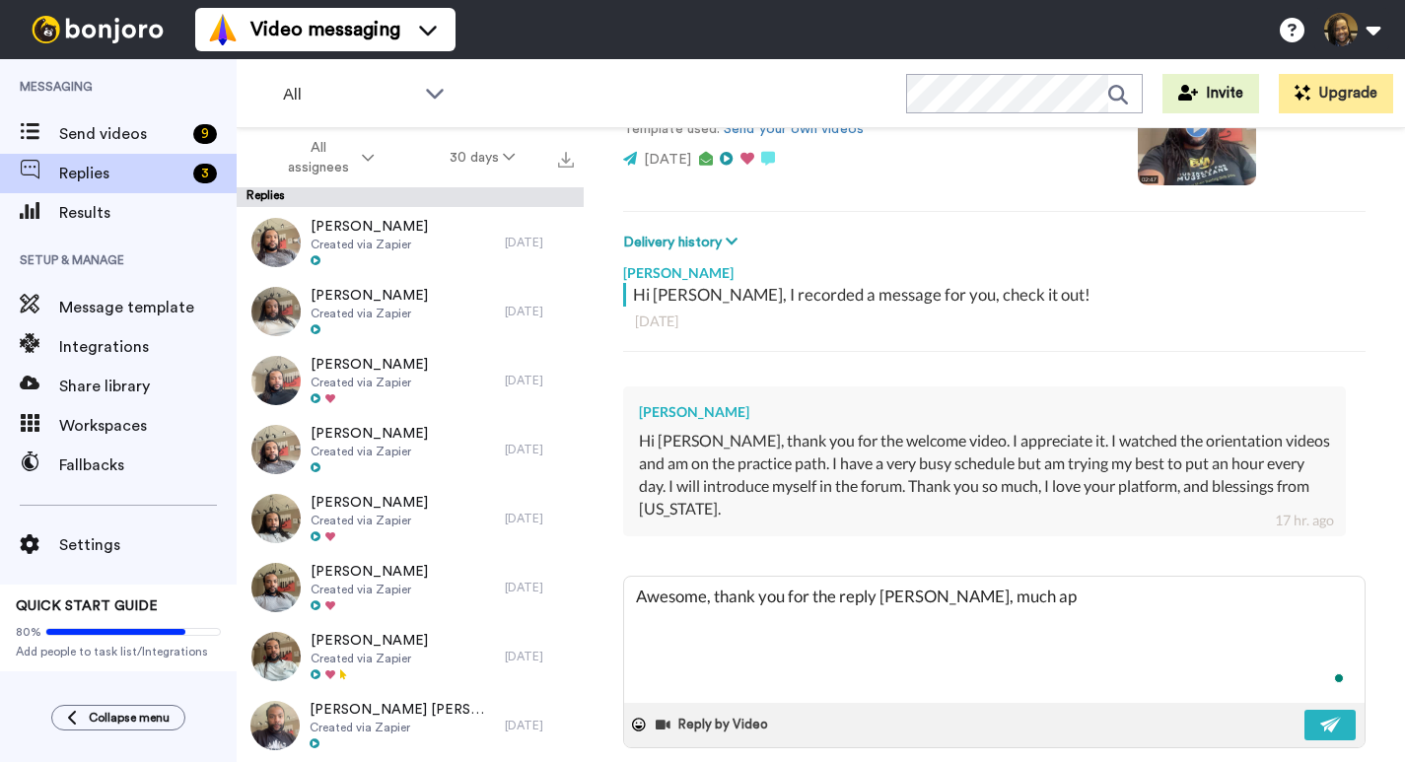
type textarea "Awesome, thank you for the reply ken, much app"
type textarea "x"
type textarea "Awesome, thank you for the reply ken, much appr"
type textarea "x"
type textarea "Awesome, thank you for the reply ken, much appre"
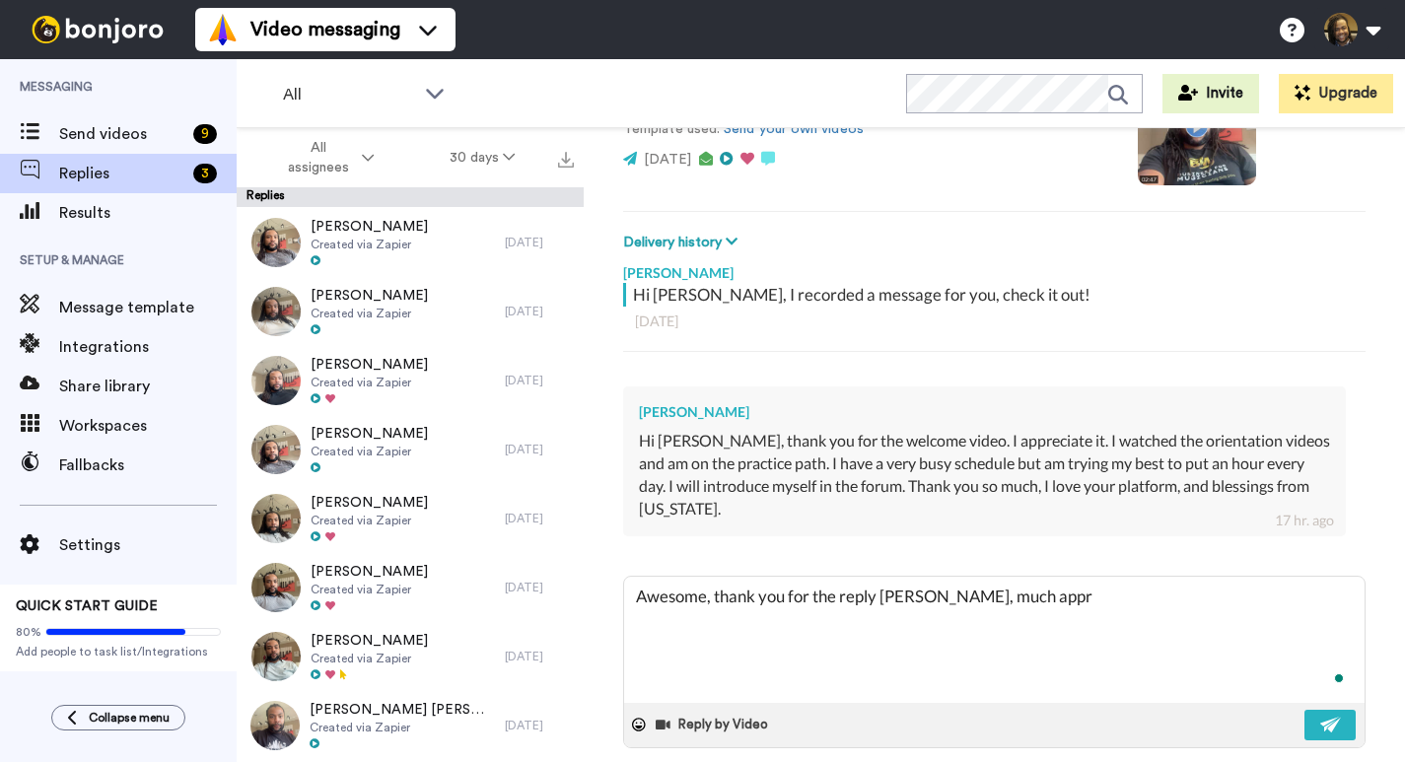
type textarea "x"
type textarea "Awesome, thank you for the reply ken, much apprec"
type textarea "x"
type textarea "Awesome, thank you for the reply ken, much appreci"
type textarea "x"
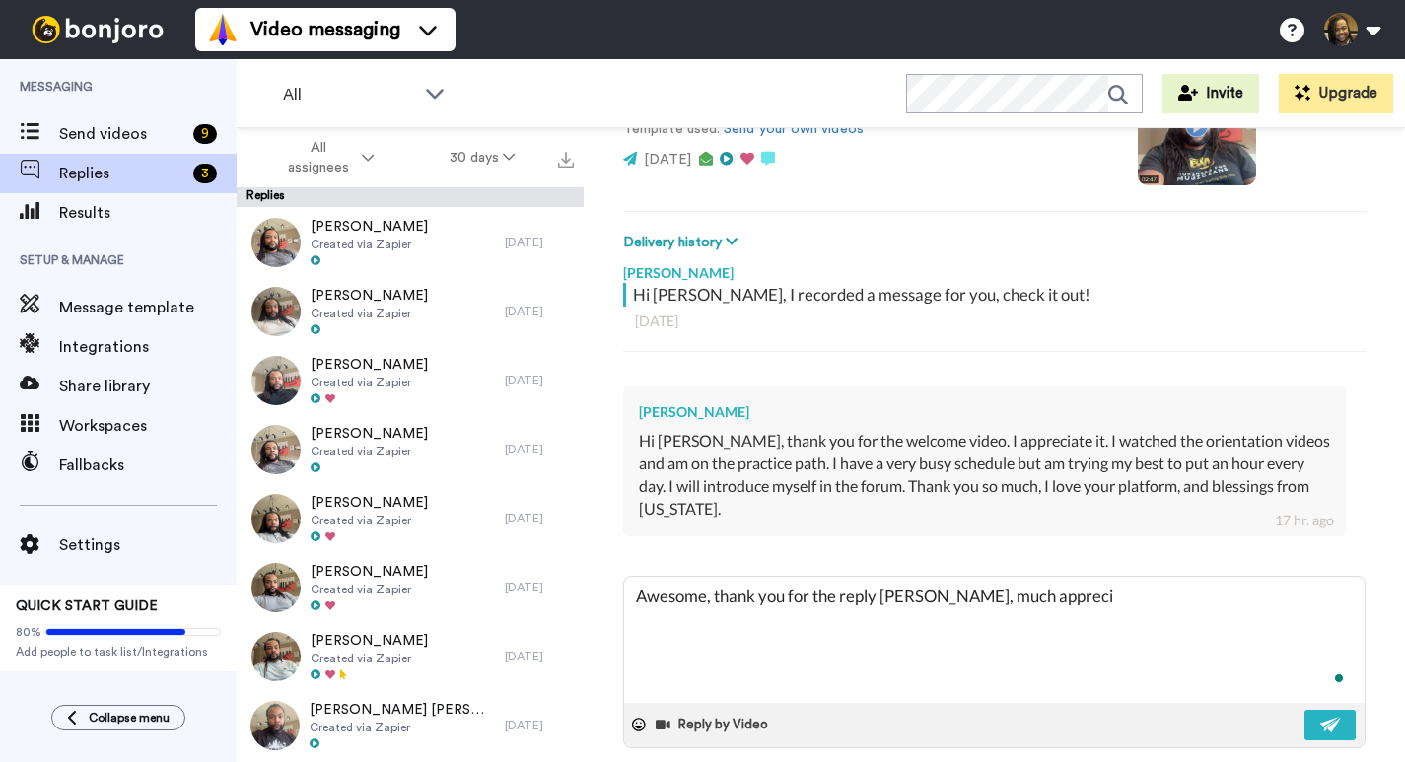
type textarea "Awesome, thank you for the reply ken, much apprecia"
type textarea "x"
type textarea "Awesome, thank you for the reply ken, much appreciat"
type textarea "x"
type textarea "Awesome, thank you for the reply ken, much appreciate"
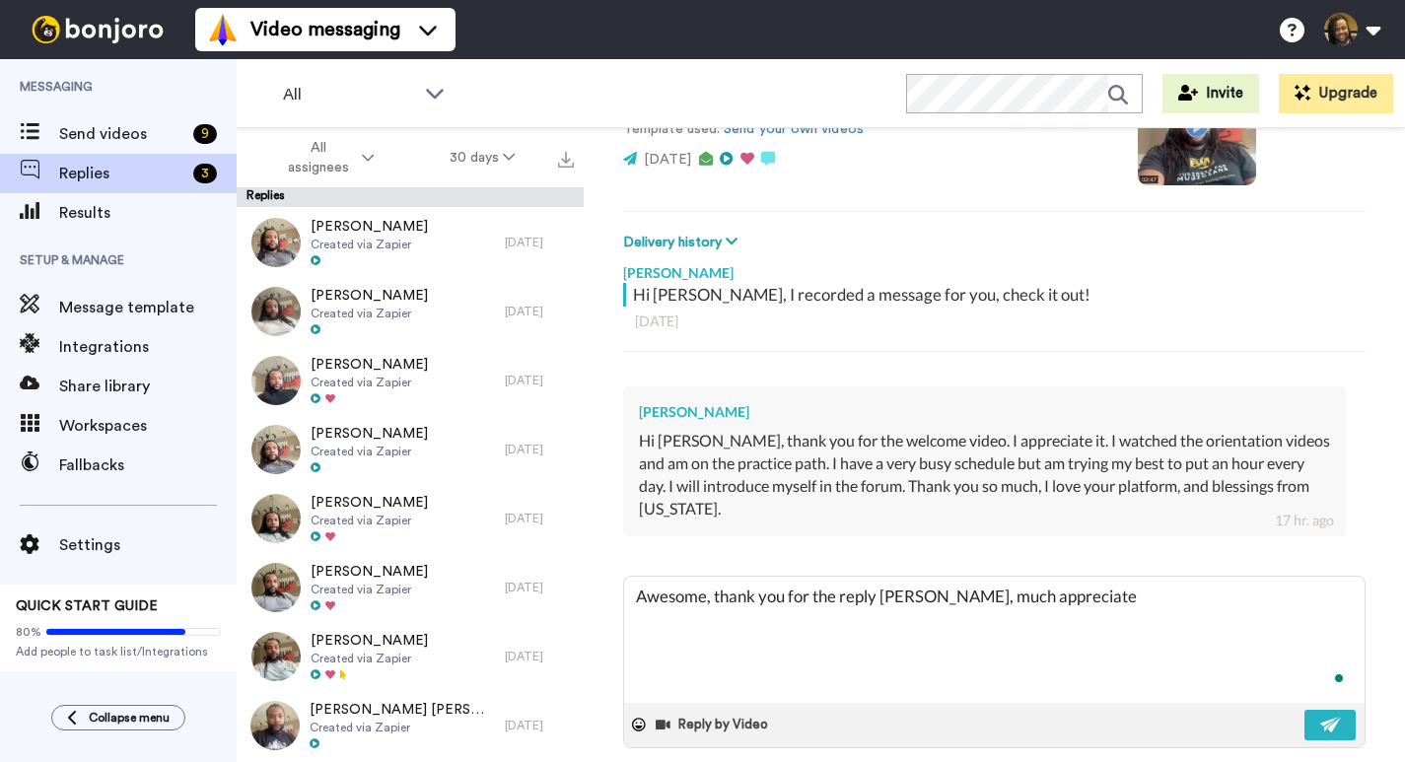
type textarea "x"
type textarea "Awesome, thank you for the reply ken, much appreciated"
type textarea "x"
type textarea "Awesome, thank you for the reply ken, much appreciated"
type textarea "x"
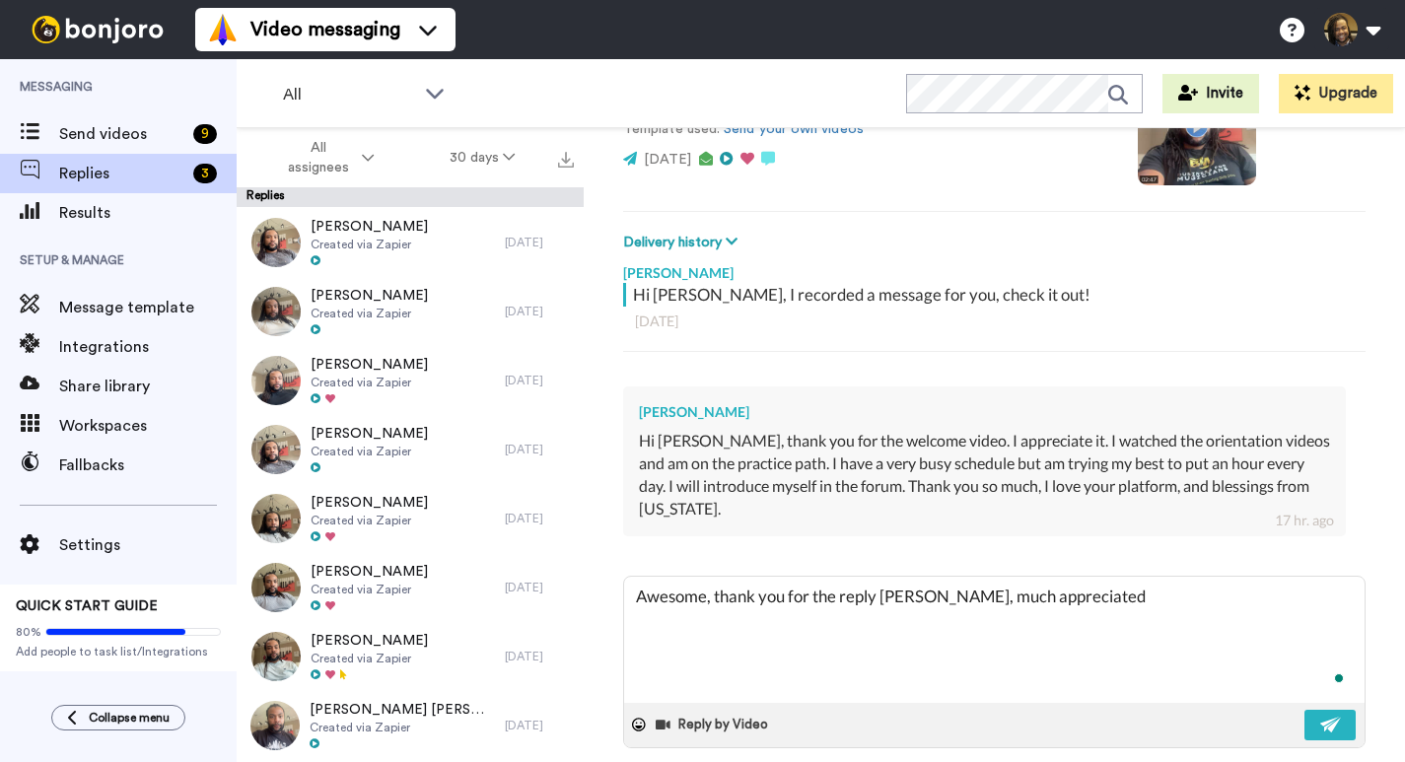
type textarea "Awesome, thank you for the reply ken, much appreciated :"
type textarea "x"
type textarea "Awesome, thank you for the reply ken, much appreciated :)"
type textarea "x"
type textarea "Awesome, thank you for the reply ken, much appreciated :)"
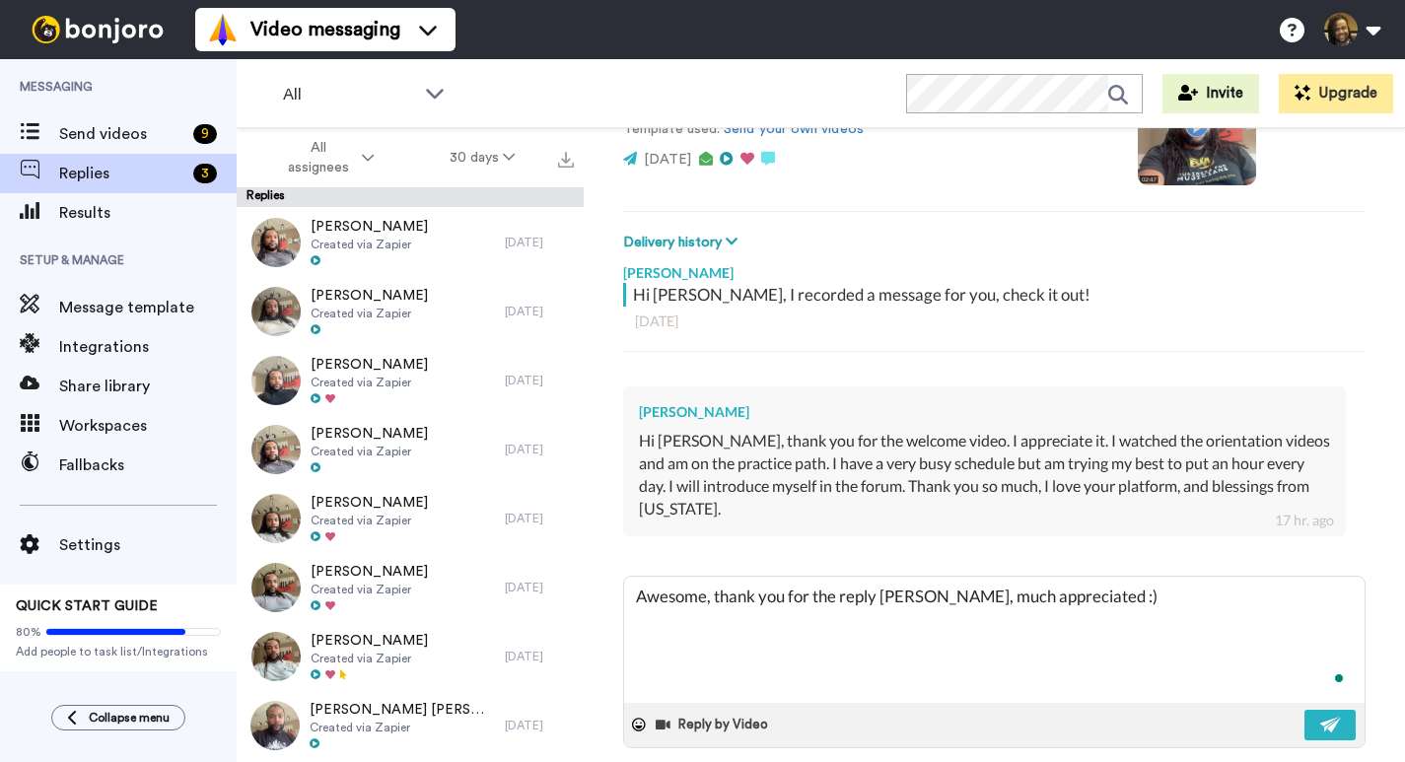
type textarea "x"
type textarea "Awesome, thank you for the reply ken, much appreciated :)"
click at [1315, 710] on button at bounding box center [1329, 725] width 51 height 31
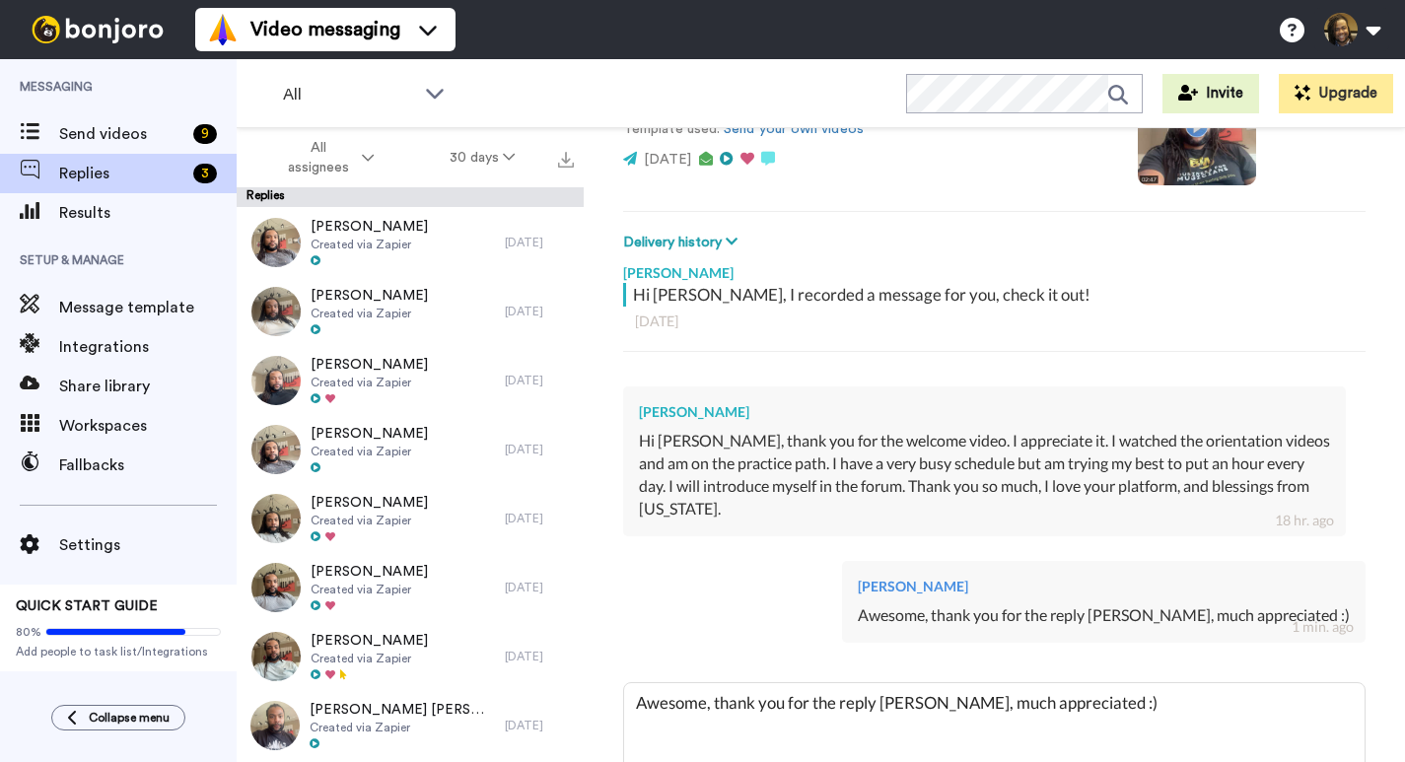
type textarea "x"
